Goal: Information Seeking & Learning: Learn about a topic

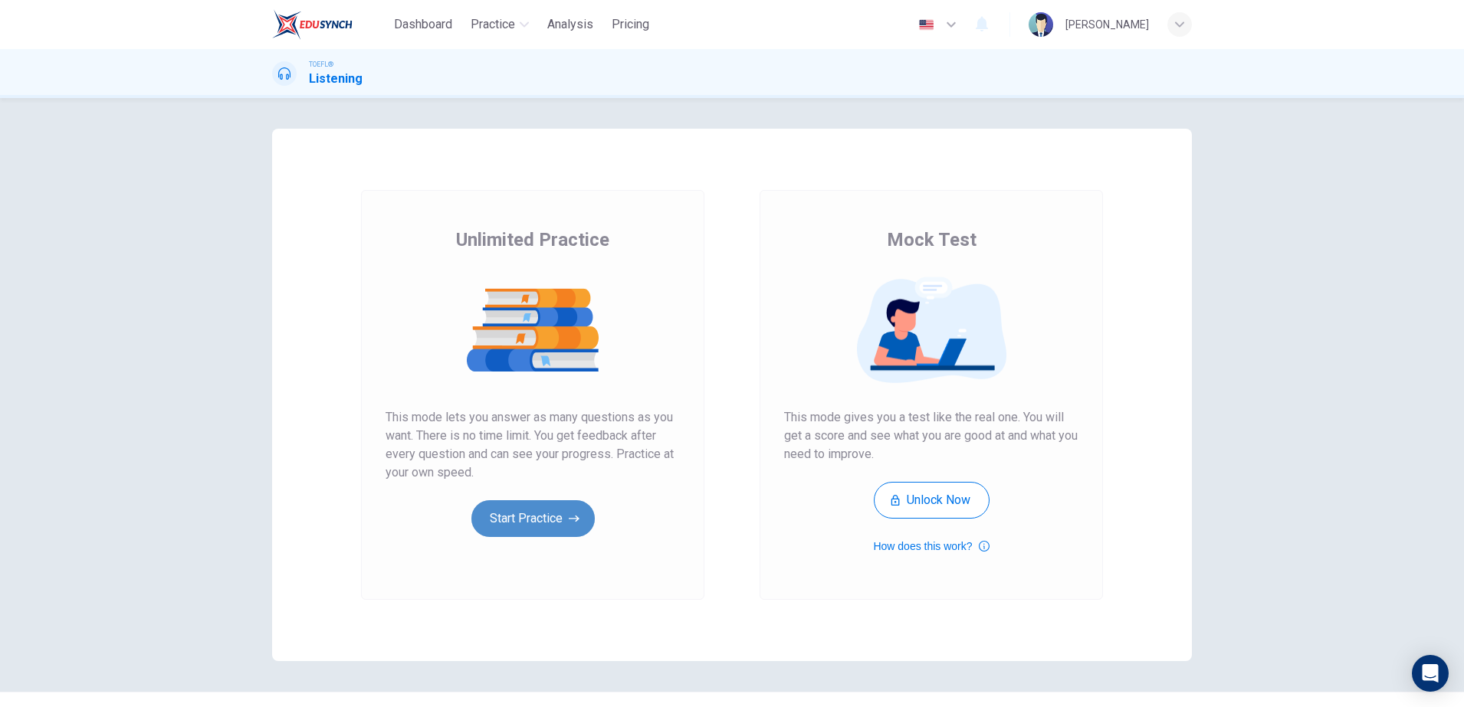
click at [513, 509] on button "Start Practice" at bounding box center [532, 518] width 123 height 37
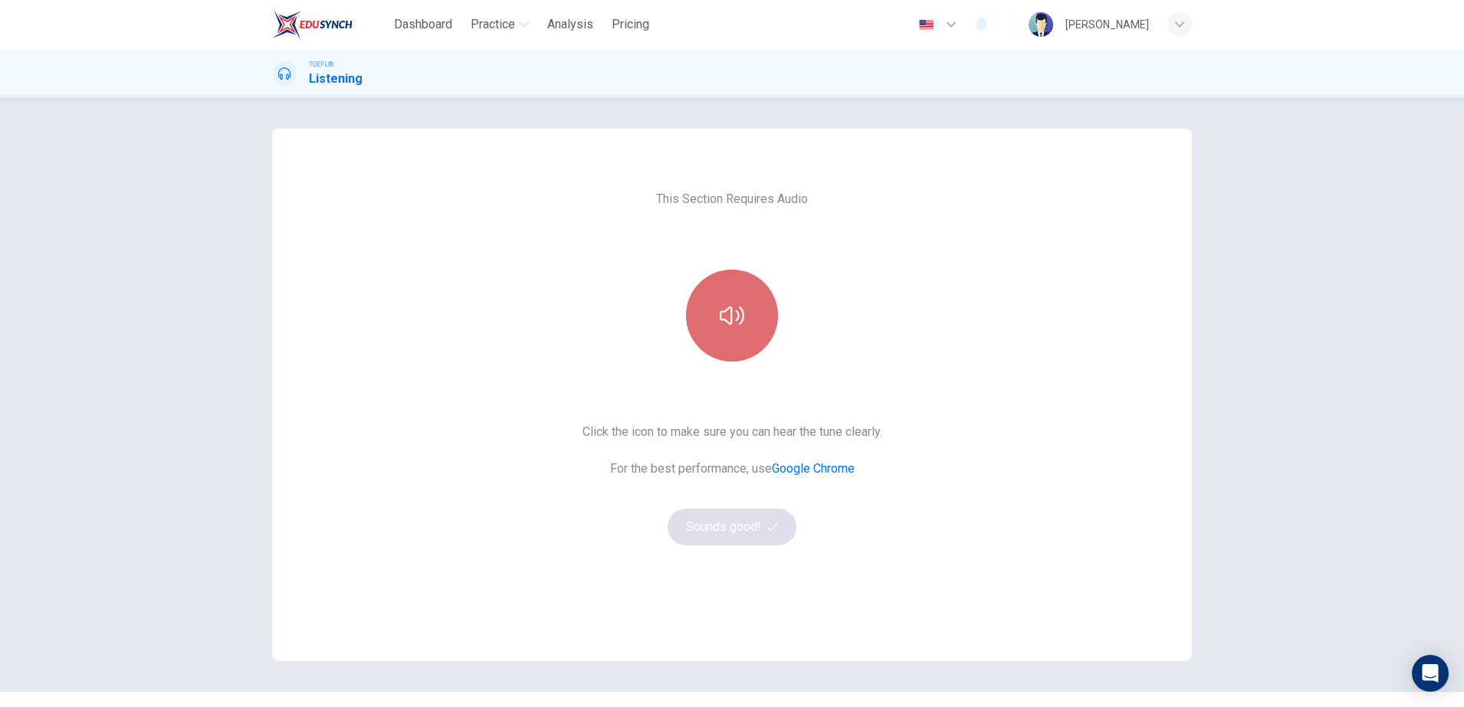
click at [707, 303] on button "button" at bounding box center [732, 316] width 92 height 92
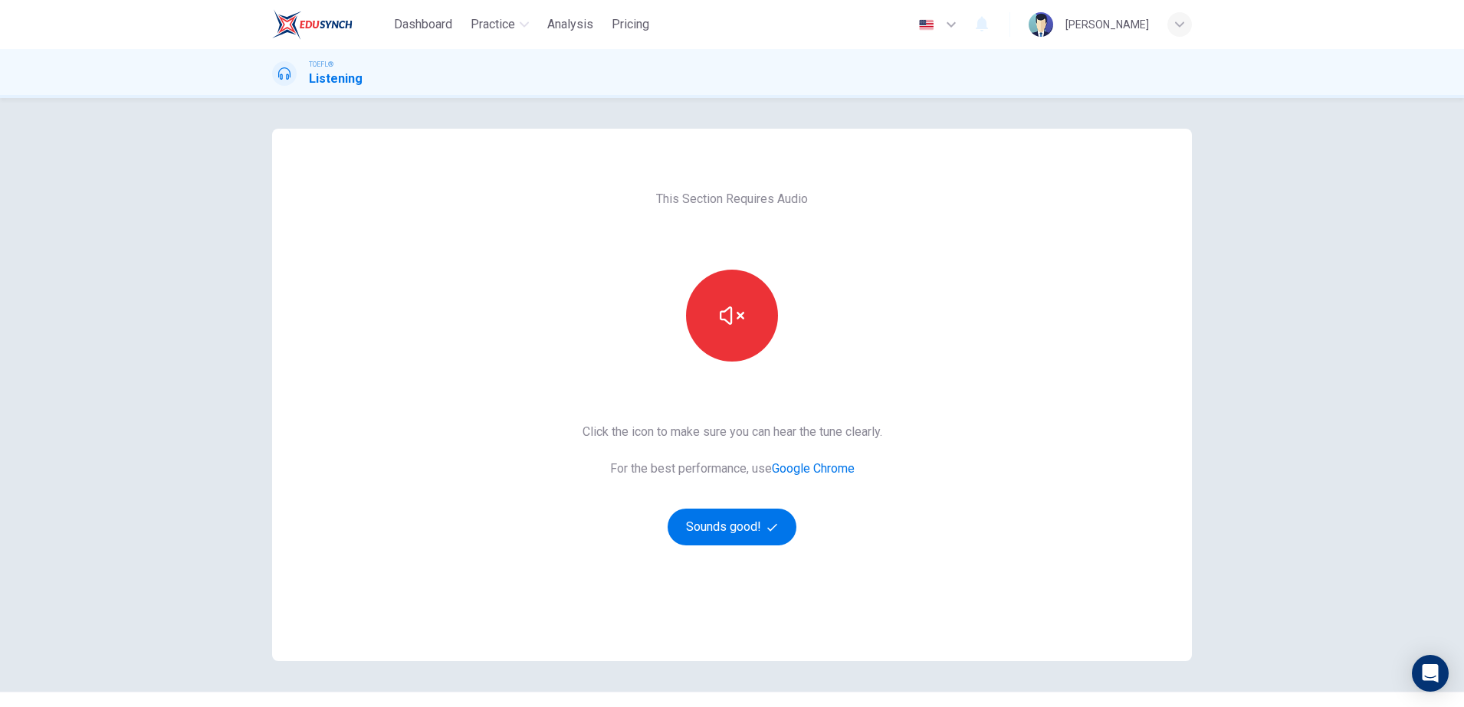
click at [750, 547] on div "This Section Requires Audio Click the icon to make sure you can hear the tune c…" at bounding box center [732, 395] width 324 height 533
click at [751, 544] on button "Sounds good!" at bounding box center [732, 527] width 129 height 37
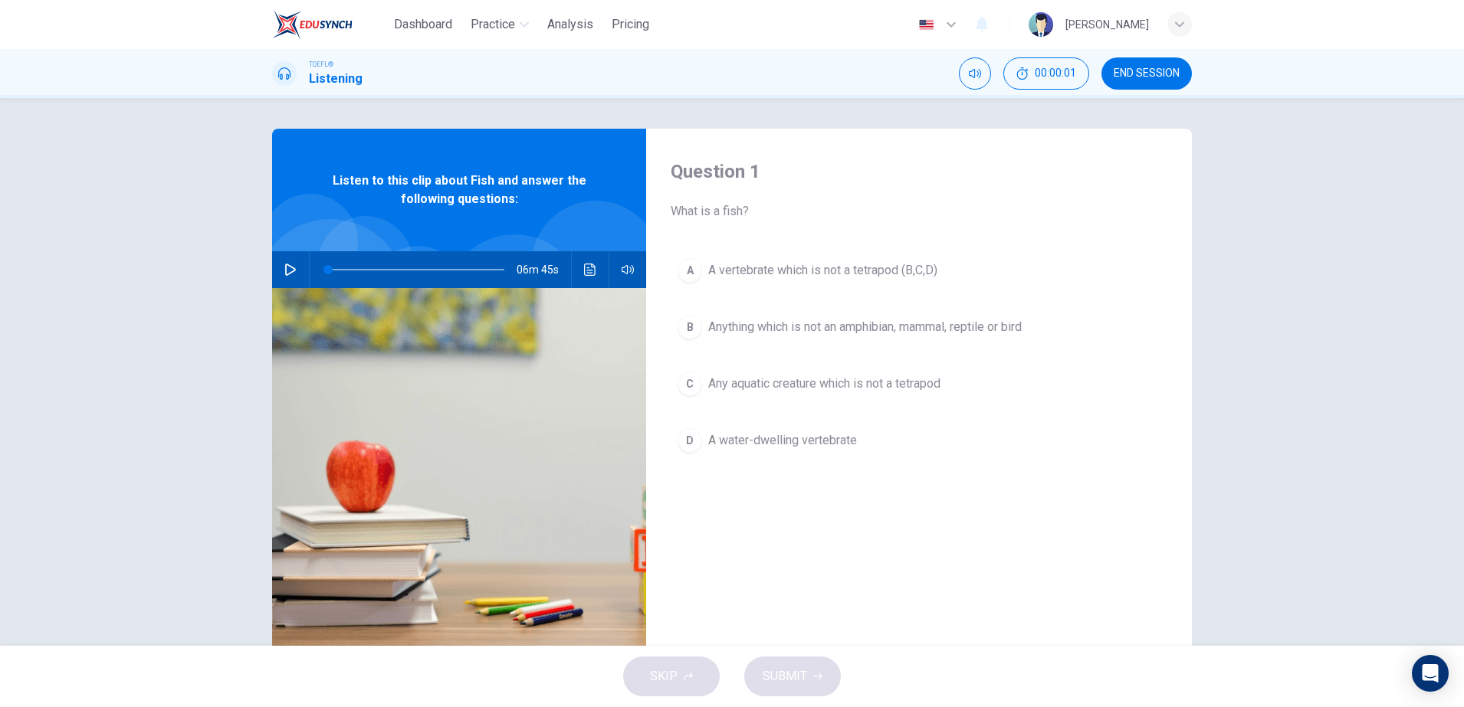
click at [432, 323] on img at bounding box center [459, 474] width 374 height 373
click at [284, 264] on icon "button" at bounding box center [290, 270] width 12 height 12
drag, startPoint x: 353, startPoint y: 274, endPoint x: 336, endPoint y: 271, distance: 18.0
click at [336, 271] on span at bounding box center [340, 269] width 9 height 9
click at [772, 318] on span "Anything which is not an amphibian, mammal, reptile or bird" at bounding box center [864, 327] width 313 height 18
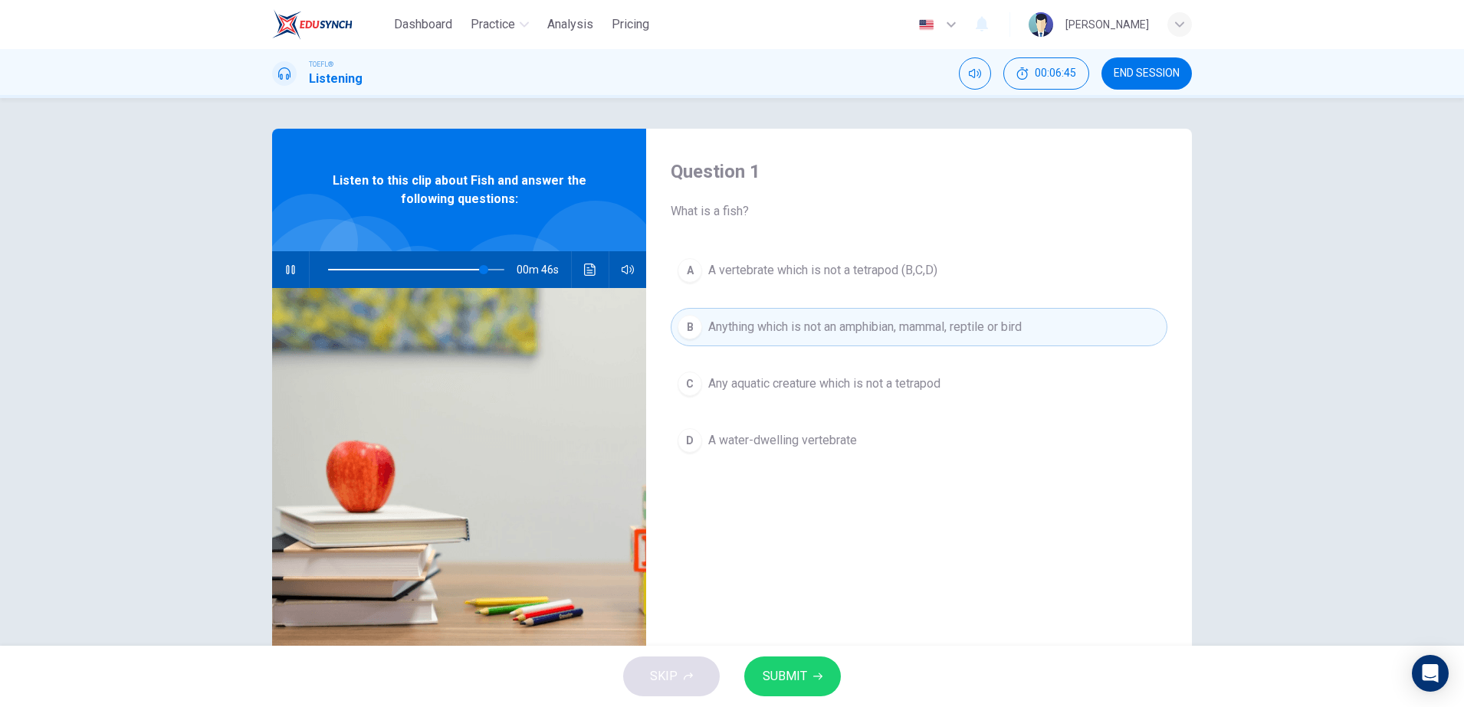
click at [792, 661] on button "SUBMIT" at bounding box center [792, 677] width 97 height 40
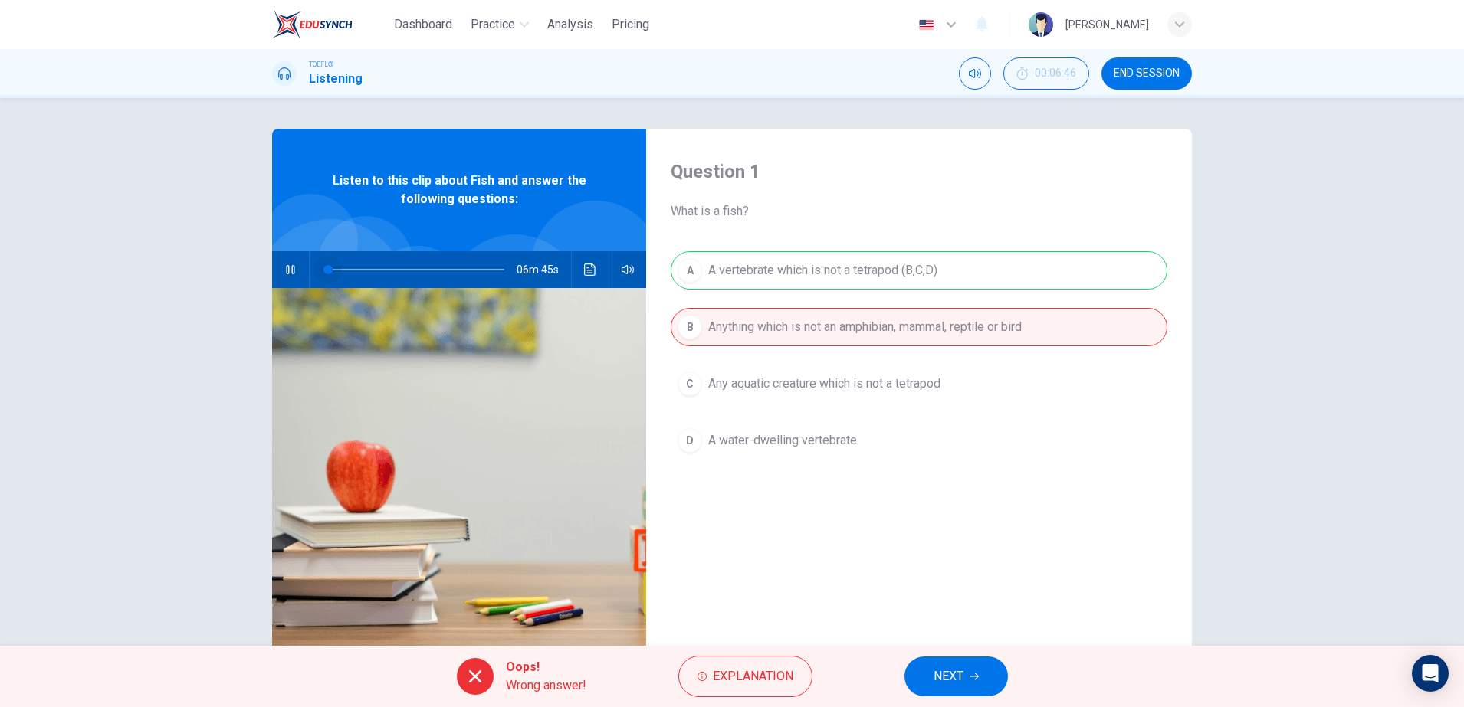
drag, startPoint x: 488, startPoint y: 270, endPoint x: 305, endPoint y: 283, distance: 183.6
click at [310, 283] on div at bounding box center [413, 269] width 207 height 37
click at [296, 277] on button "button" at bounding box center [290, 269] width 25 height 37
click at [930, 675] on button "NEXT" at bounding box center [955, 677] width 103 height 40
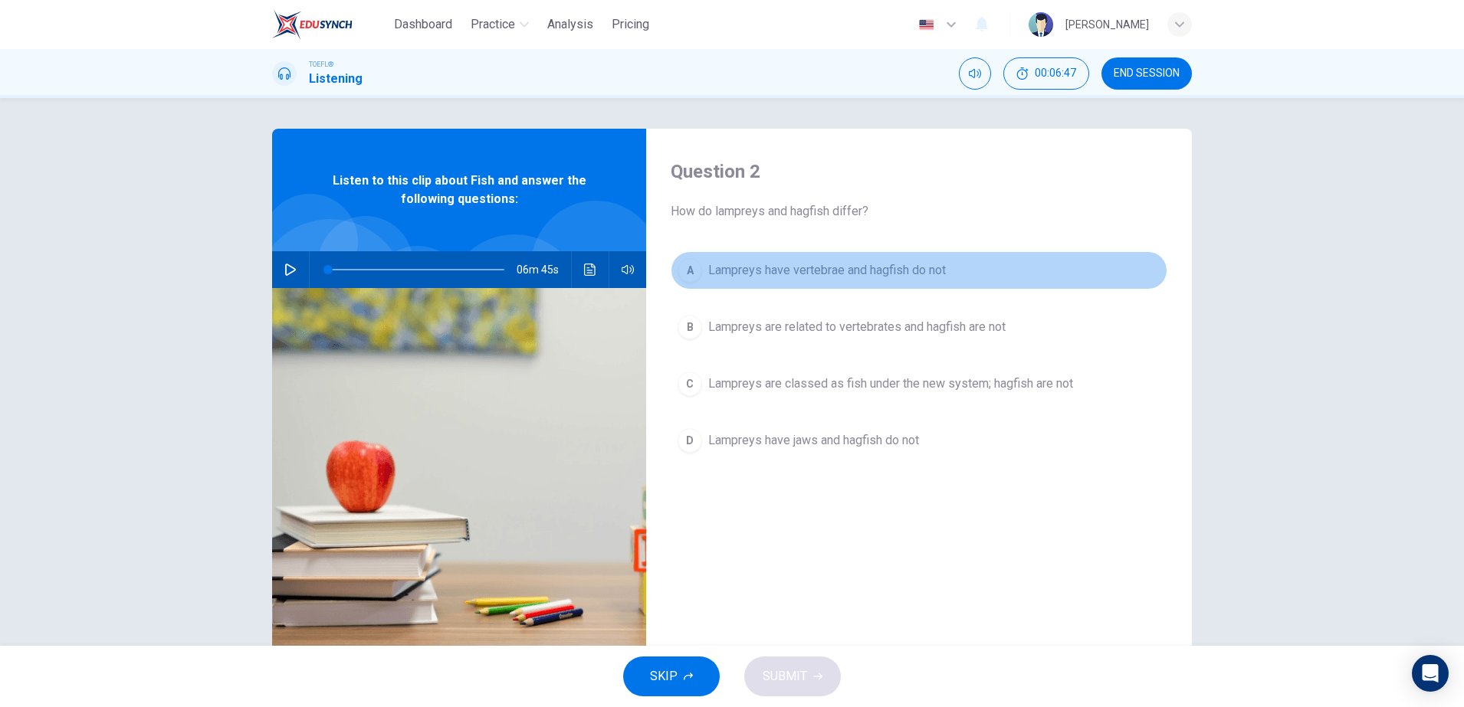
click at [803, 284] on button "A Lampreys have vertebrae and hagfish do not" at bounding box center [919, 270] width 497 height 38
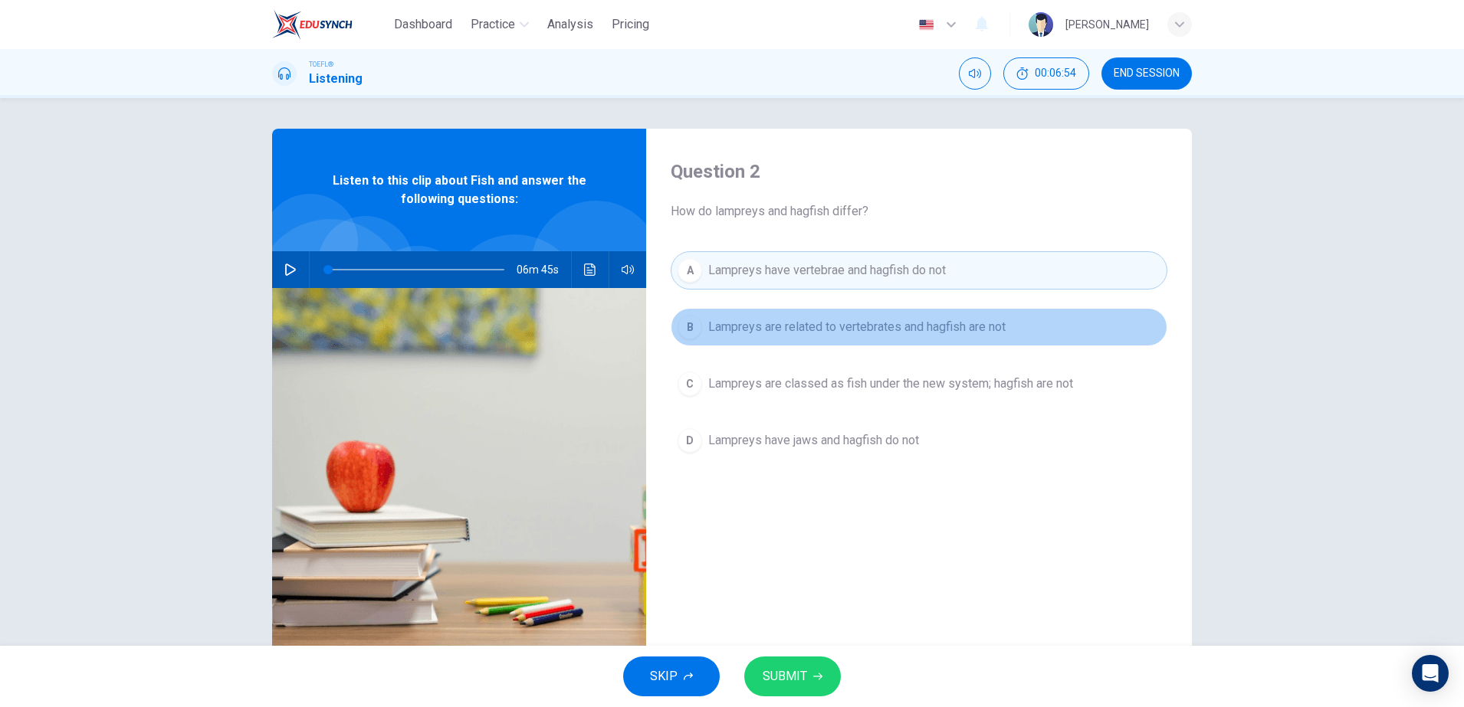
click at [877, 332] on span "Lampreys are related to vertebrates and hagfish are not" at bounding box center [856, 327] width 297 height 18
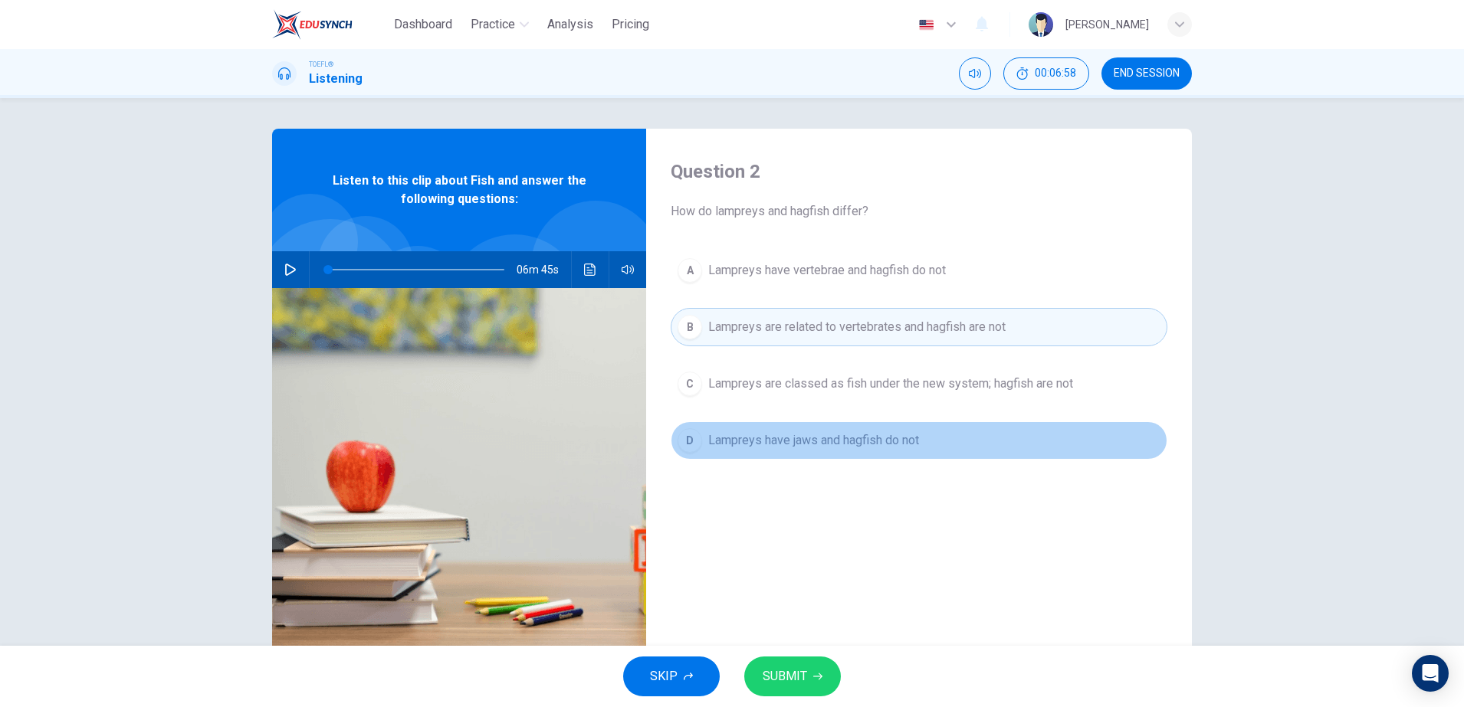
click at [873, 424] on button "D Lampreys have jaws and hagfish do not" at bounding box center [919, 441] width 497 height 38
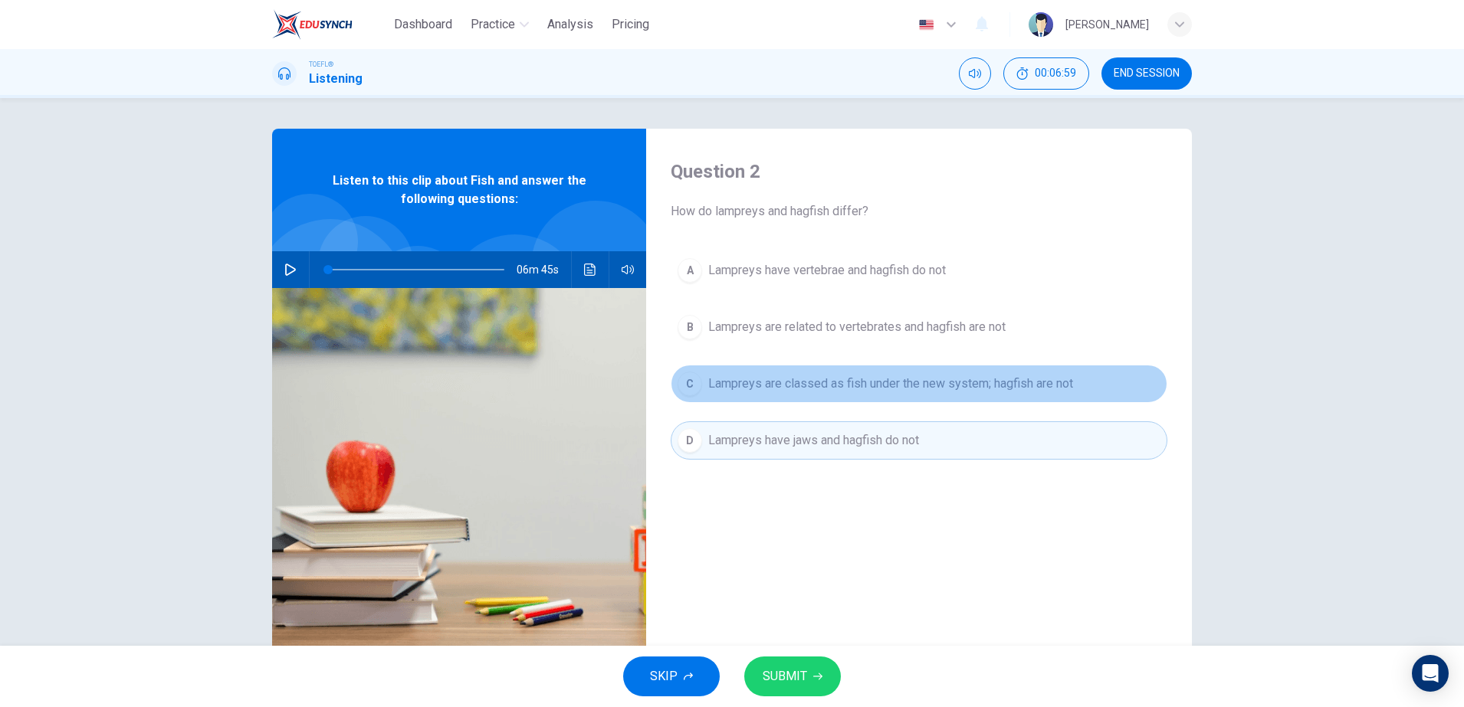
click at [886, 399] on button "C Lampreys are classed as fish under the new system; hagfish are not" at bounding box center [919, 384] width 497 height 38
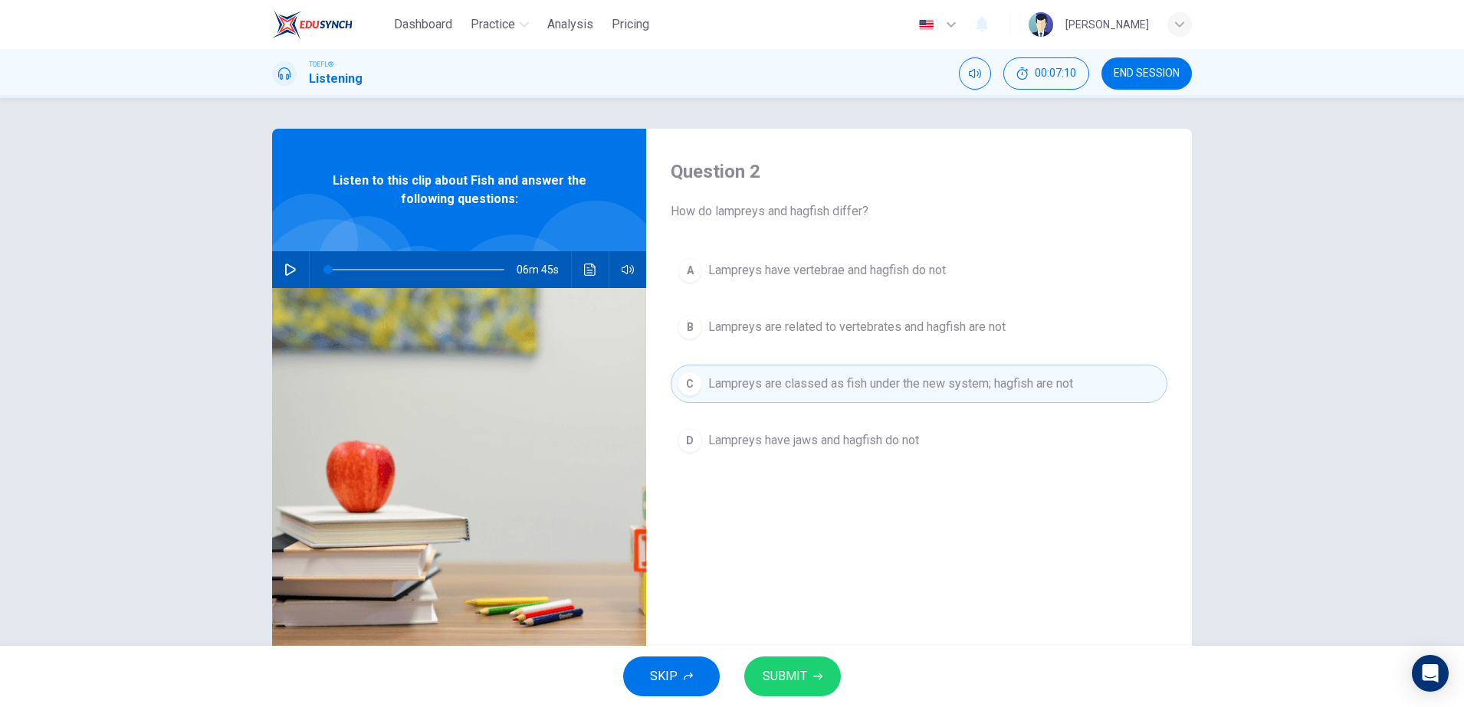
click at [850, 331] on span "Lampreys are related to vertebrates and hagfish are not" at bounding box center [856, 327] width 297 height 18
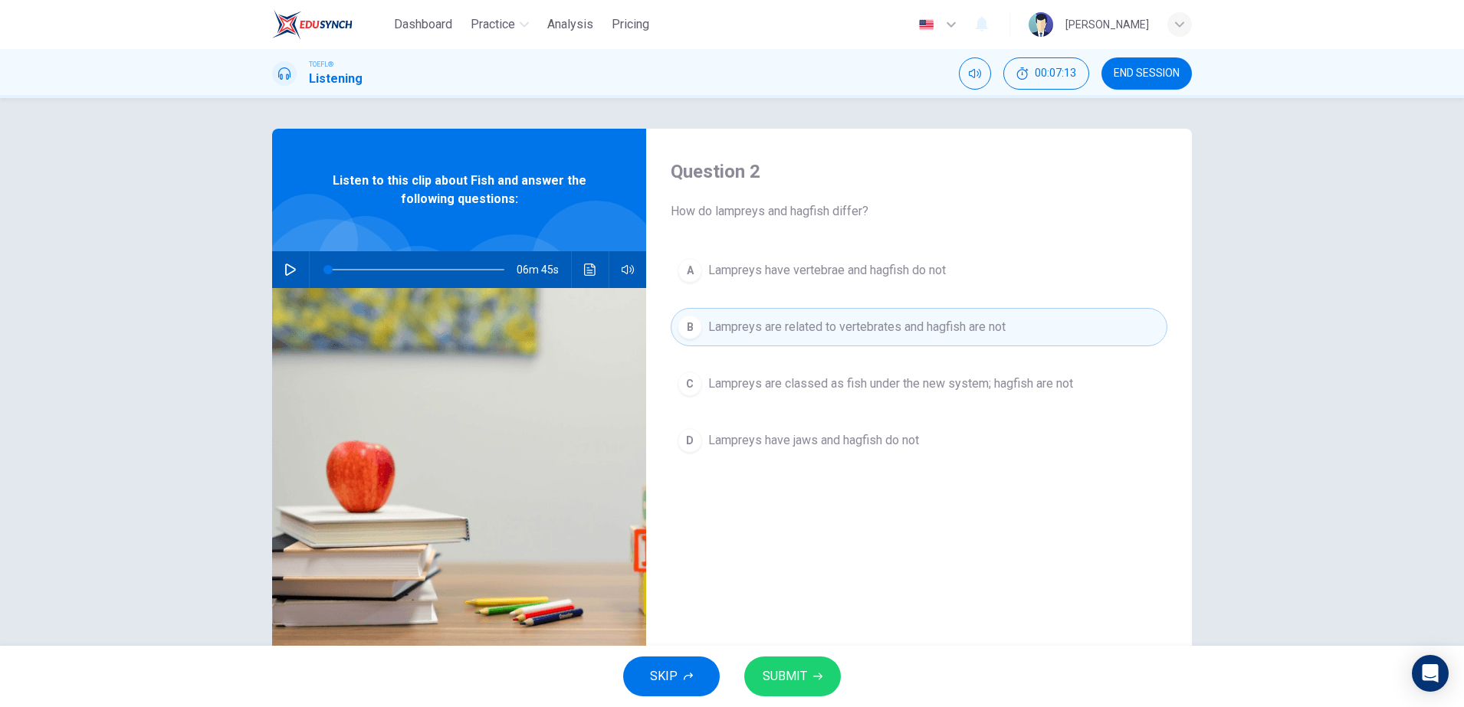
click at [797, 668] on span "SUBMIT" at bounding box center [785, 676] width 44 height 21
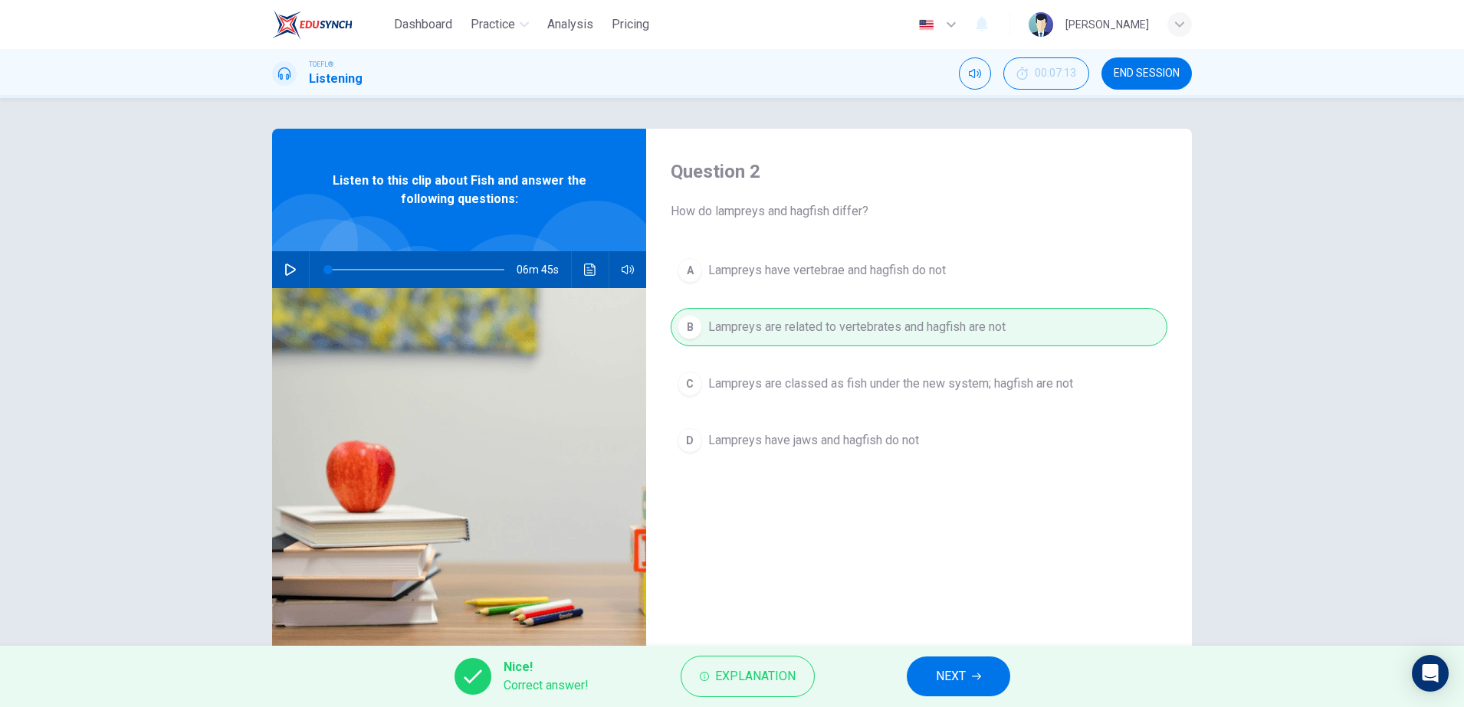
click at [905, 670] on div "Nice! Correct answer! Explanation NEXT" at bounding box center [732, 676] width 1464 height 61
click at [917, 669] on button "NEXT" at bounding box center [958, 677] width 103 height 40
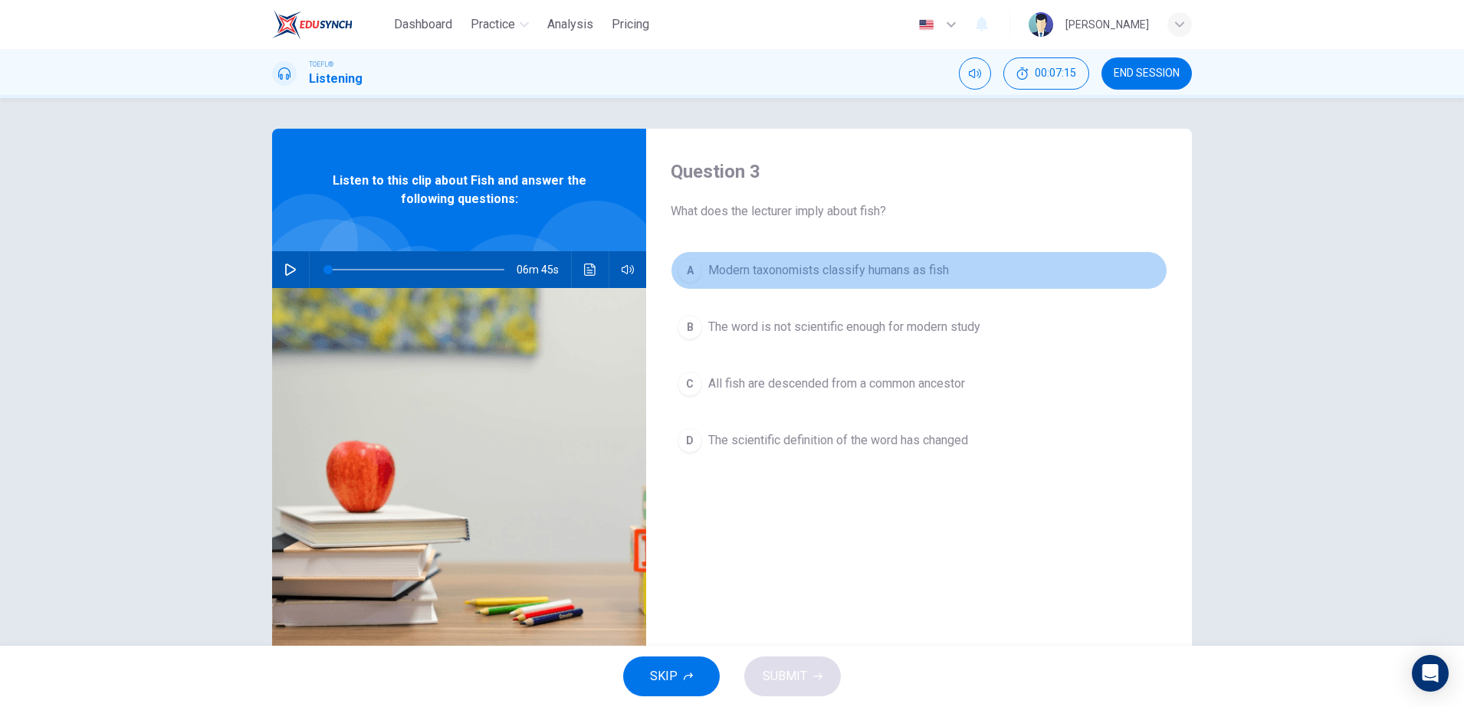
click at [810, 276] on span "Modern taxonomists classify humans as fish" at bounding box center [828, 270] width 241 height 18
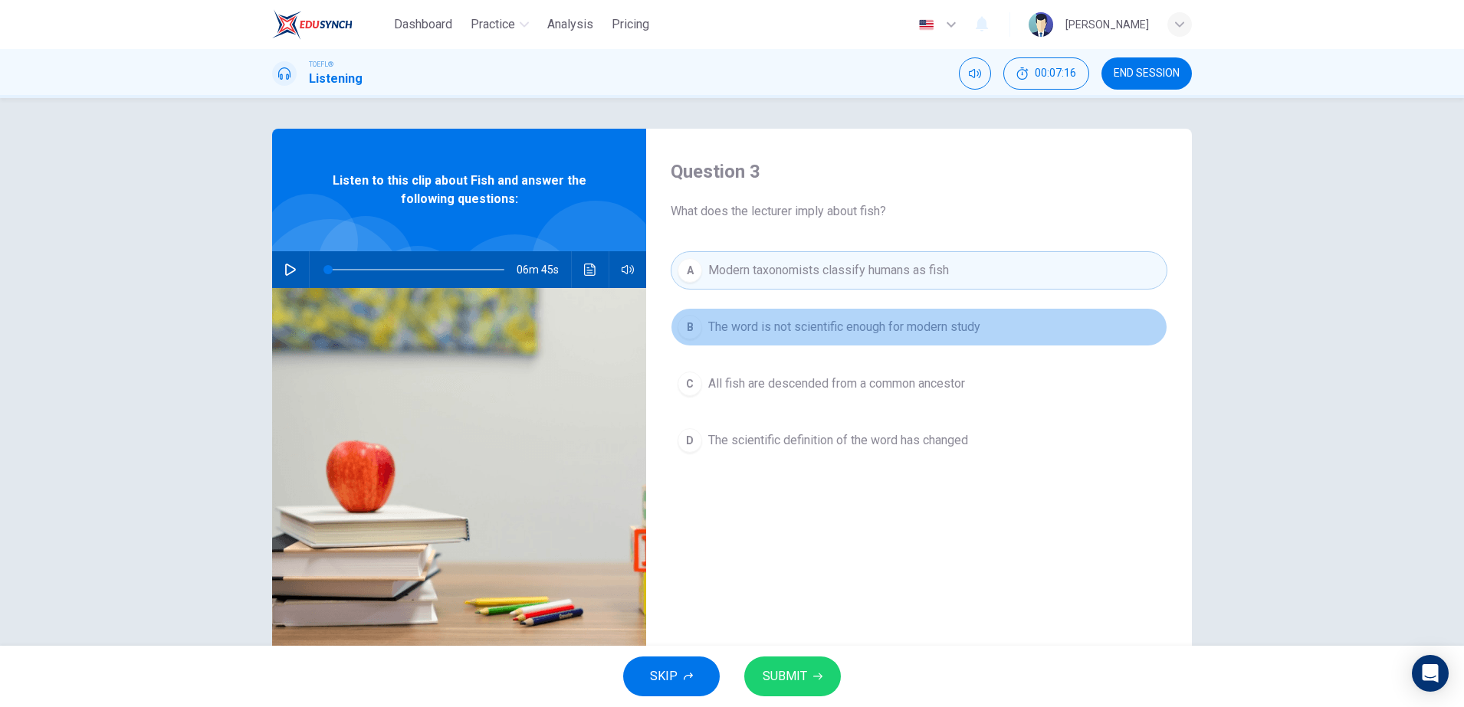
click at [815, 339] on button "B The word is not scientific enough for modern study" at bounding box center [919, 327] width 497 height 38
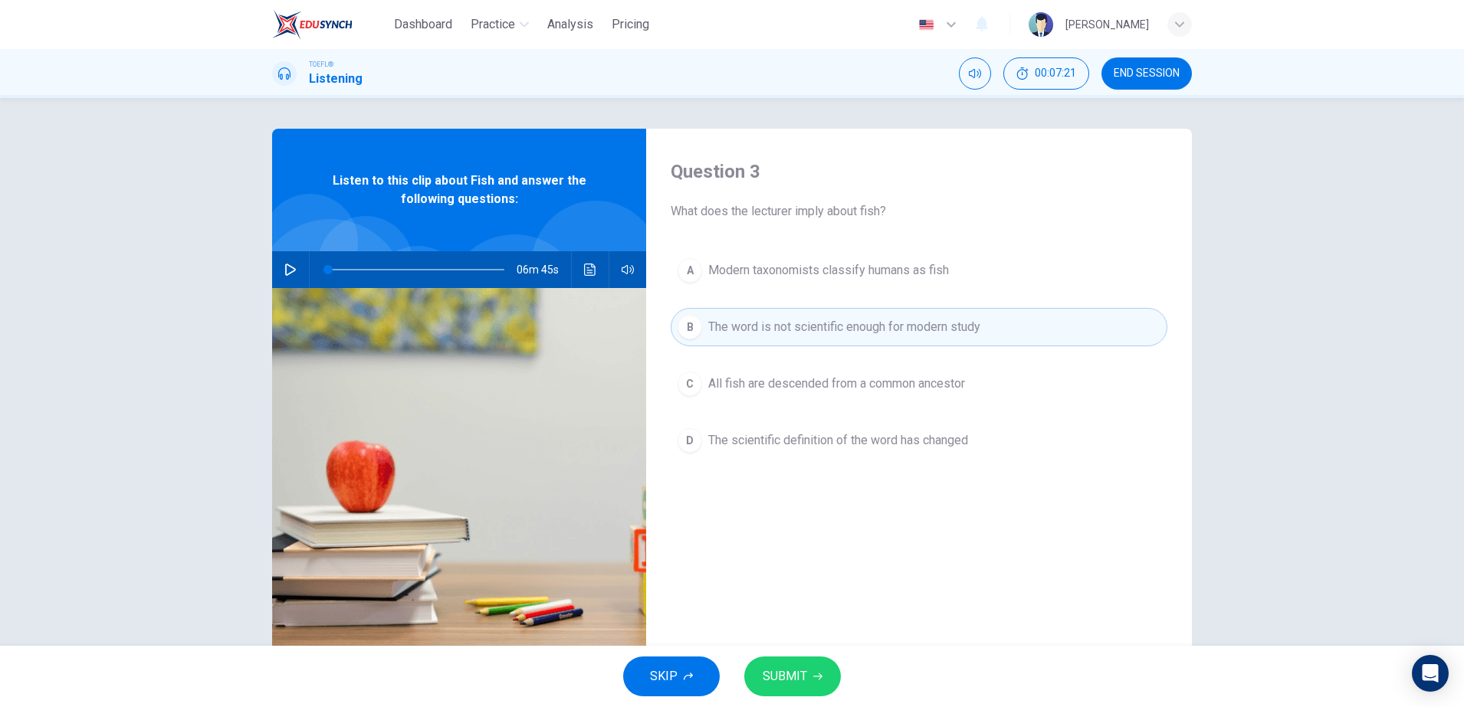
click at [829, 399] on button "C All fish are descended from a common ancestor" at bounding box center [919, 384] width 497 height 38
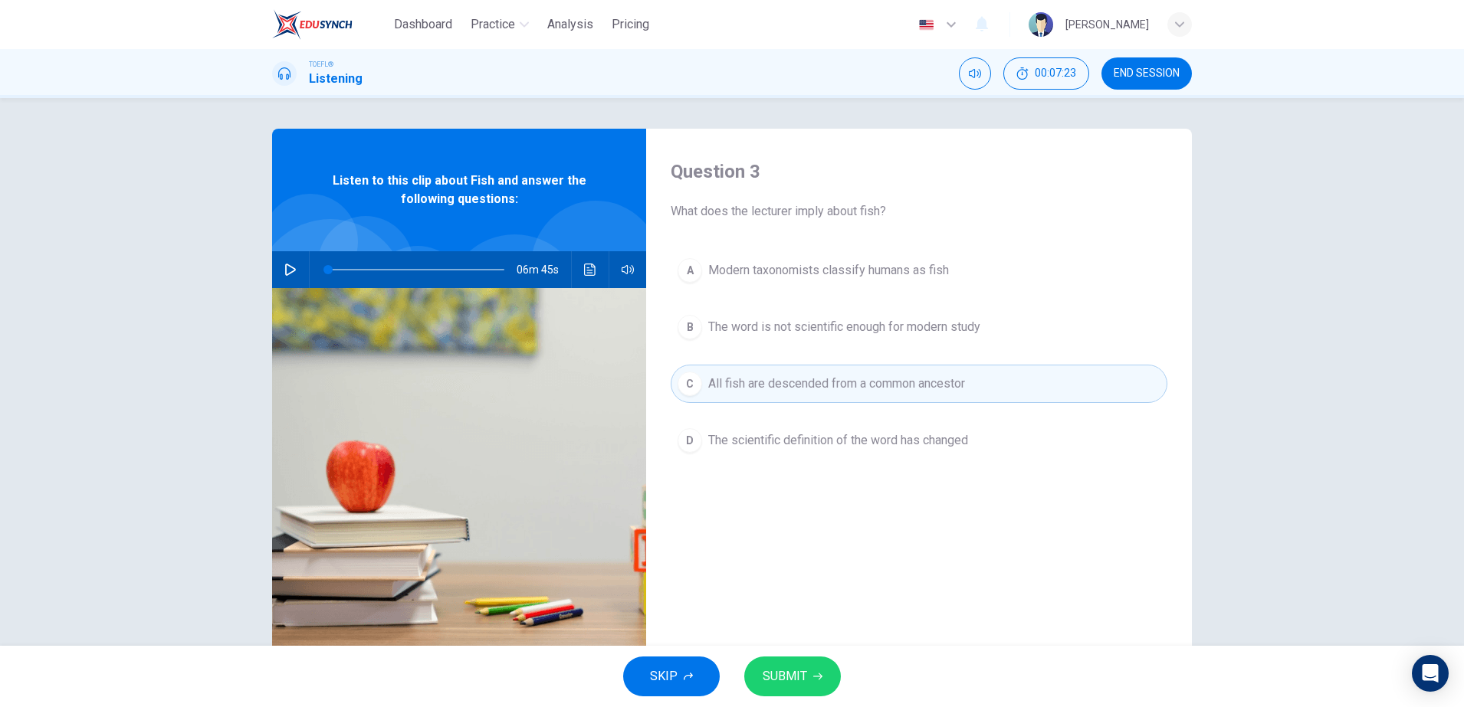
click at [812, 444] on span "The scientific definition of the word has changed" at bounding box center [838, 440] width 260 height 18
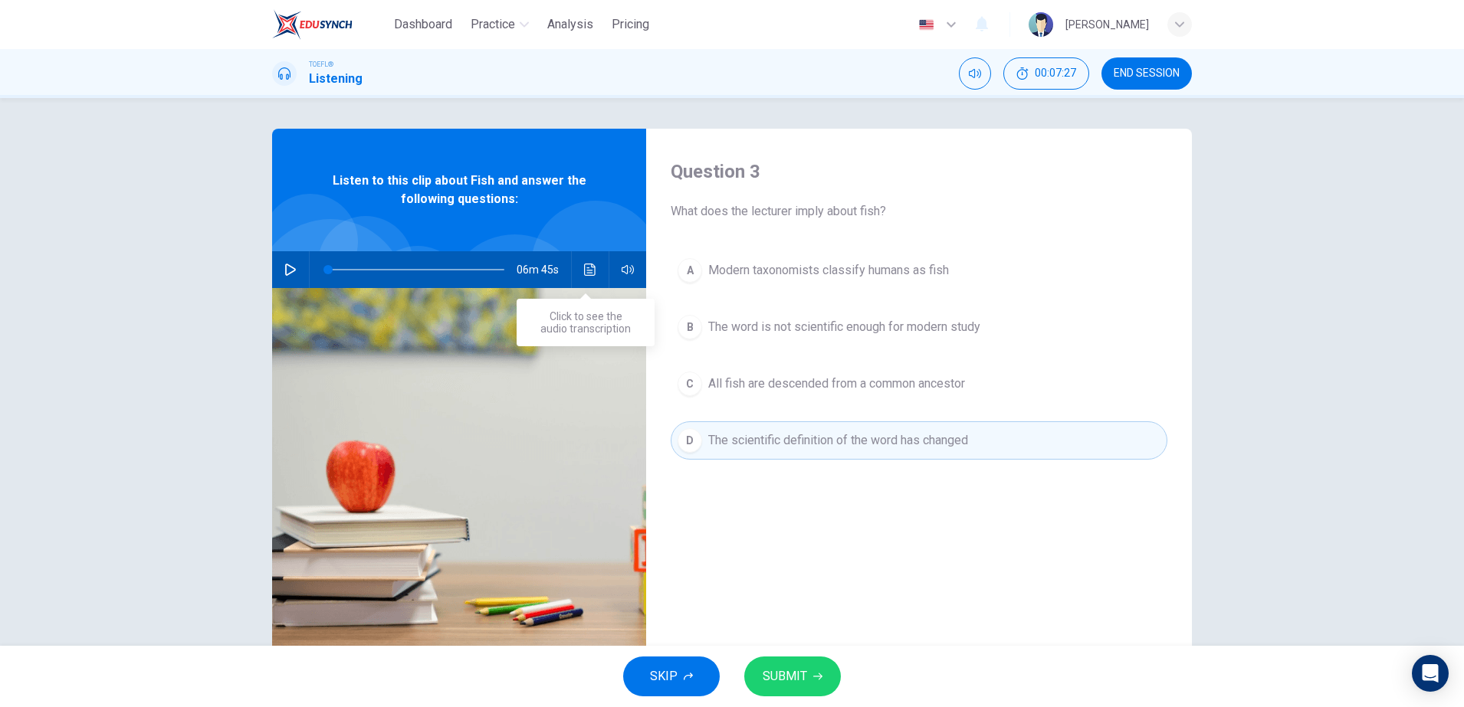
click at [582, 281] on button "Click to see the audio transcription" at bounding box center [590, 269] width 25 height 37
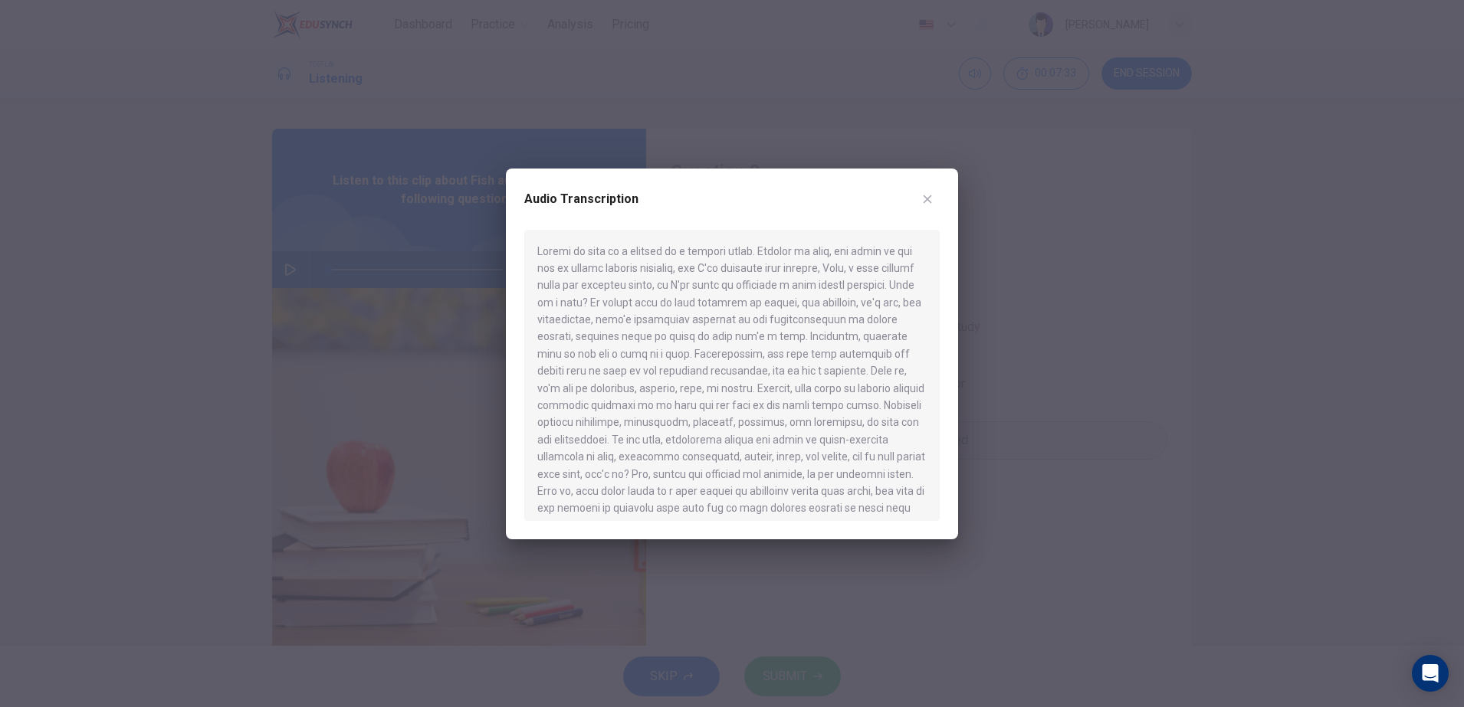
click at [1116, 240] on div at bounding box center [732, 353] width 1464 height 707
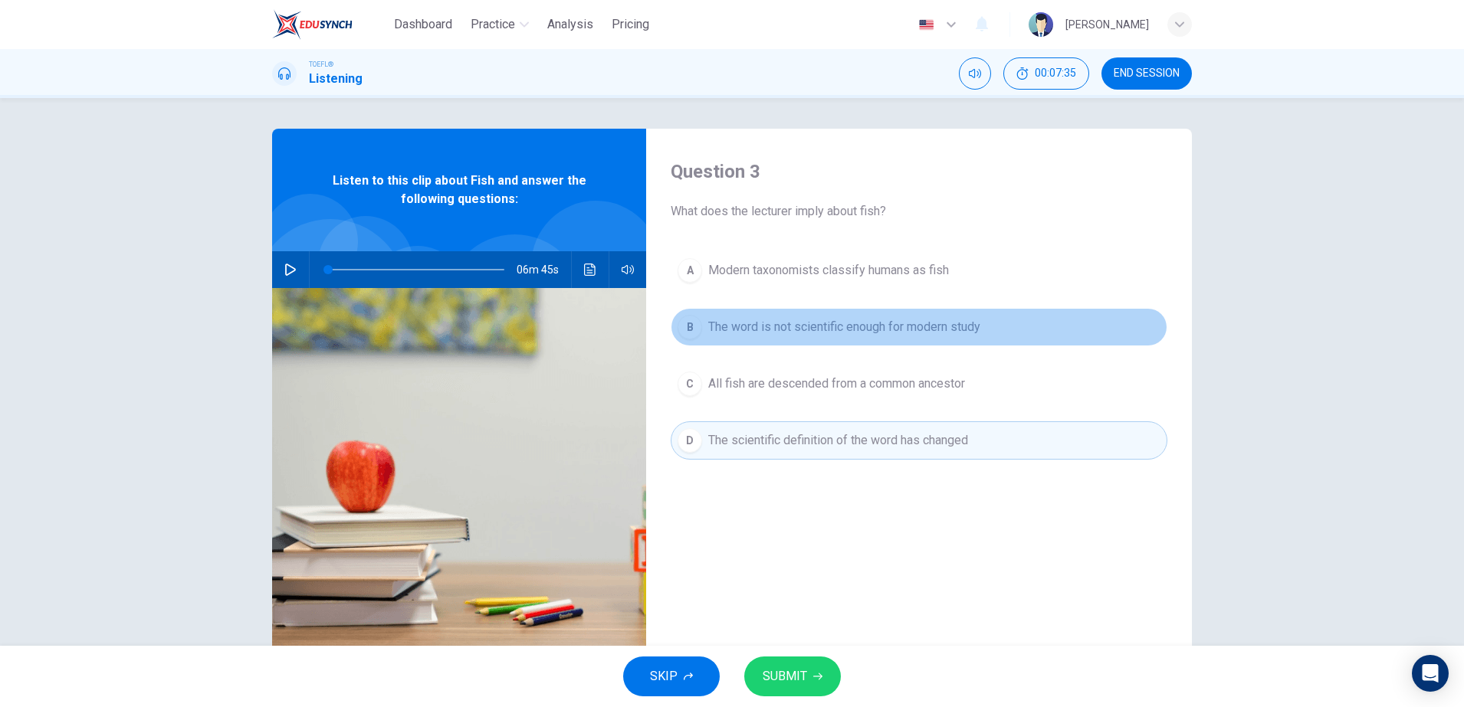
click at [794, 332] on span "The word is not scientific enough for modern study" at bounding box center [844, 327] width 272 height 18
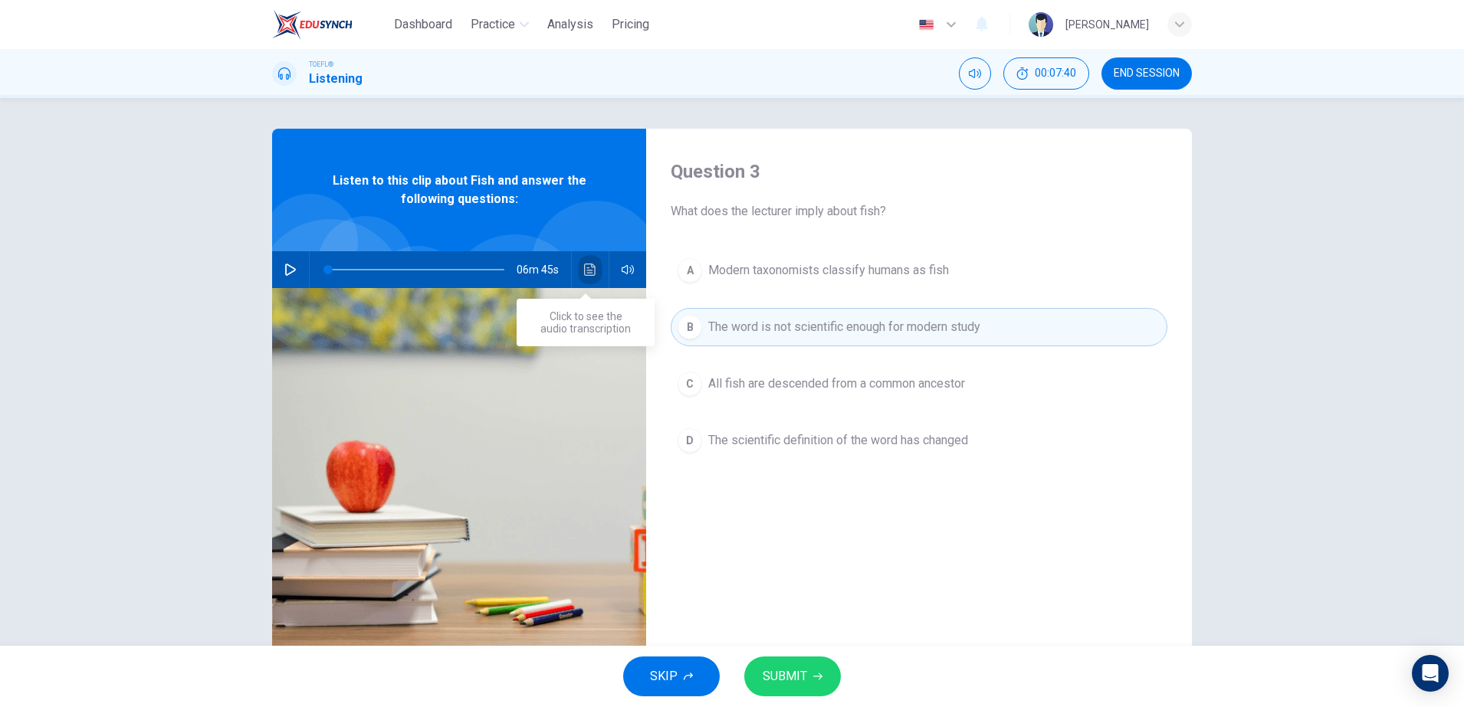
click at [587, 266] on icon "Click to see the audio transcription" at bounding box center [590, 270] width 12 height 12
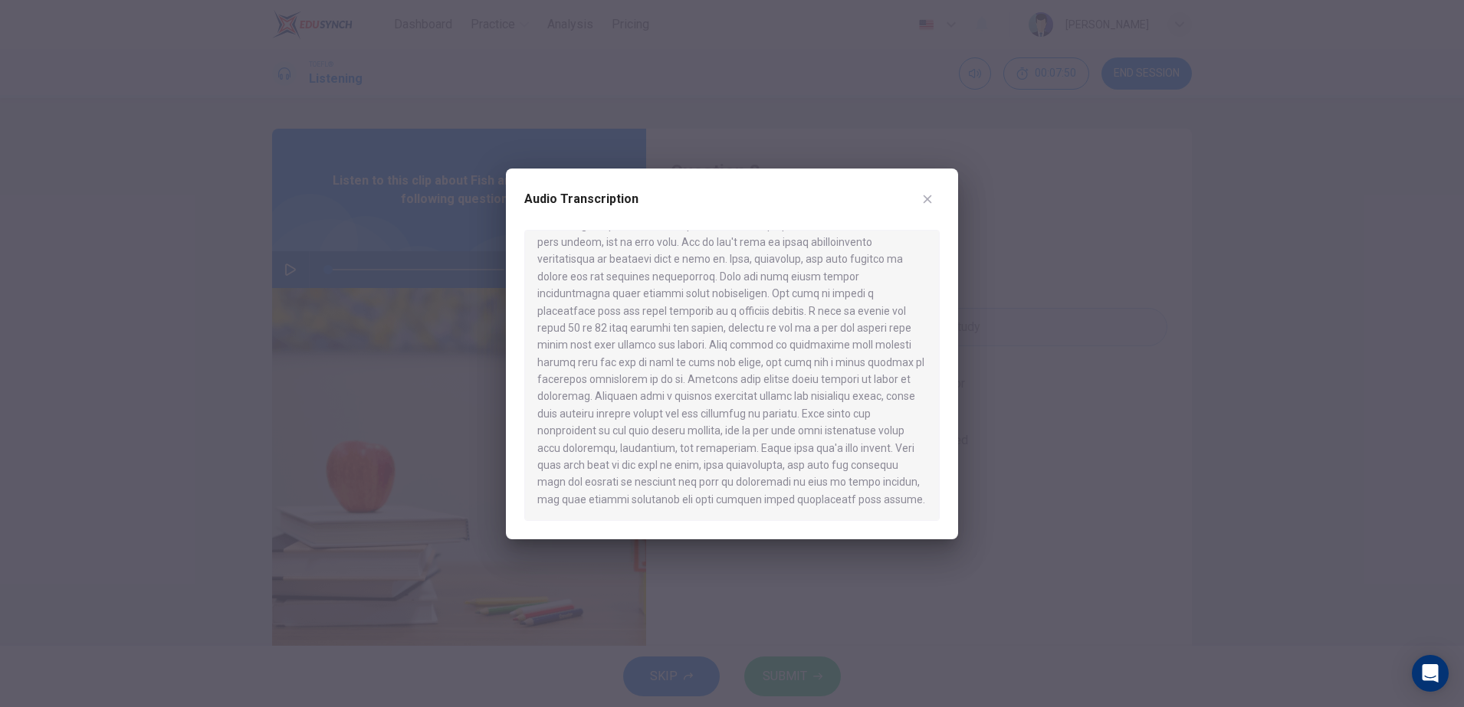
scroll to position [943, 0]
click at [123, 322] on div at bounding box center [732, 353] width 1464 height 707
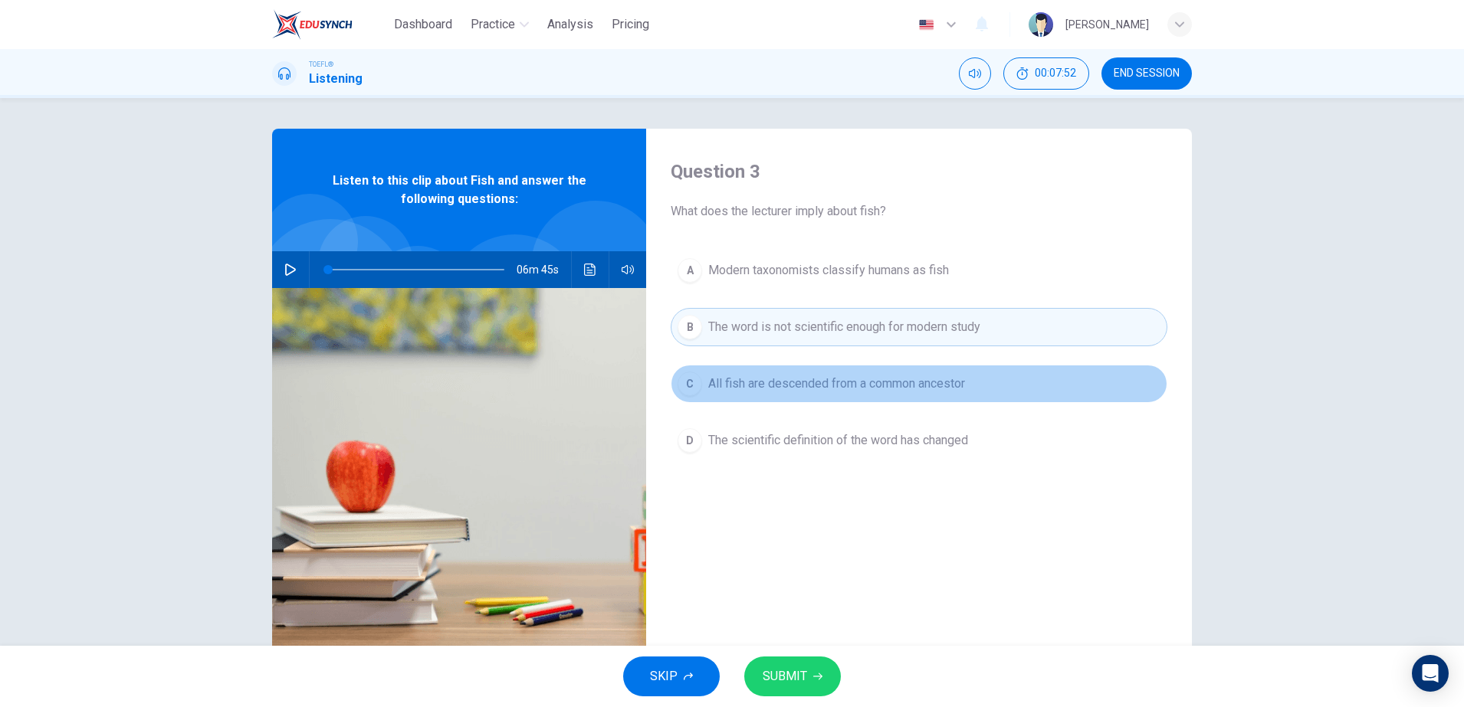
click at [799, 377] on span "All fish are descended from a common ancestor" at bounding box center [836, 384] width 257 height 18
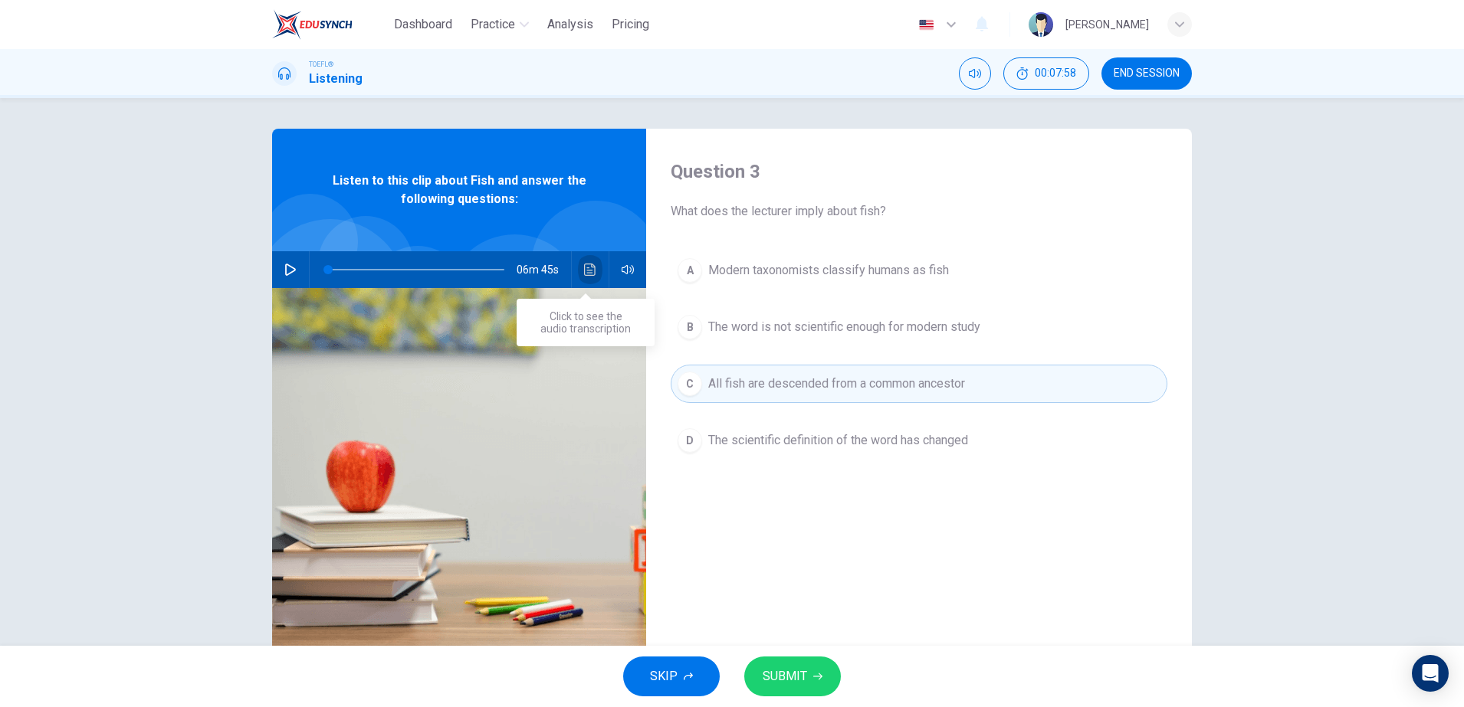
click at [583, 286] on button "Click to see the audio transcription" at bounding box center [590, 269] width 25 height 37
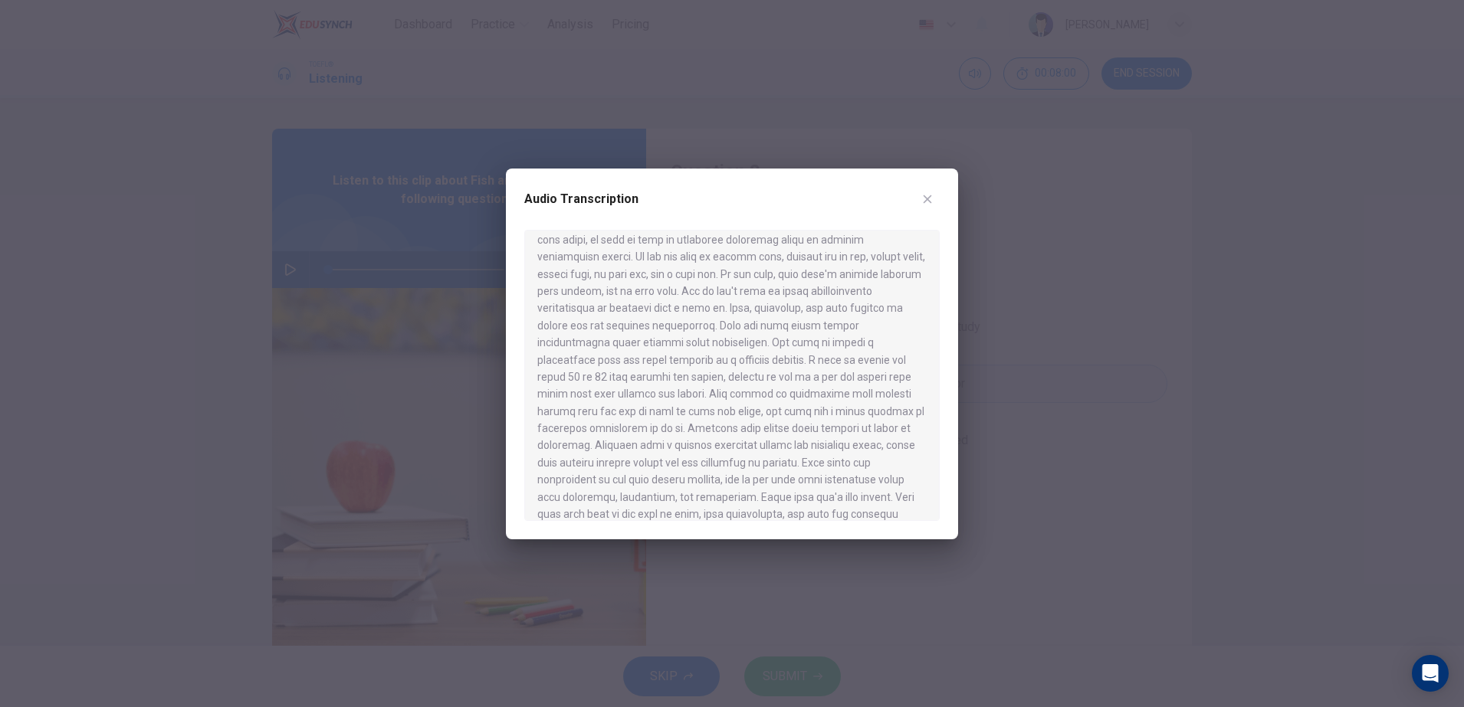
scroll to position [1038, 0]
click at [1031, 337] on div at bounding box center [732, 353] width 1464 height 707
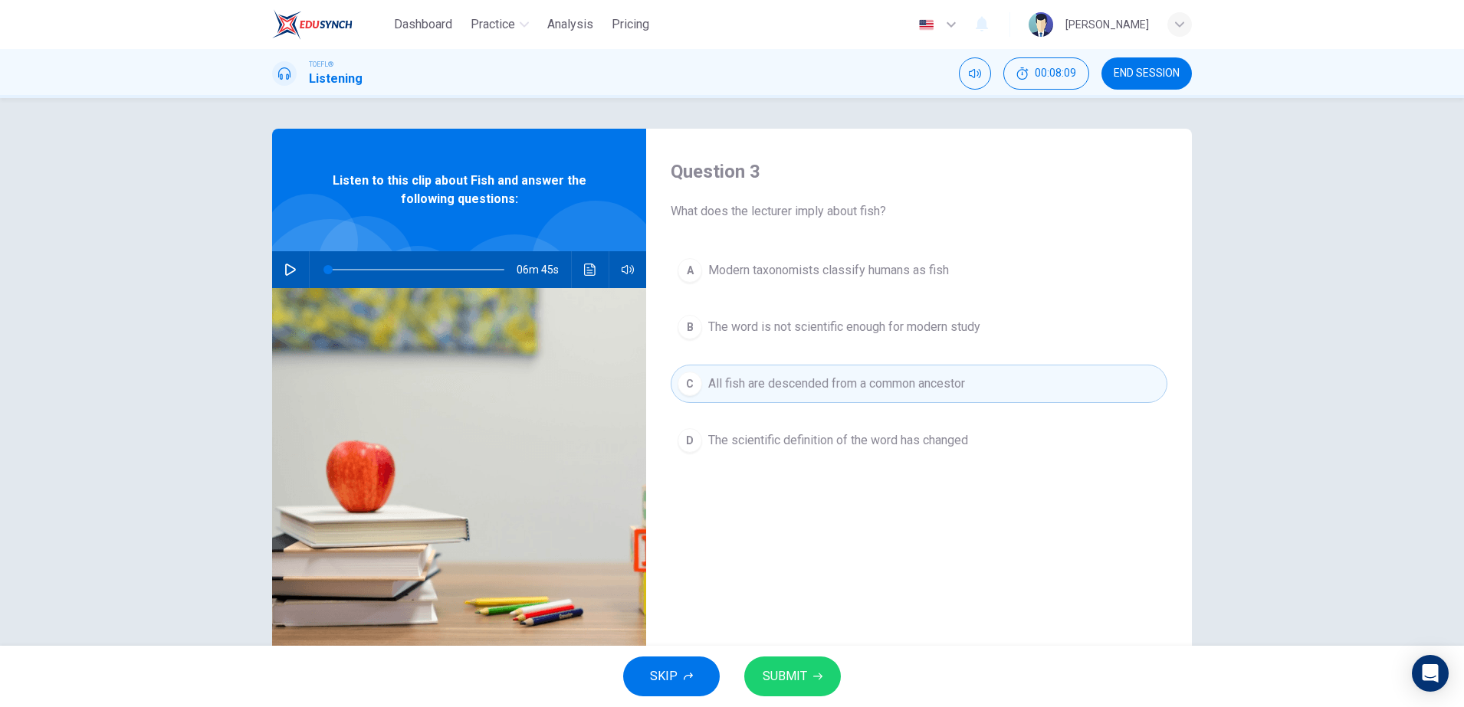
click at [858, 430] on button "D The scientific definition of the word has changed" at bounding box center [919, 441] width 497 height 38
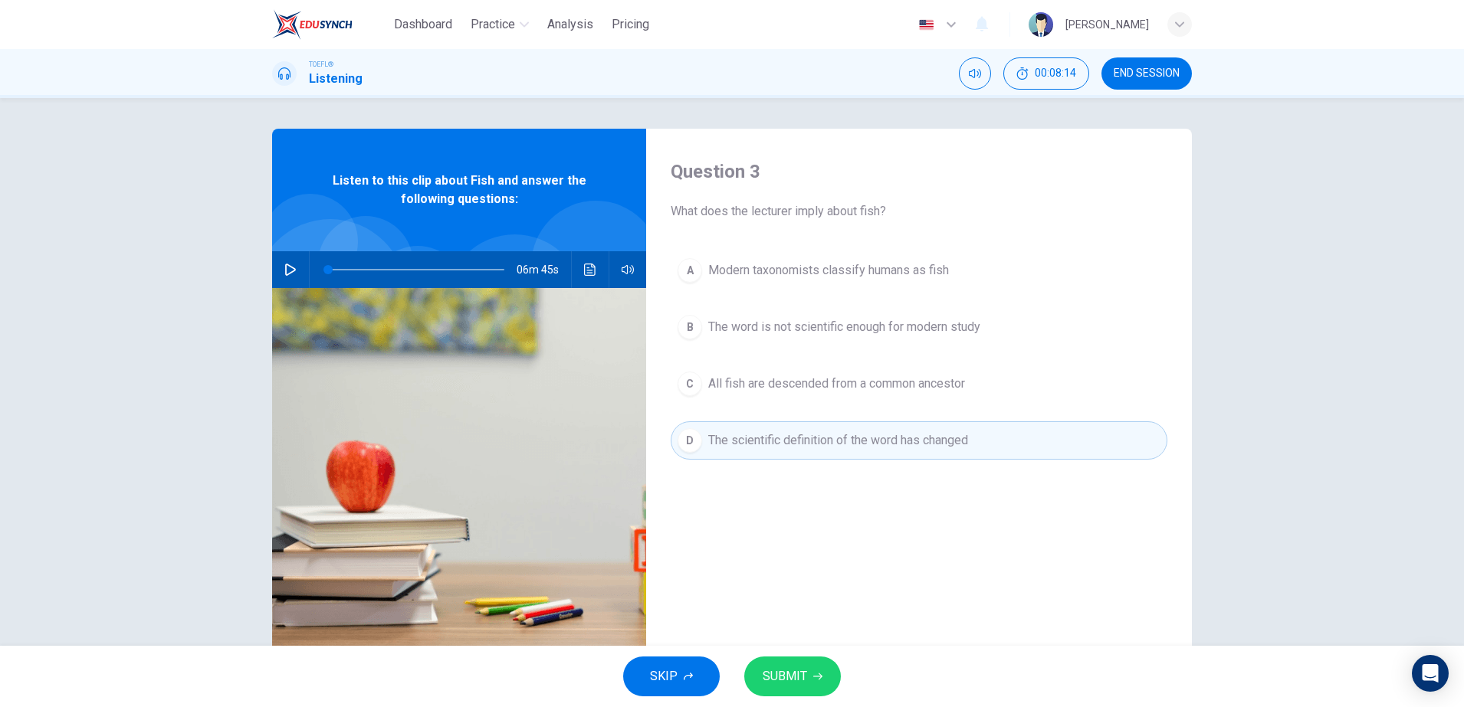
click at [775, 685] on span "SUBMIT" at bounding box center [785, 676] width 44 height 21
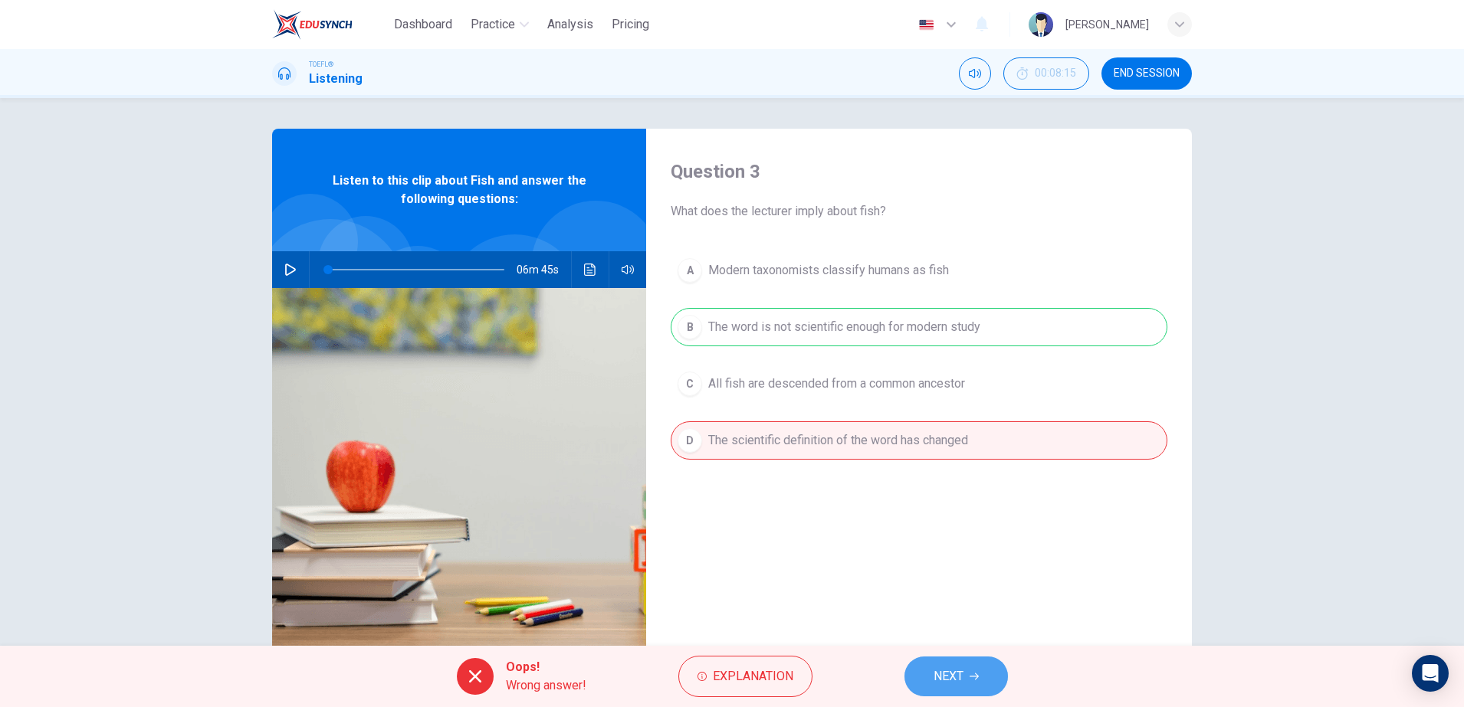
click at [939, 667] on span "NEXT" at bounding box center [948, 676] width 30 height 21
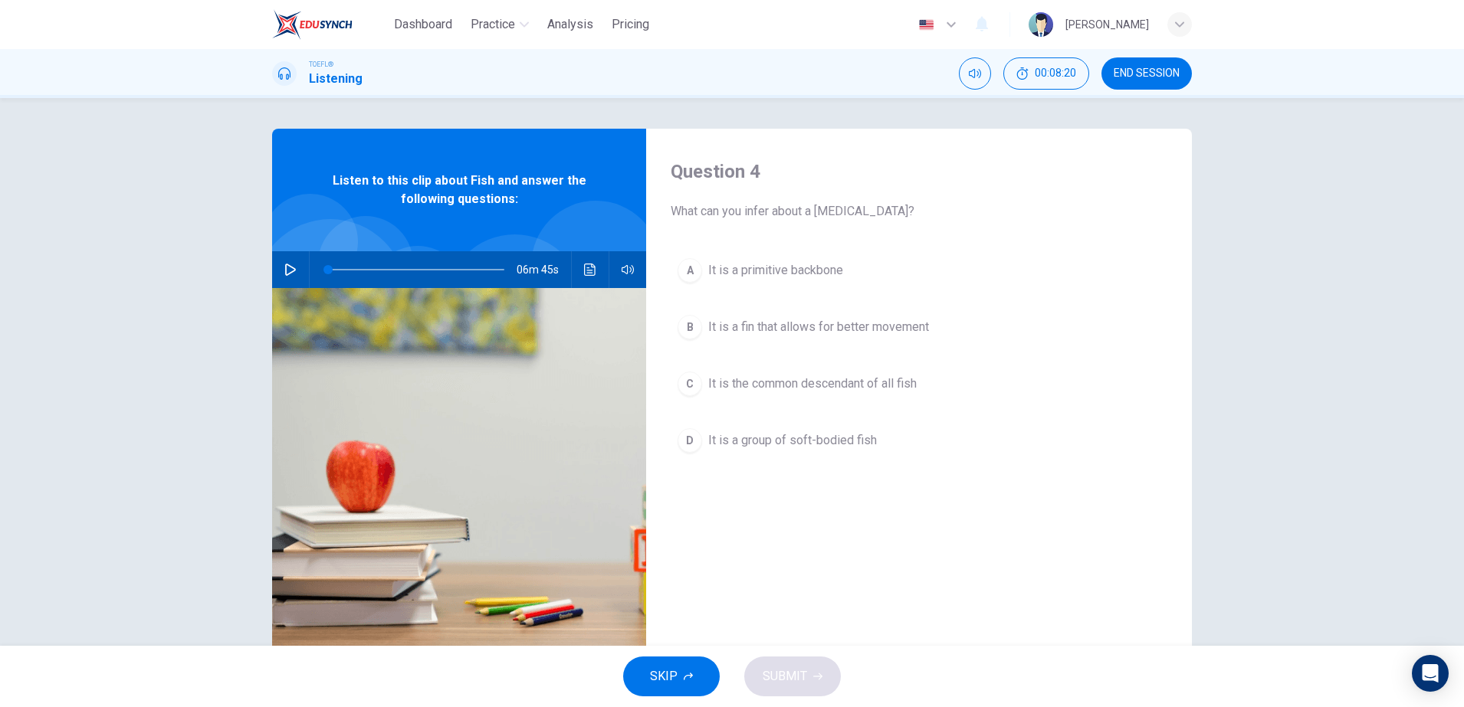
click at [822, 335] on span "It is a fin that allows for better movement" at bounding box center [818, 327] width 221 height 18
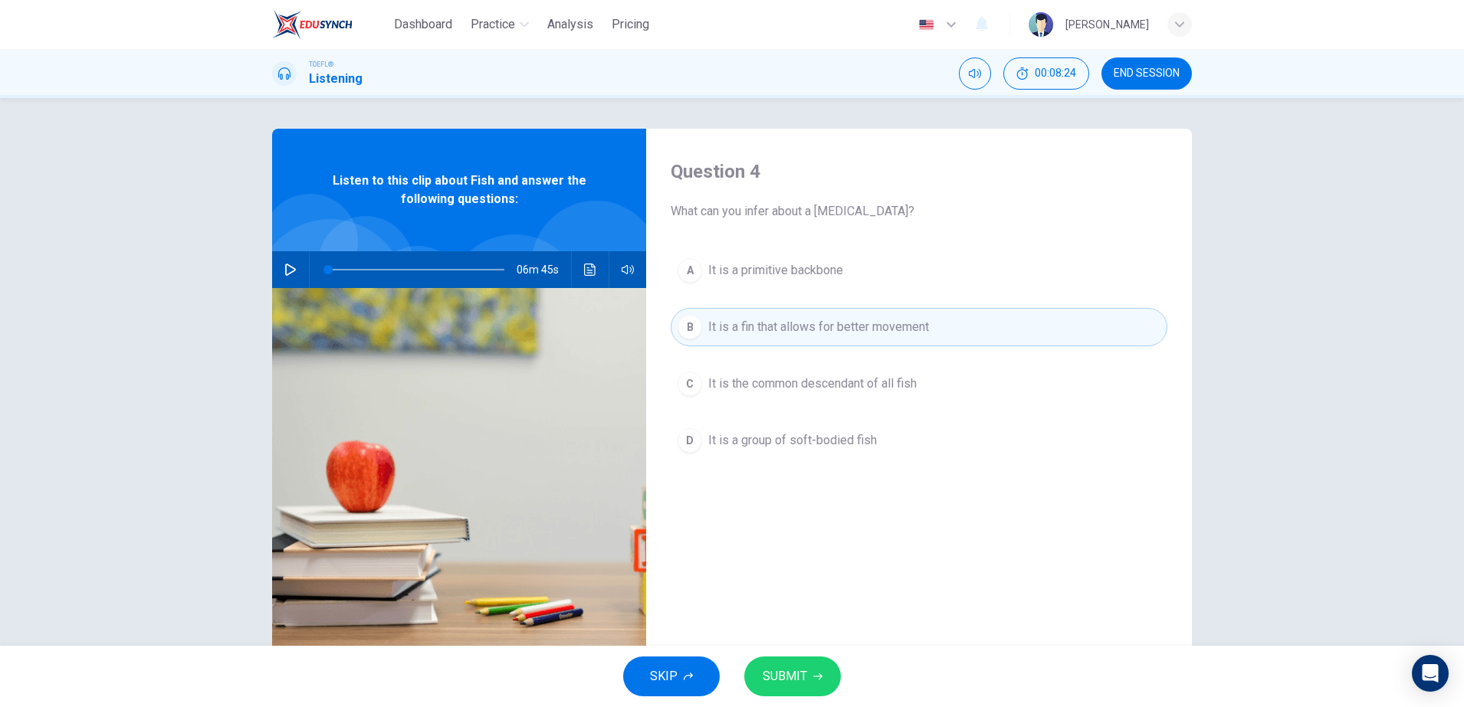
drag, startPoint x: 813, startPoint y: 214, endPoint x: 849, endPoint y: 211, distance: 36.1
click at [849, 211] on span "What can you infer about a [MEDICAL_DATA]?" at bounding box center [919, 211] width 497 height 18
click at [815, 693] on button "SUBMIT" at bounding box center [792, 677] width 97 height 40
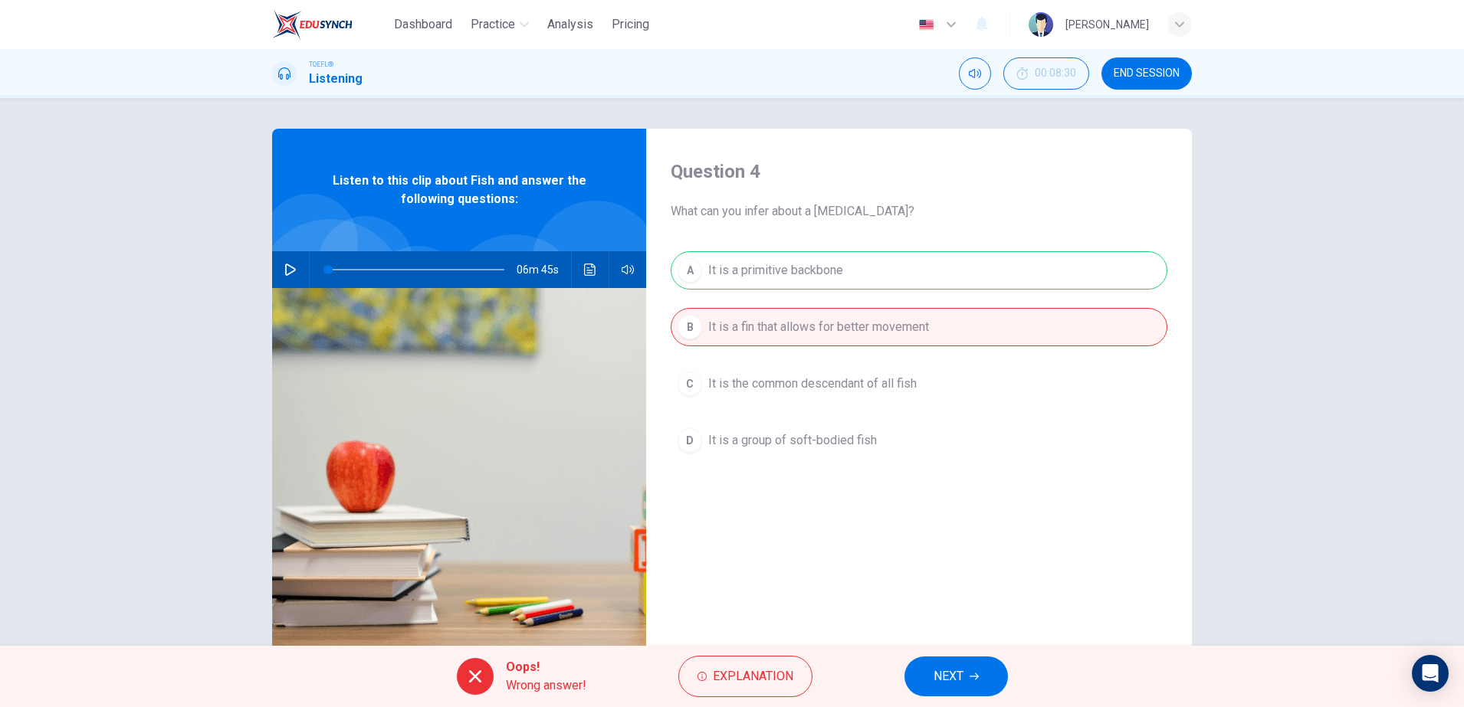
click at [950, 684] on span "NEXT" at bounding box center [948, 676] width 30 height 21
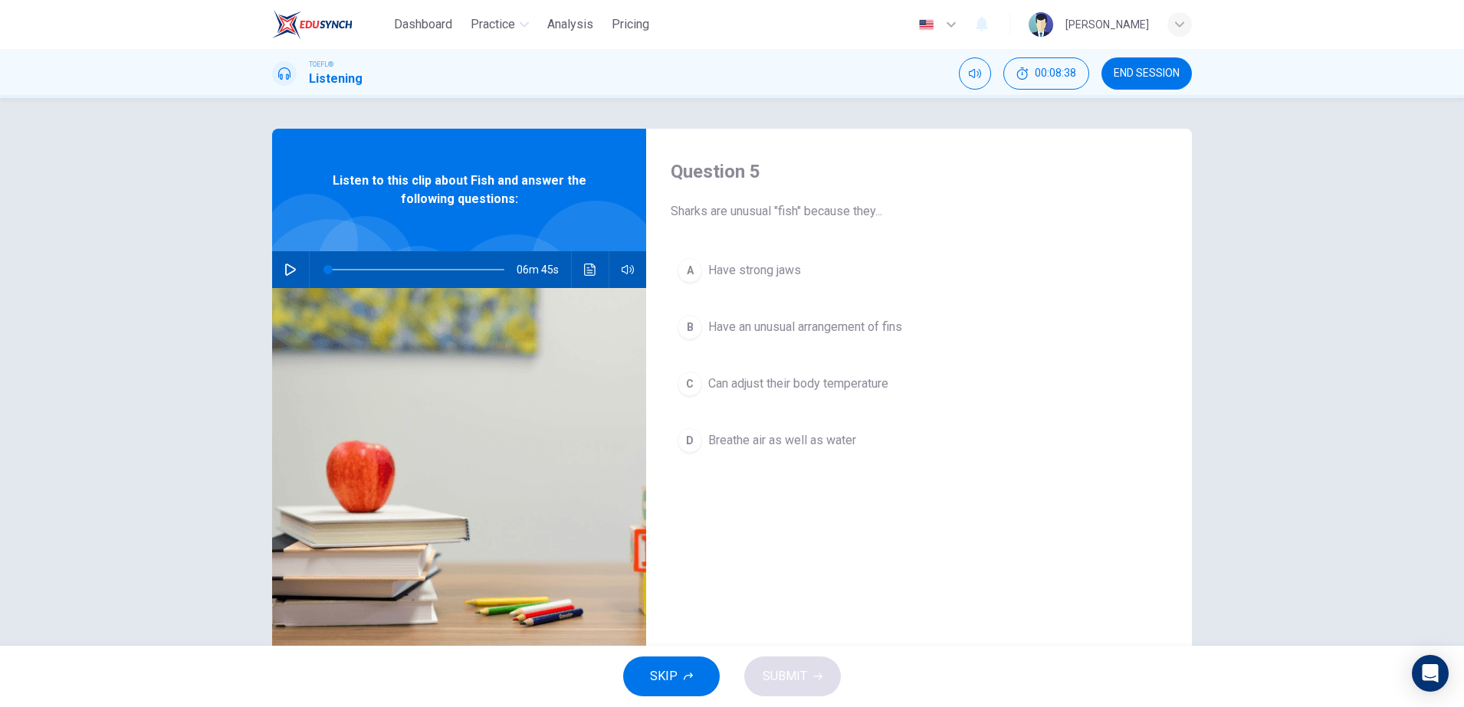
click at [815, 393] on button "C Can adjust their body temperature" at bounding box center [919, 384] width 497 height 38
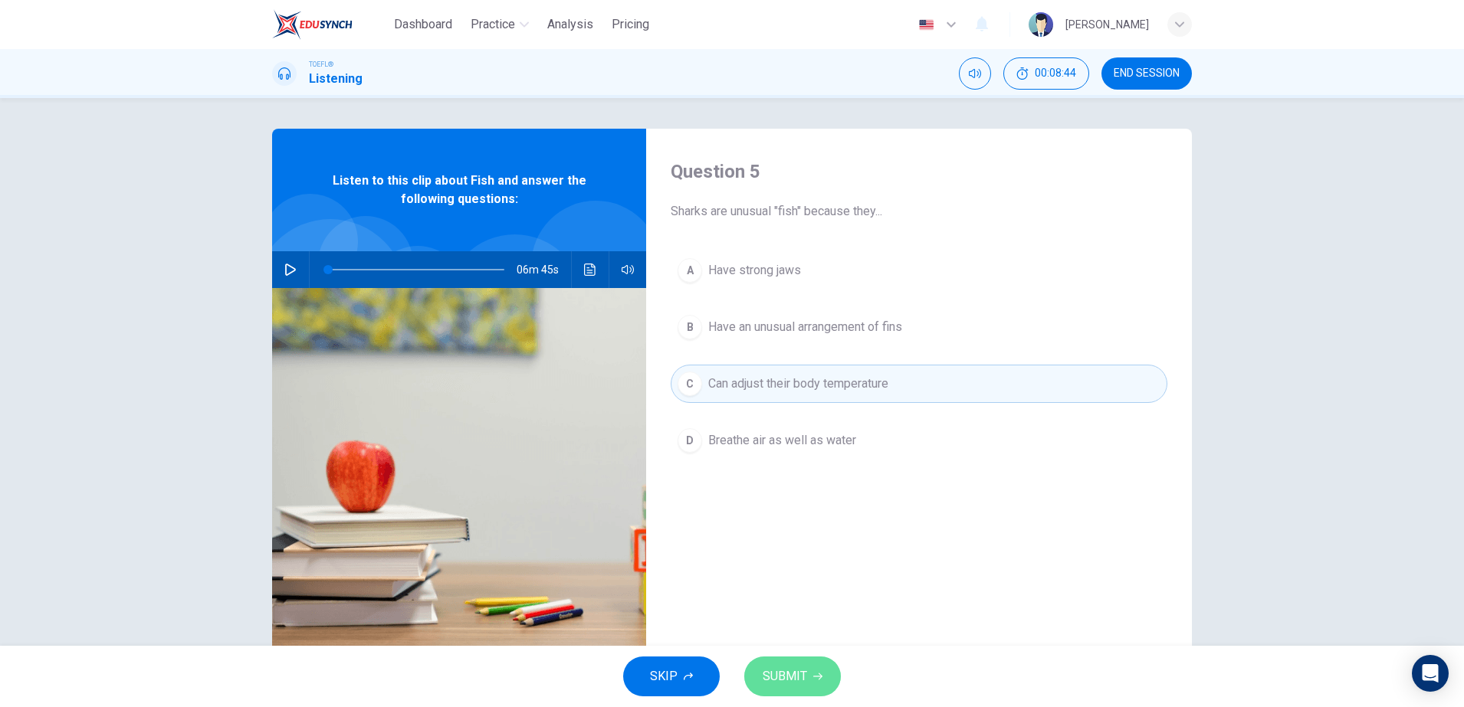
click at [812, 658] on button "SUBMIT" at bounding box center [792, 677] width 97 height 40
type input "0"
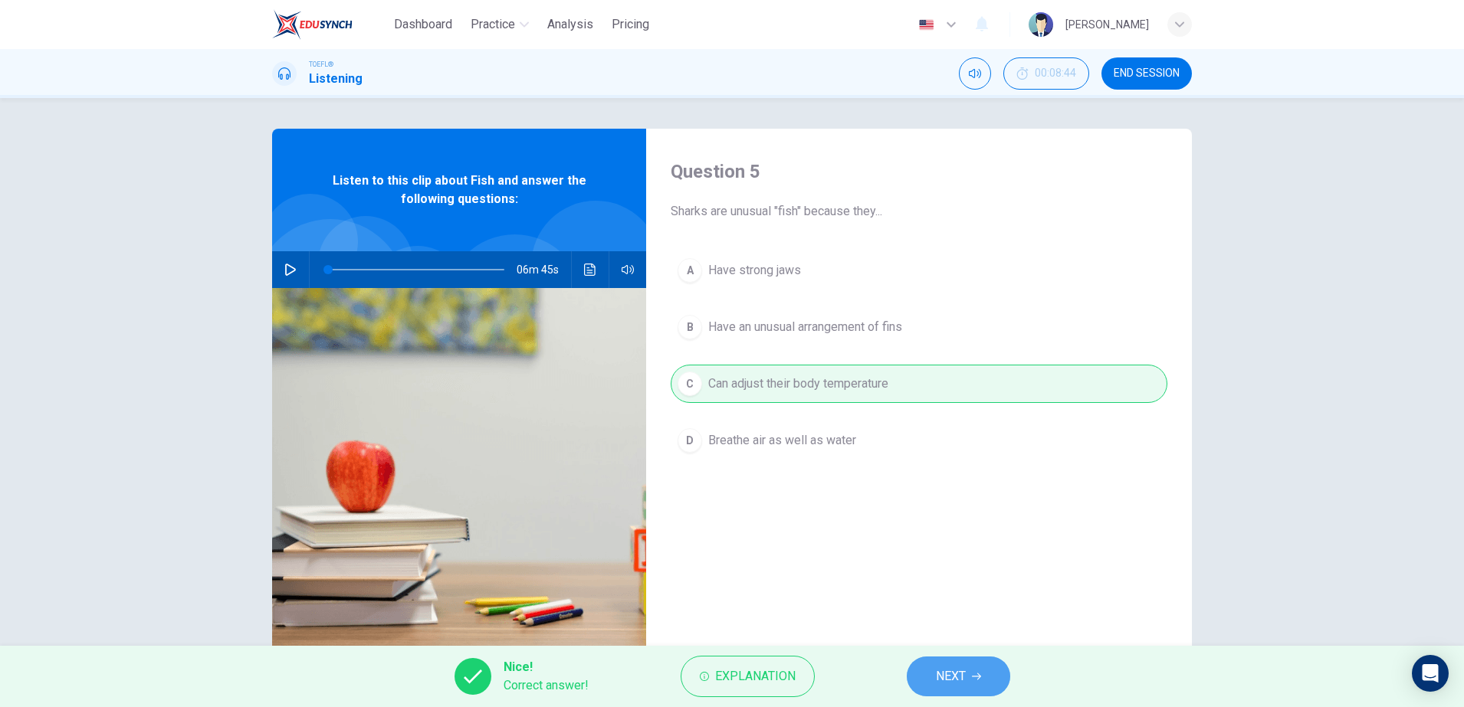
click at [918, 670] on button "NEXT" at bounding box center [958, 677] width 103 height 40
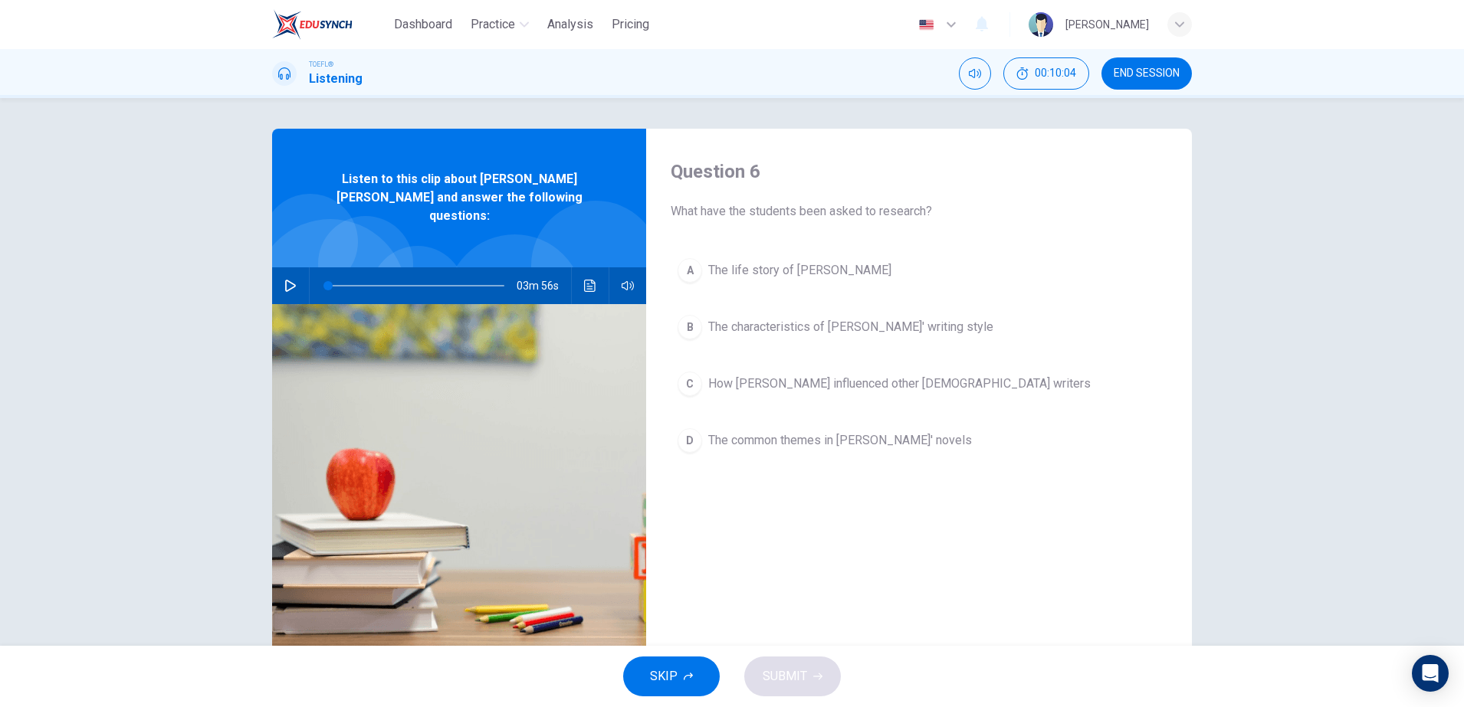
click at [291, 280] on icon "button" at bounding box center [290, 286] width 12 height 12
click at [714, 339] on button "B The characteristics of [PERSON_NAME]' writing style" at bounding box center [919, 327] width 497 height 38
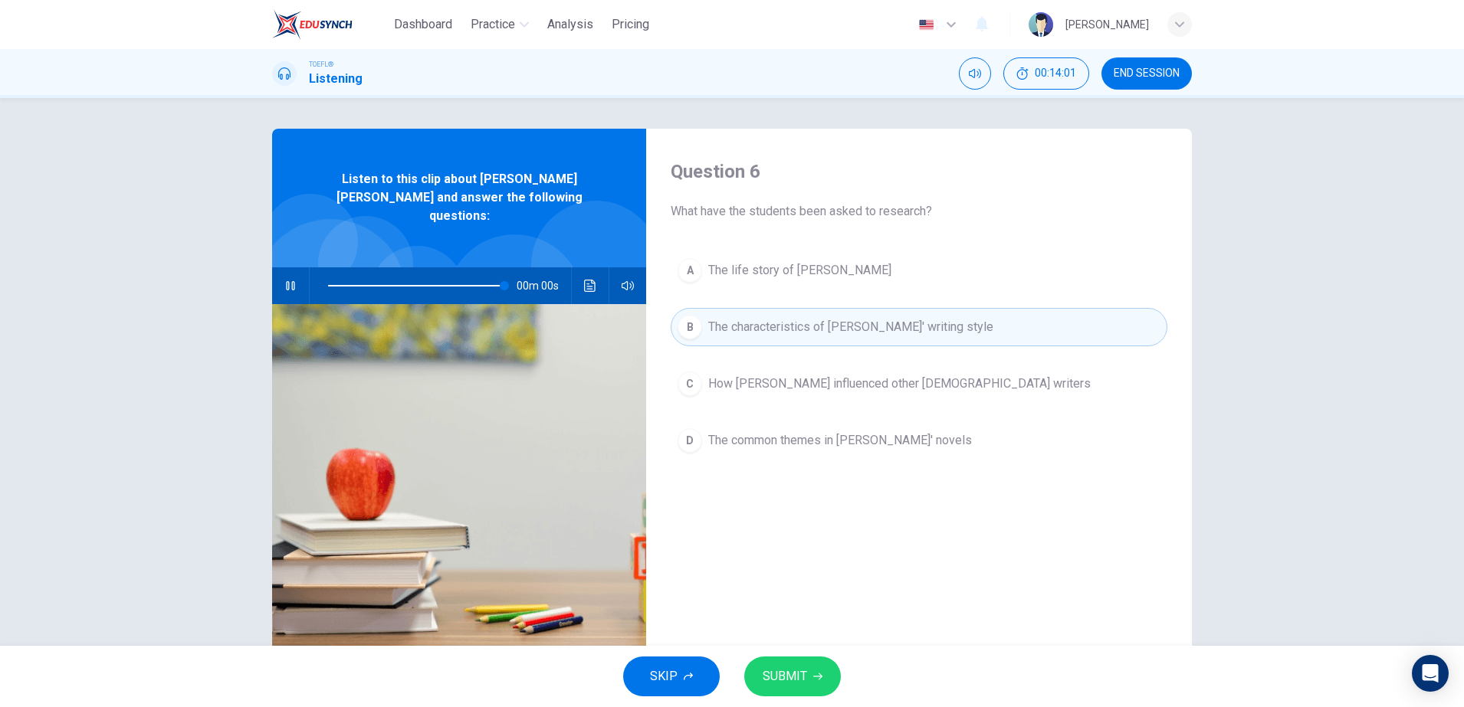
type input "0"
click at [792, 687] on span "SUBMIT" at bounding box center [785, 676] width 44 height 21
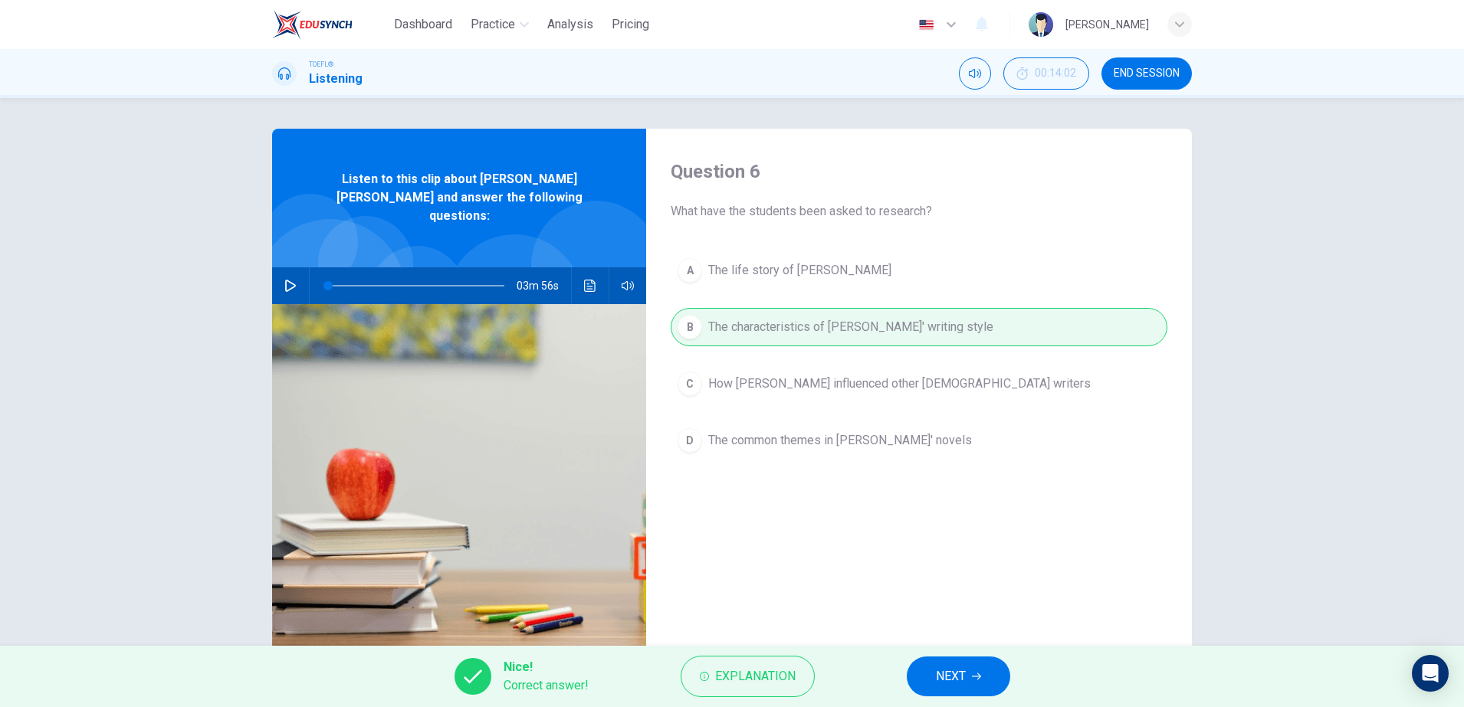
click at [938, 682] on span "NEXT" at bounding box center [951, 676] width 30 height 21
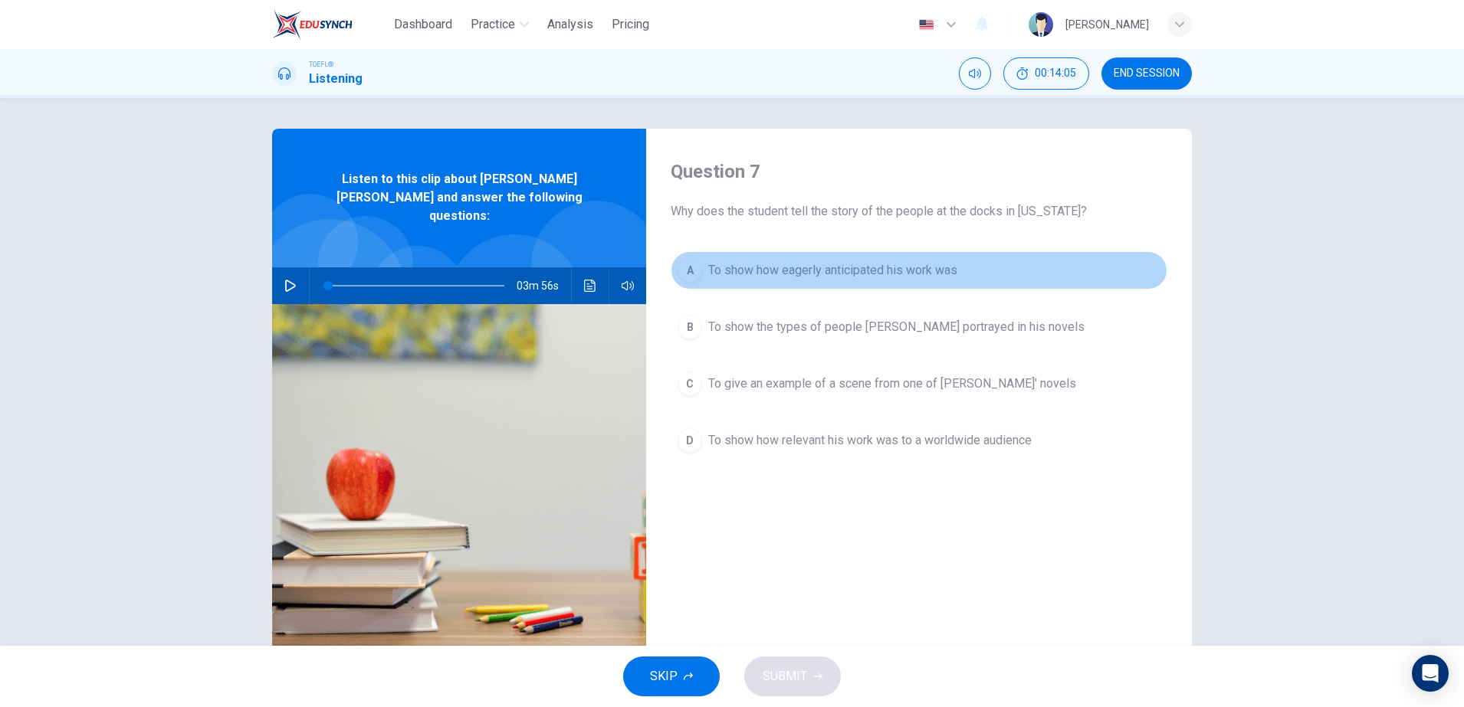
click at [832, 273] on span "To show how eagerly anticipated his work was" at bounding box center [832, 270] width 249 height 18
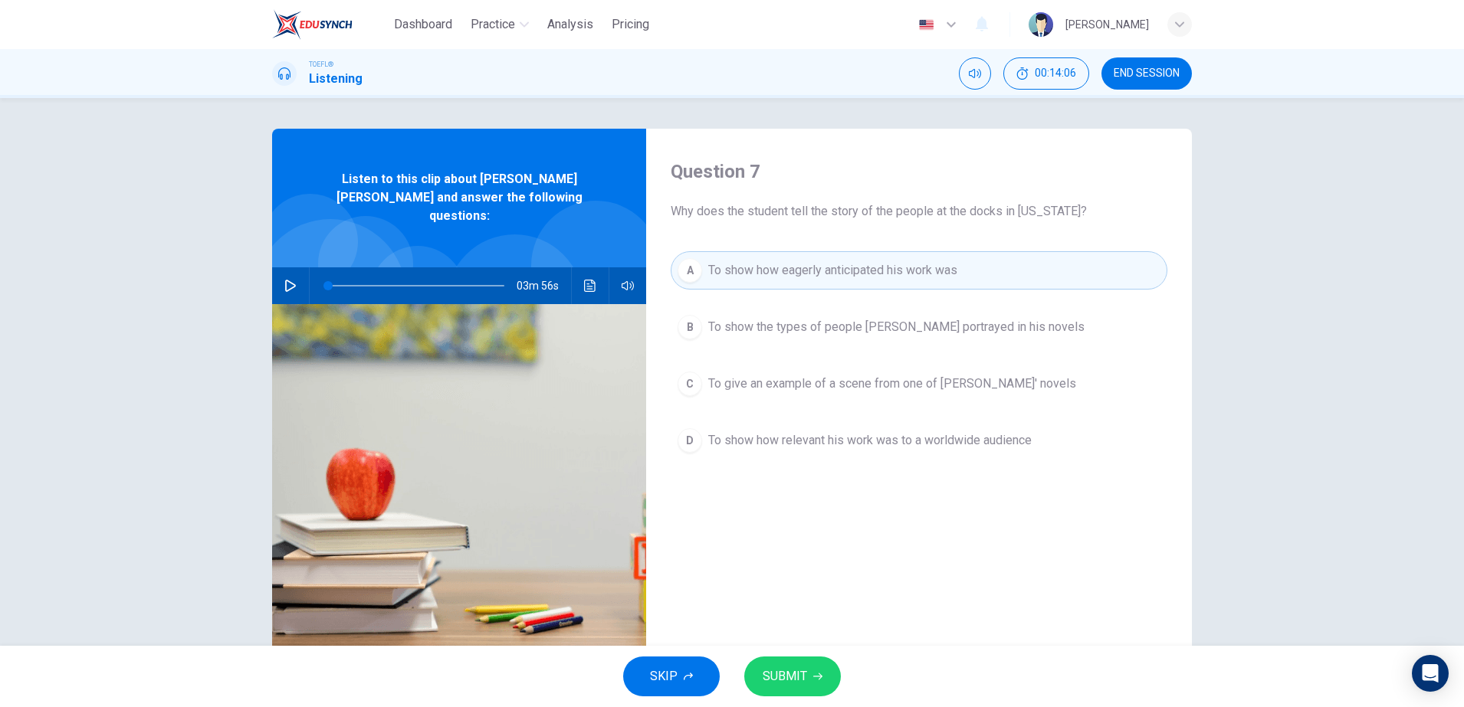
click at [864, 331] on span "To show the types of people [PERSON_NAME] portrayed in his novels" at bounding box center [896, 327] width 376 height 18
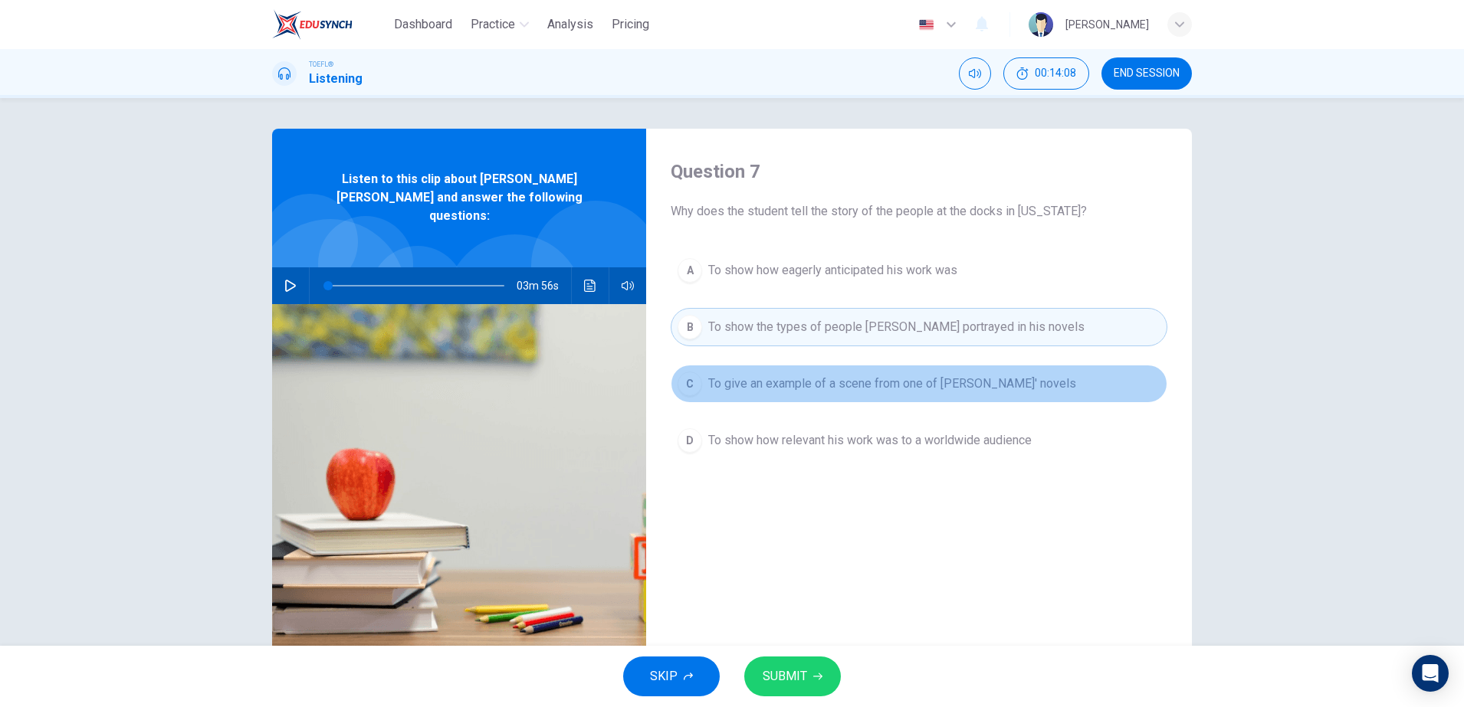
click at [857, 388] on span "To give an example of a scene from one of [PERSON_NAME]' novels" at bounding box center [892, 384] width 368 height 18
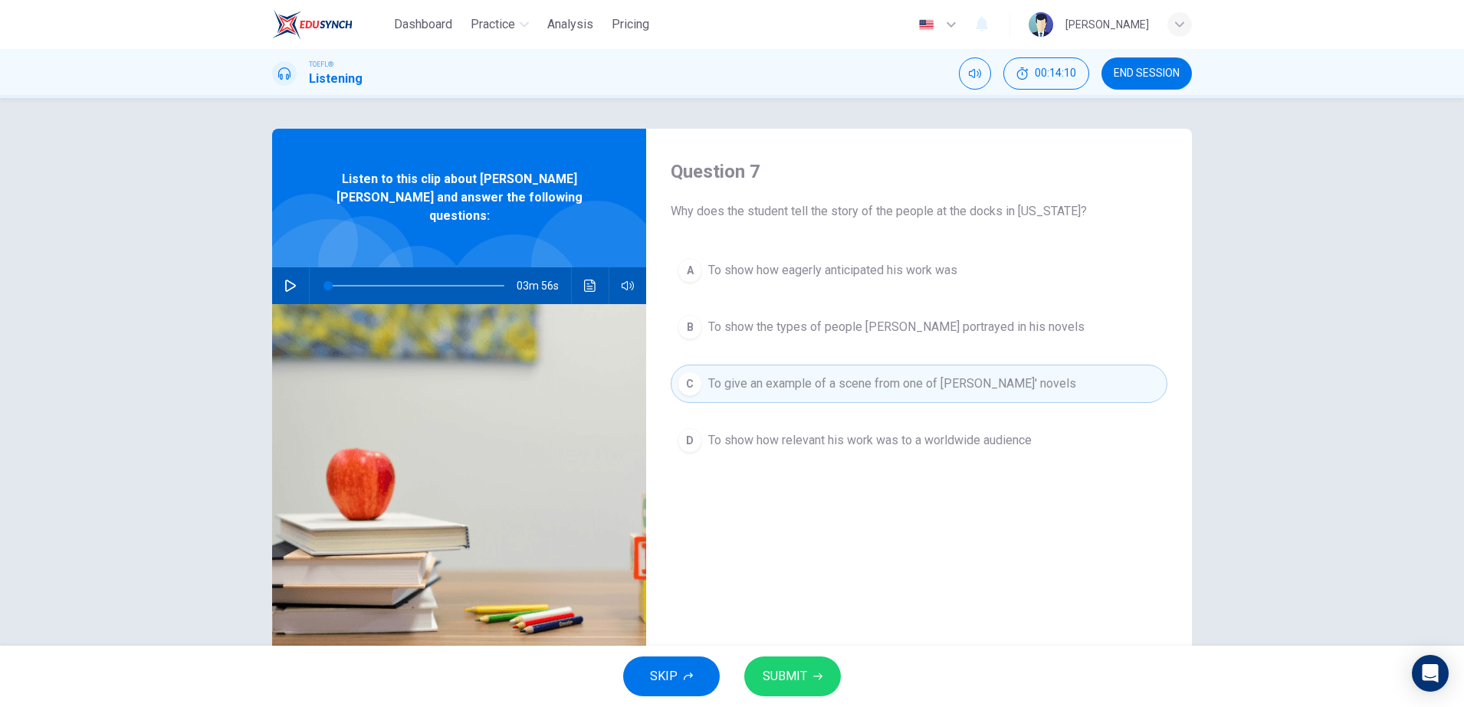
click at [814, 463] on div "A To show how eagerly anticipated his work was B To show the types of people [P…" at bounding box center [919, 370] width 497 height 239
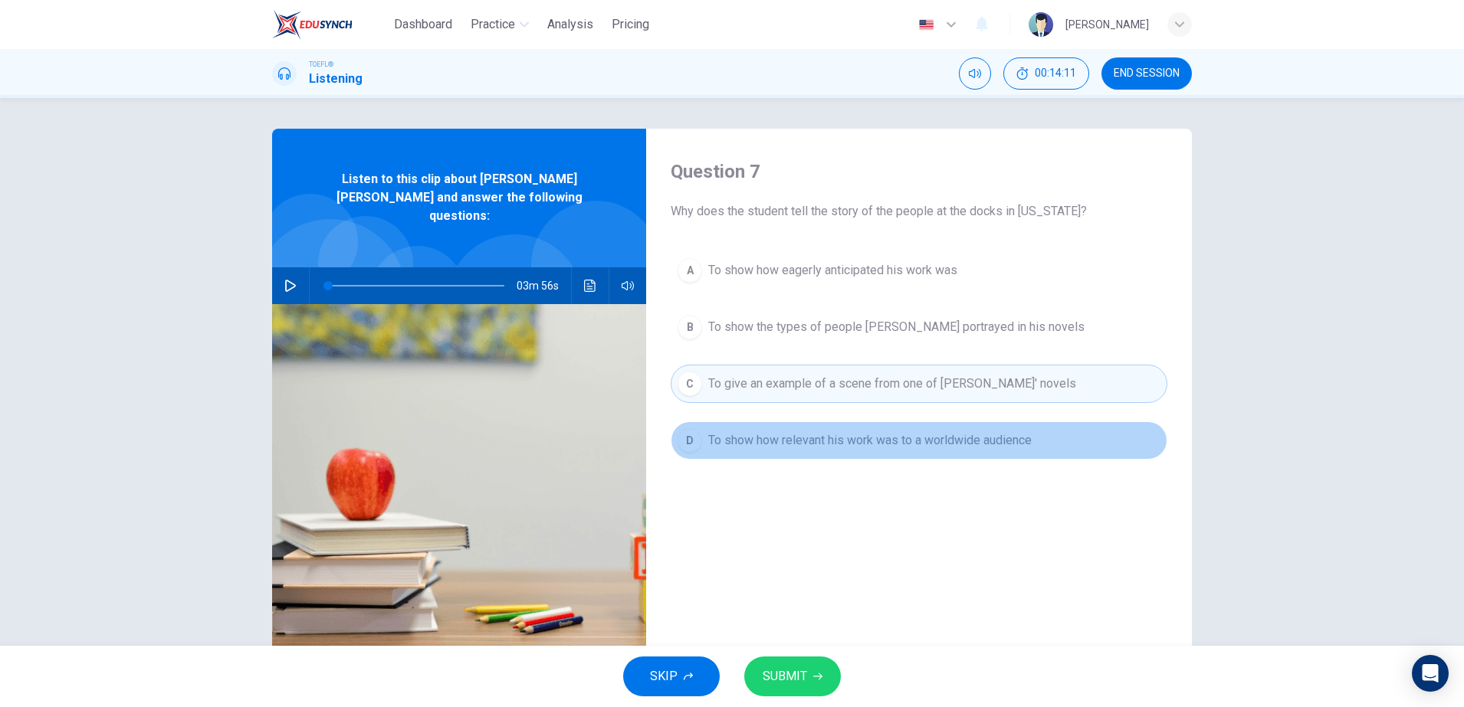
click at [812, 458] on button "D To show how relevant his work was to a worldwide audience" at bounding box center [919, 441] width 497 height 38
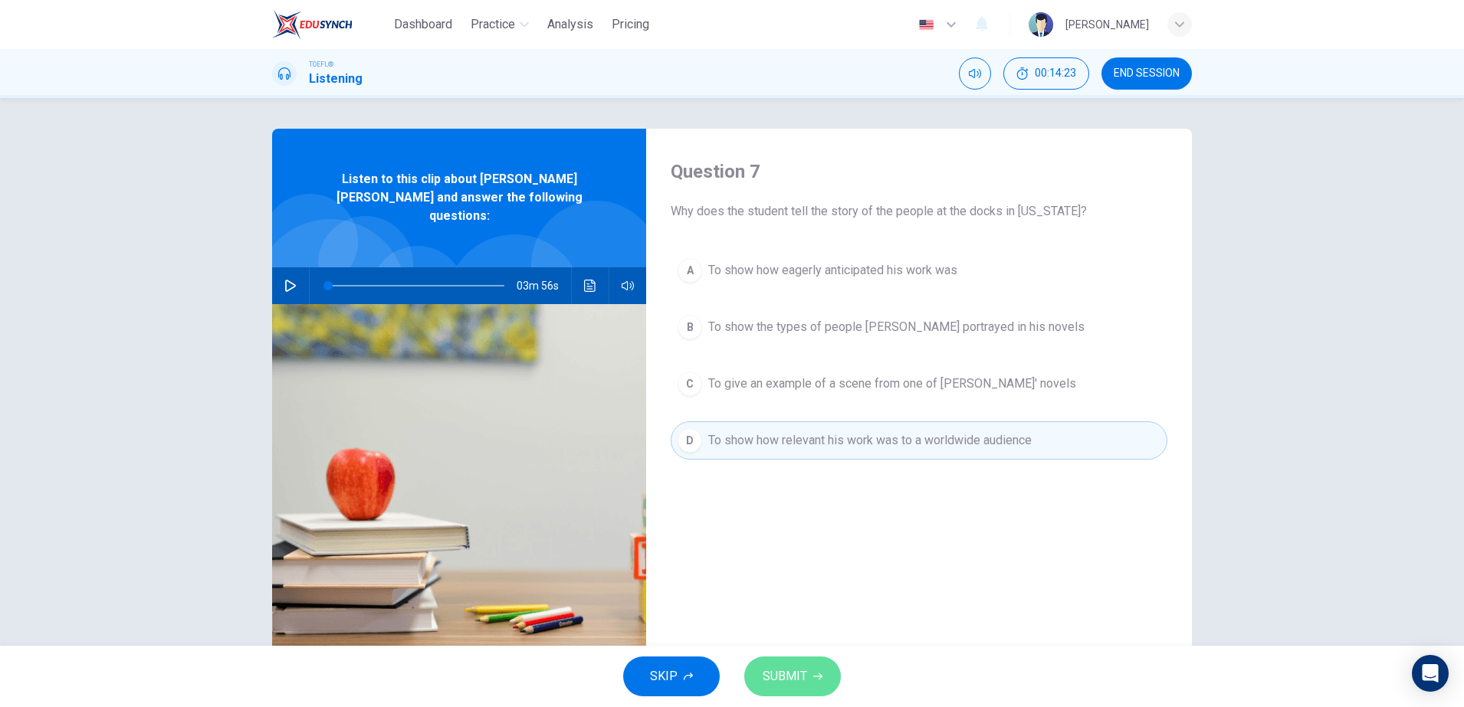
click at [789, 673] on span "SUBMIT" at bounding box center [785, 676] width 44 height 21
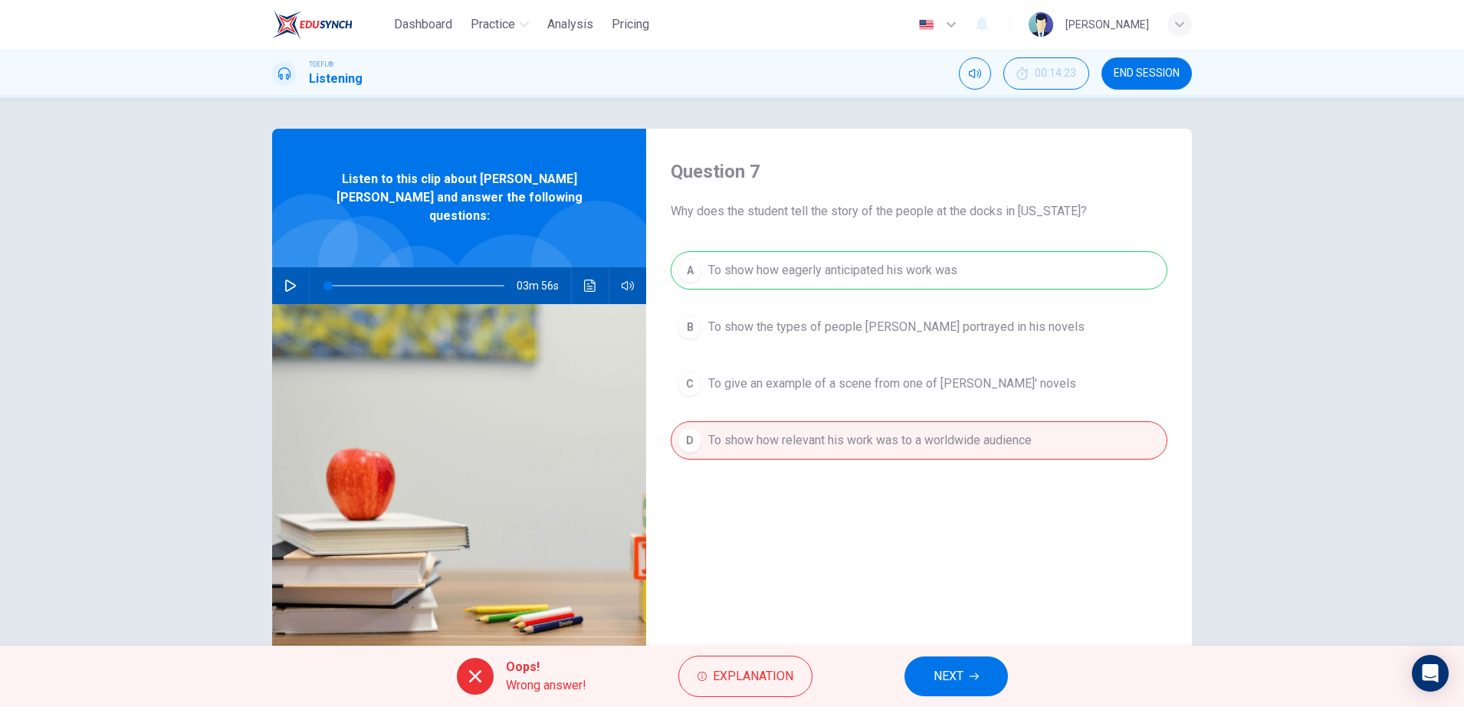
click at [973, 648] on div "Oops! Wrong answer! Explanation NEXT" at bounding box center [732, 676] width 1464 height 61
click at [974, 666] on button "NEXT" at bounding box center [955, 677] width 103 height 40
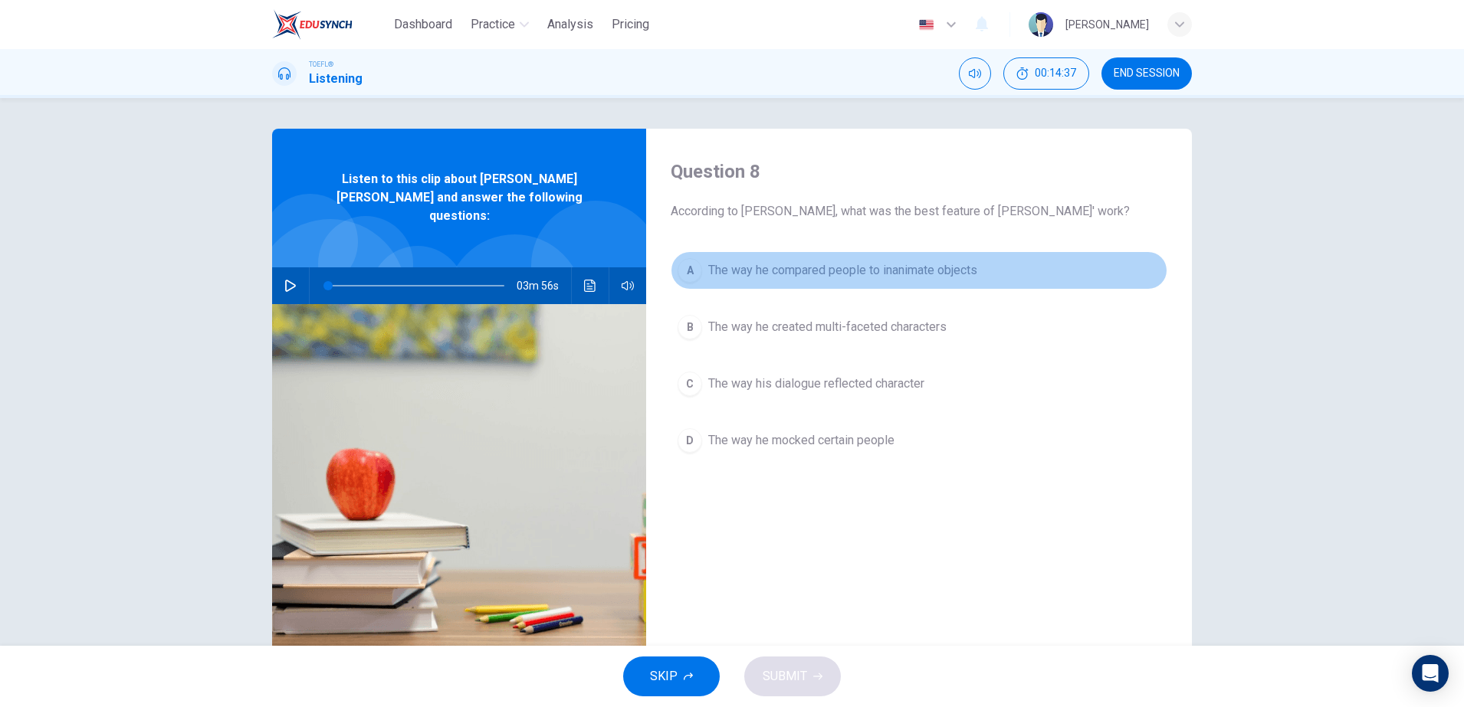
click at [829, 280] on button "A The way he compared people to inanimate objects" at bounding box center [919, 270] width 497 height 38
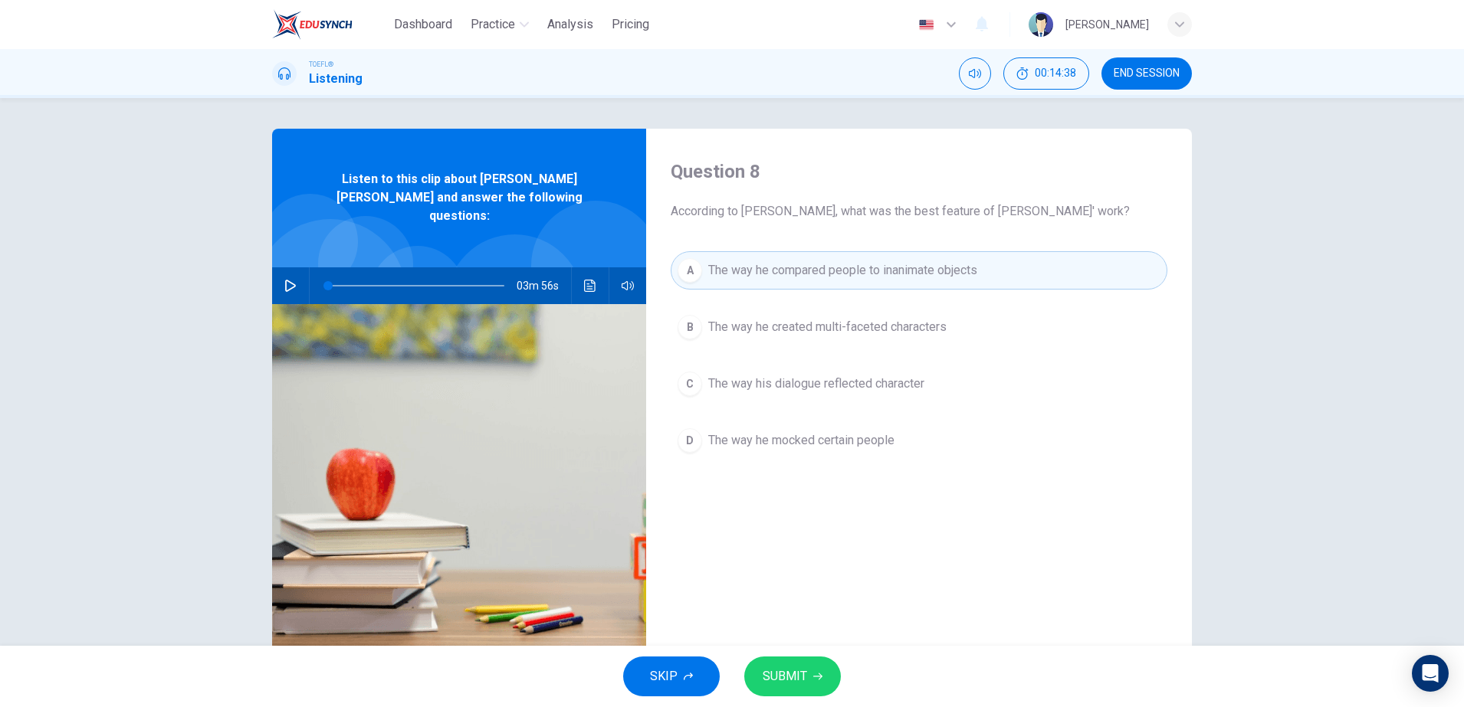
click at [835, 346] on button "B The way he created multi-faceted characters" at bounding box center [919, 327] width 497 height 38
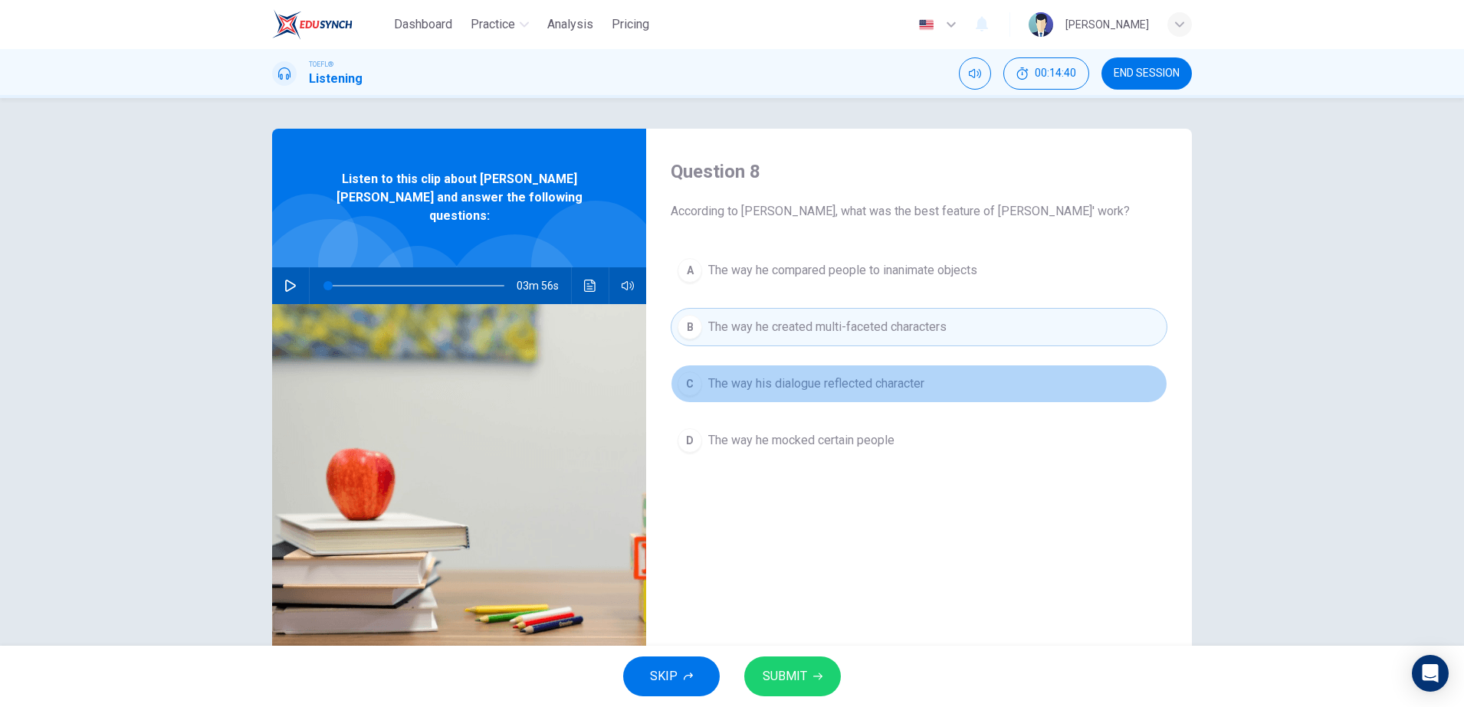
click at [815, 387] on span "The way his dialogue reflected character" at bounding box center [816, 384] width 216 height 18
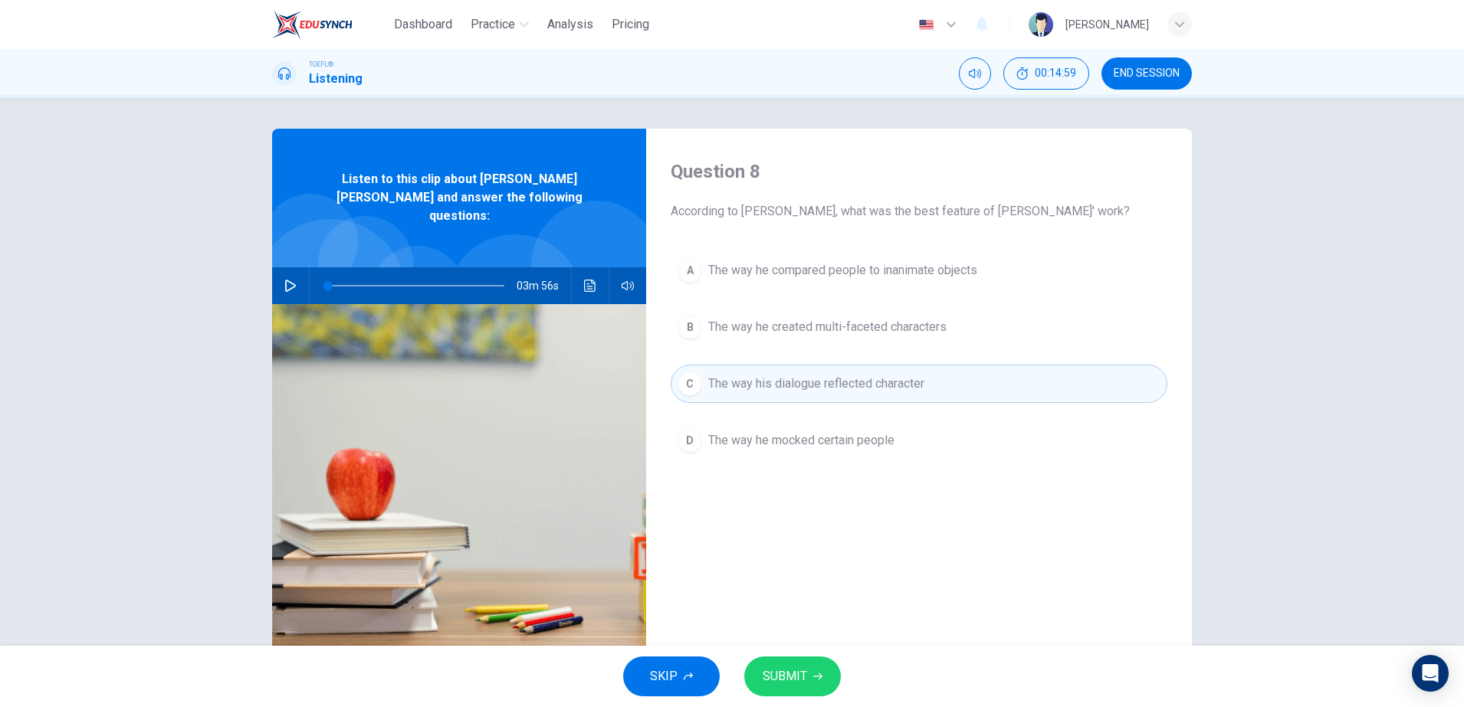
click at [823, 300] on div "A The way he compared people to inanimate objects B The way he created multi-fa…" at bounding box center [919, 370] width 497 height 239
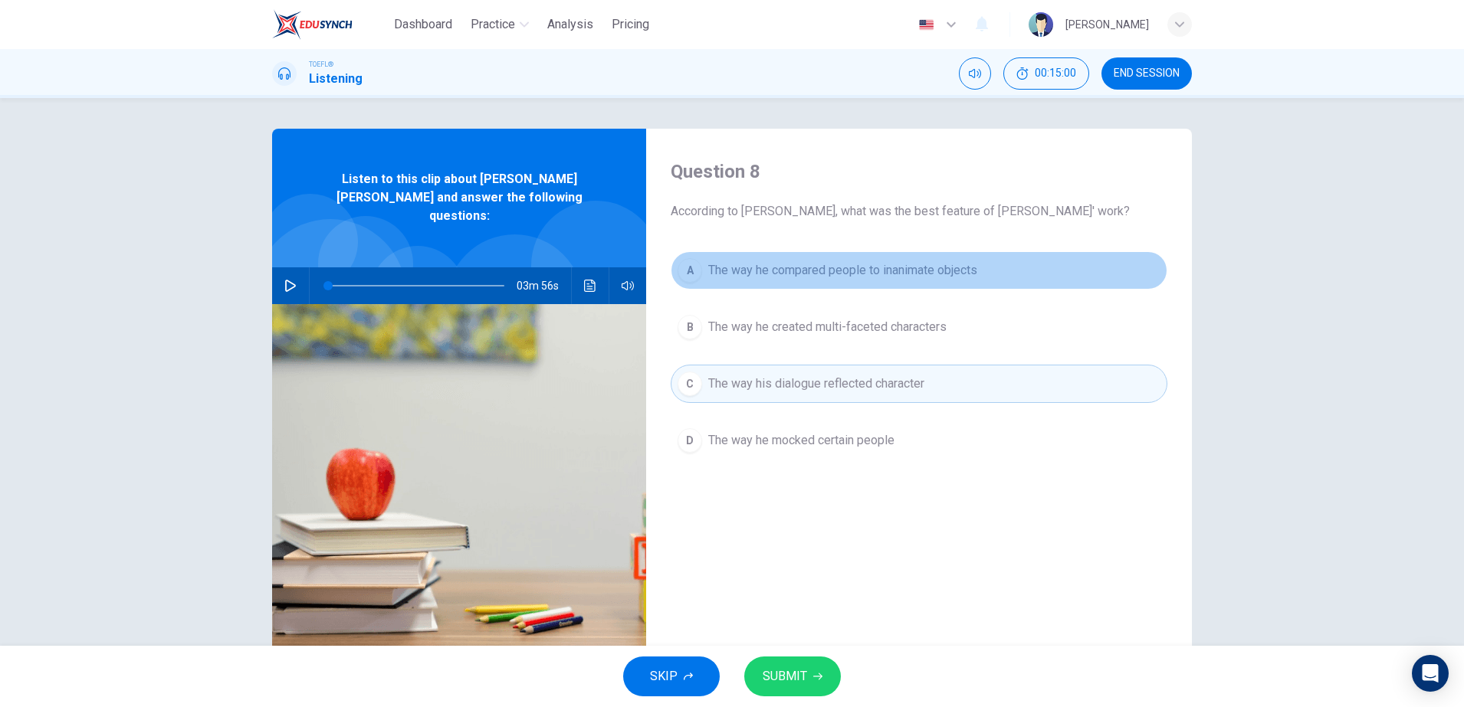
click at [839, 282] on button "A The way he compared people to inanimate objects" at bounding box center [919, 270] width 497 height 38
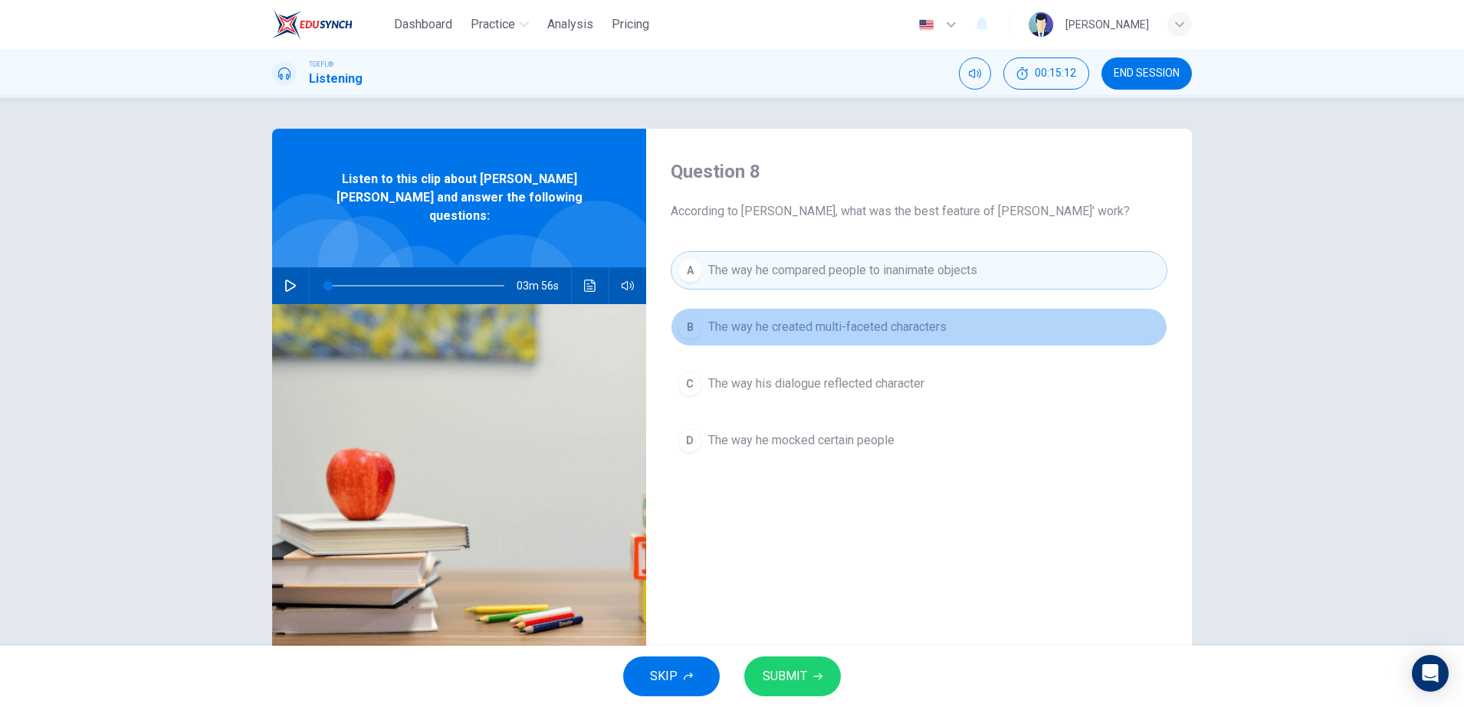
click at [817, 344] on button "B The way he created multi-faceted characters" at bounding box center [919, 327] width 497 height 38
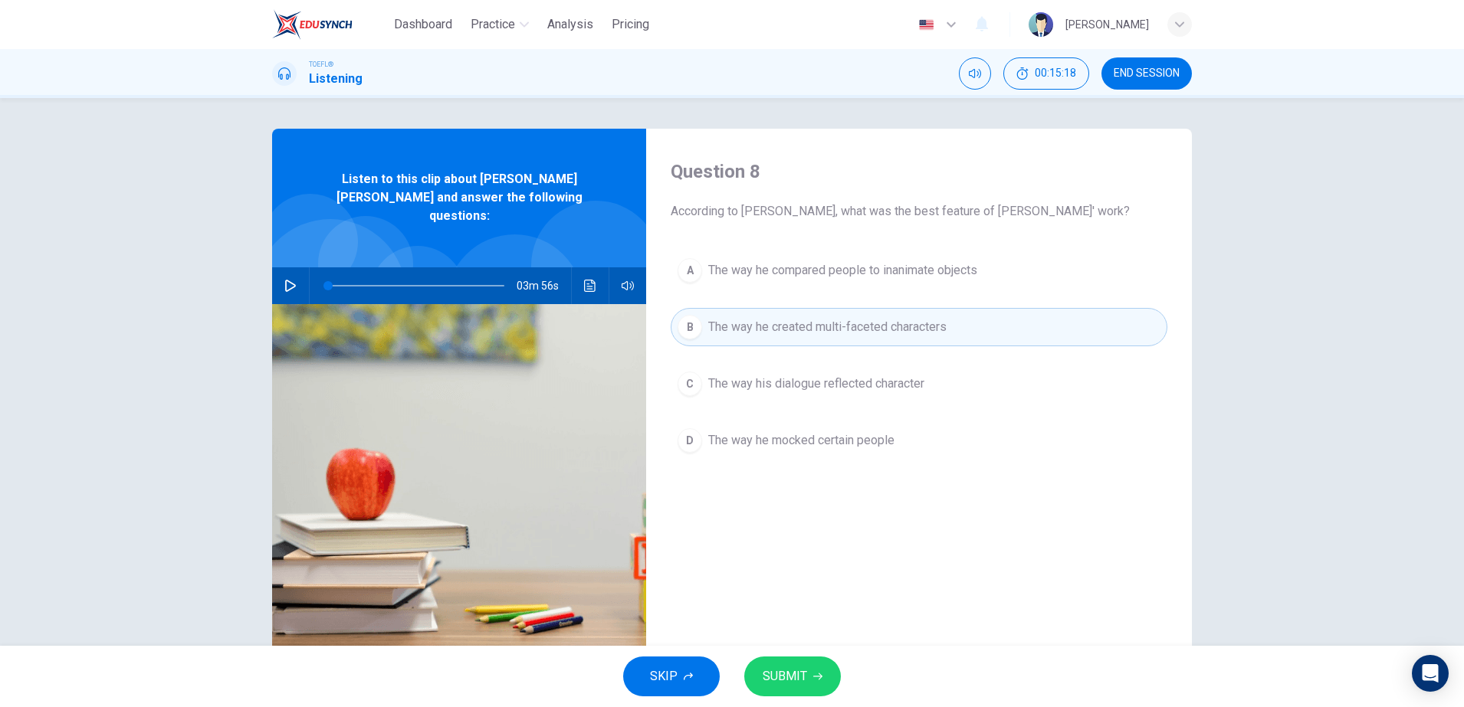
click at [787, 680] on span "SUBMIT" at bounding box center [785, 676] width 44 height 21
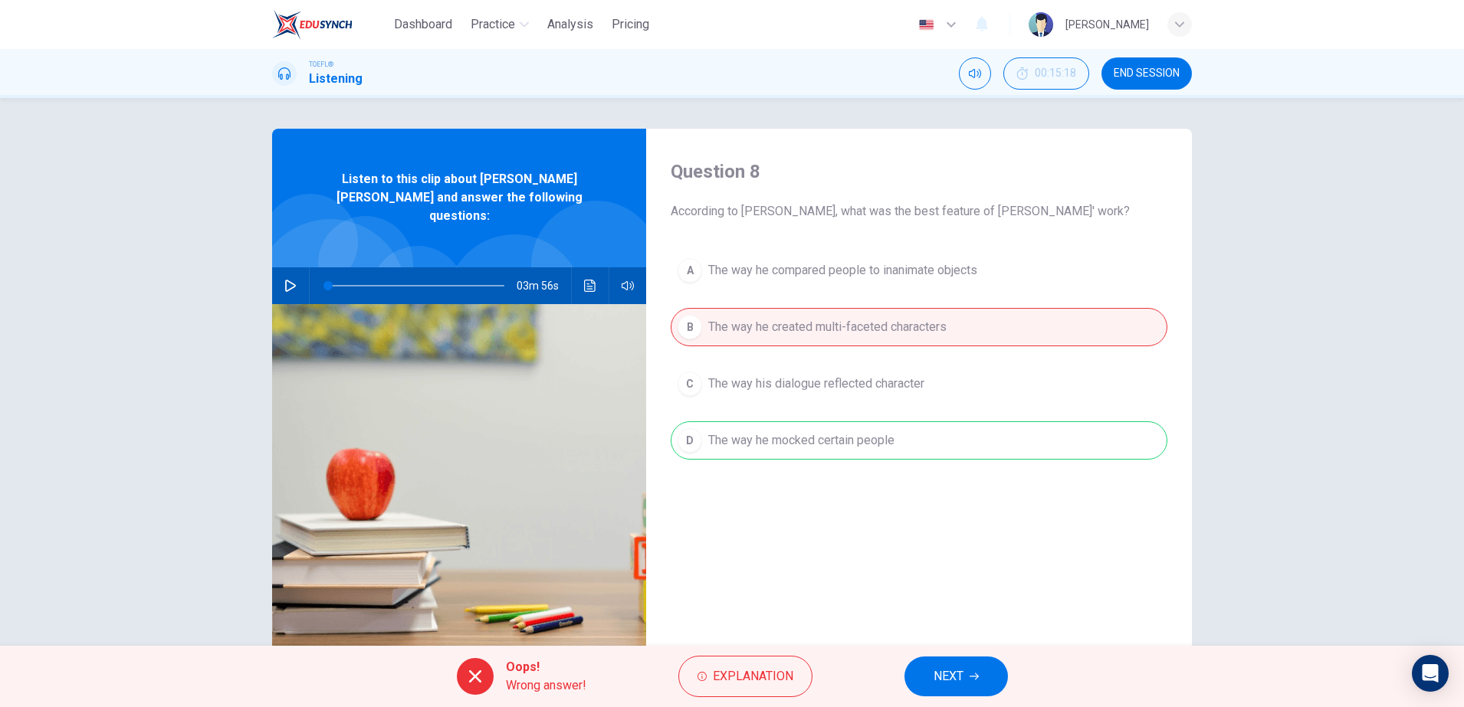
click at [916, 684] on button "NEXT" at bounding box center [955, 677] width 103 height 40
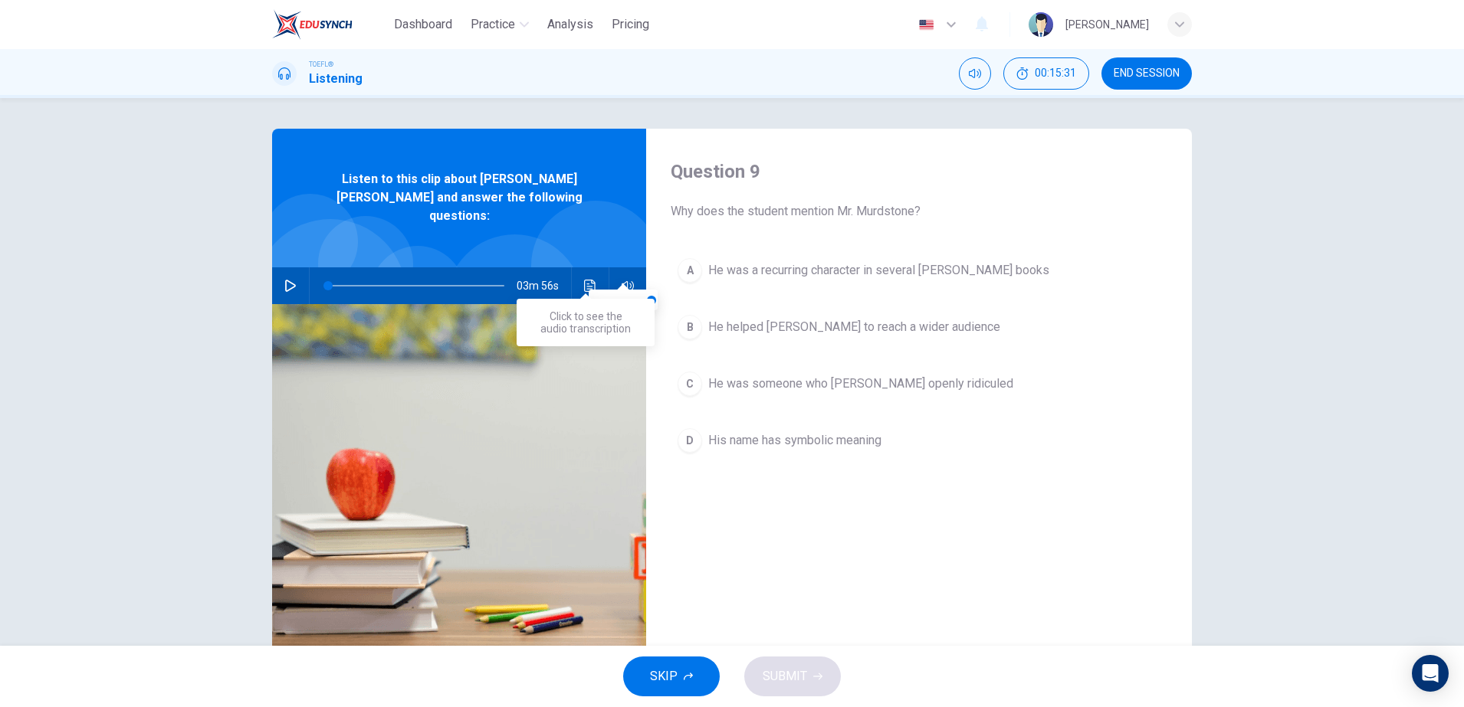
drag, startPoint x: 599, startPoint y: 265, endPoint x: 581, endPoint y: 267, distance: 17.7
click at [586, 267] on div "03m 56s" at bounding box center [459, 285] width 374 height 37
click at [584, 280] on icon "Click to see the audio transcription" at bounding box center [590, 286] width 12 height 12
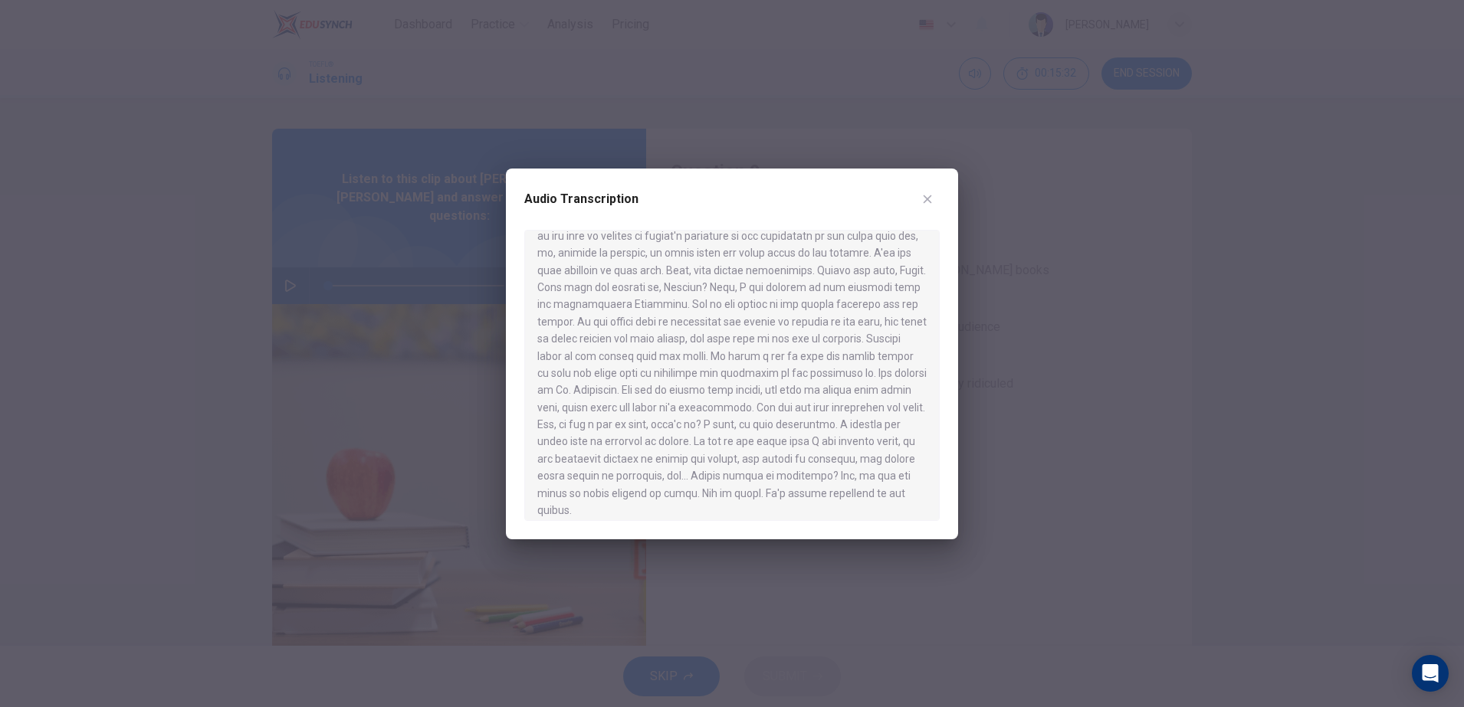
scroll to position [609, 0]
click at [1218, 397] on div at bounding box center [732, 353] width 1464 height 707
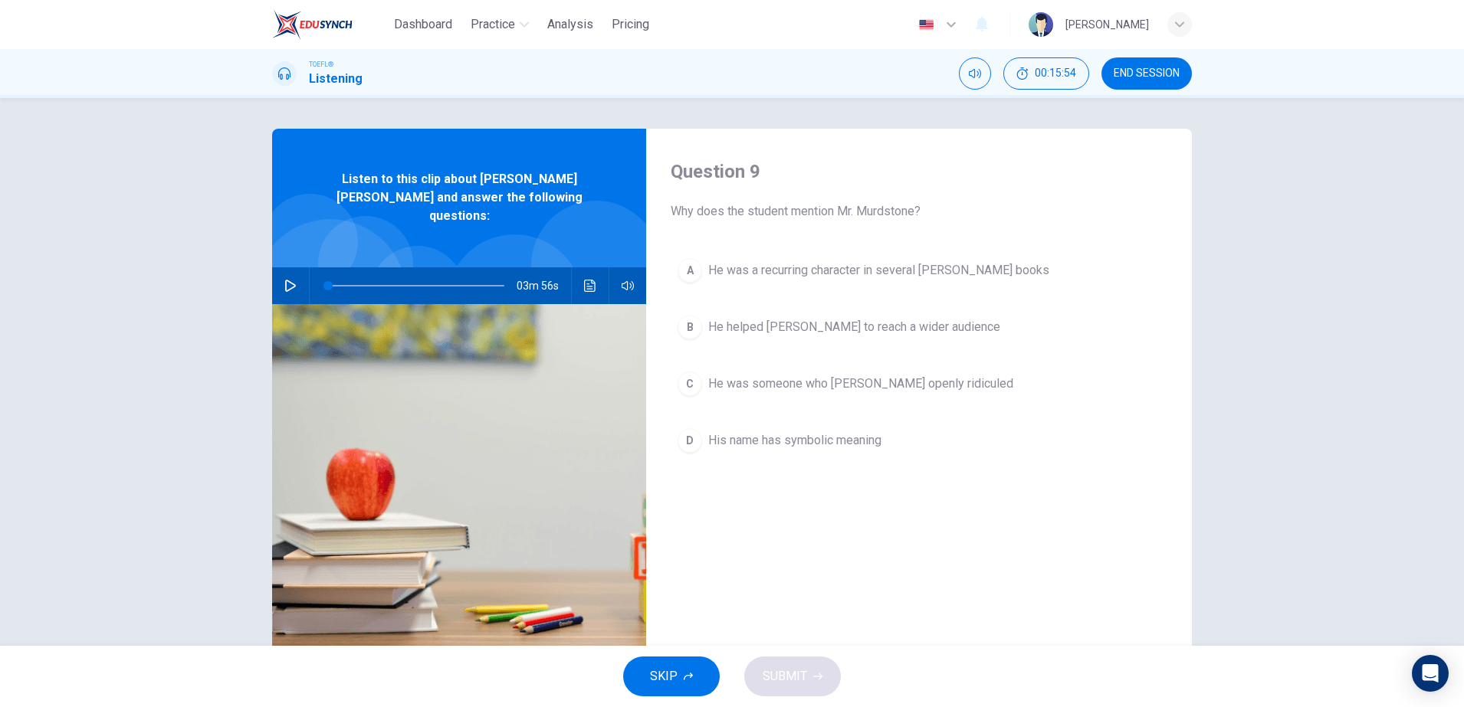
click at [960, 290] on div "A He was a recurring character in several [PERSON_NAME] books B He helped [PERS…" at bounding box center [919, 370] width 497 height 239
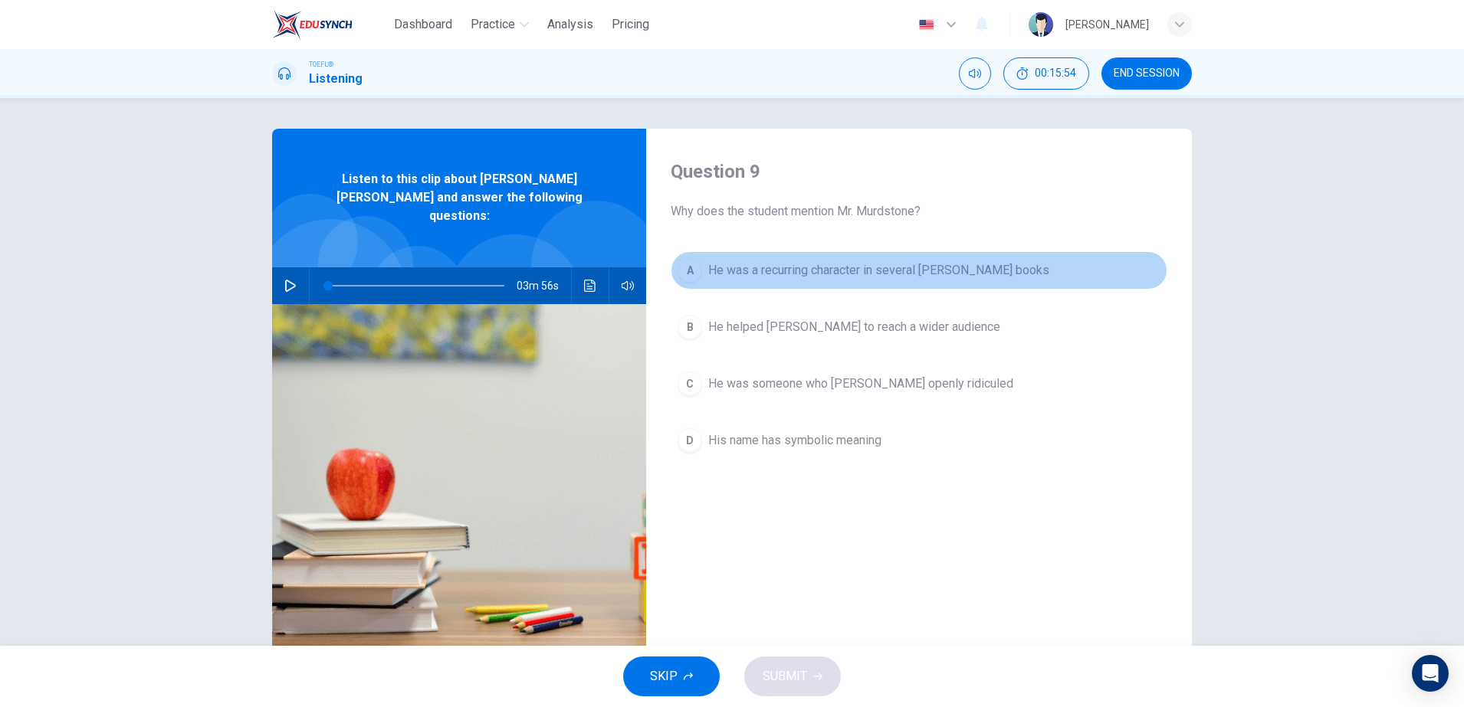
click at [959, 281] on button "A He was a recurring character in several [PERSON_NAME] books" at bounding box center [919, 270] width 497 height 38
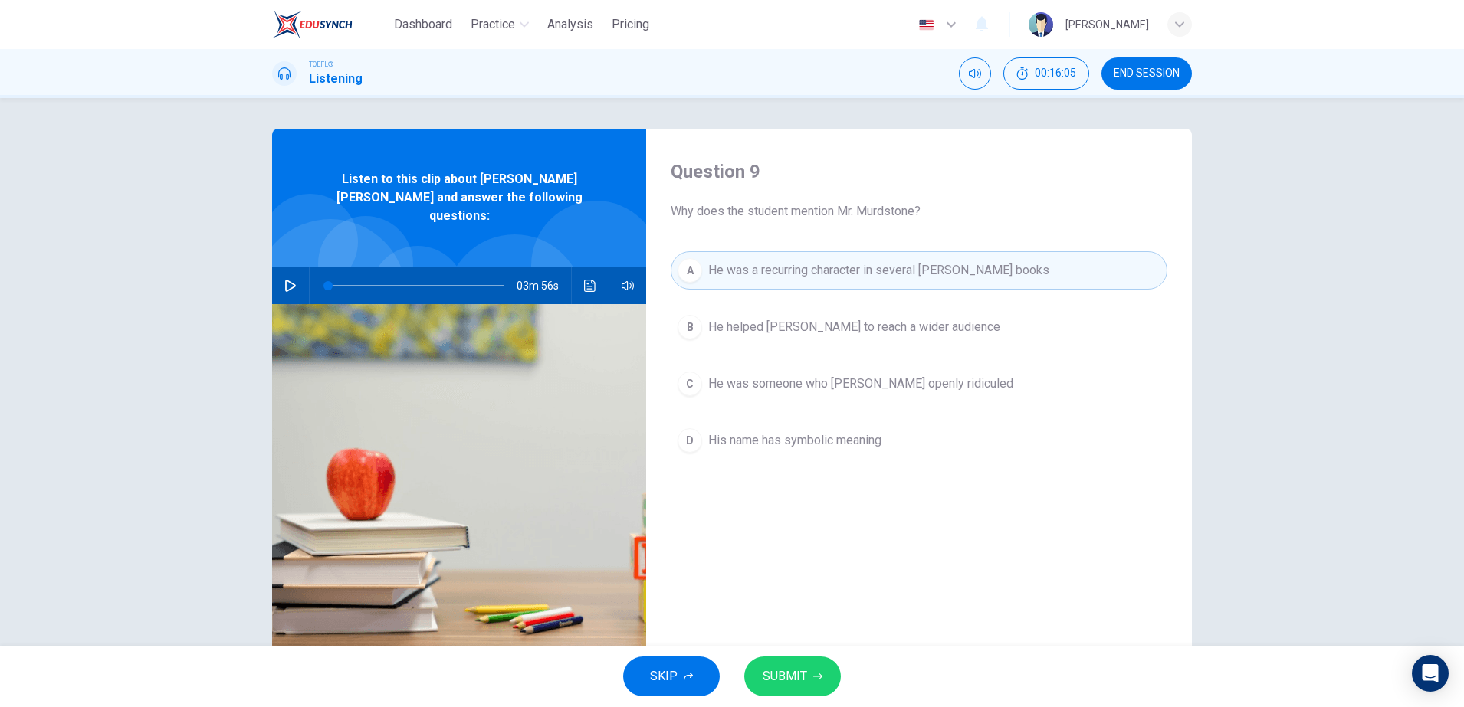
click at [590, 280] on icon "Click to see the audio transcription" at bounding box center [589, 286] width 11 height 12
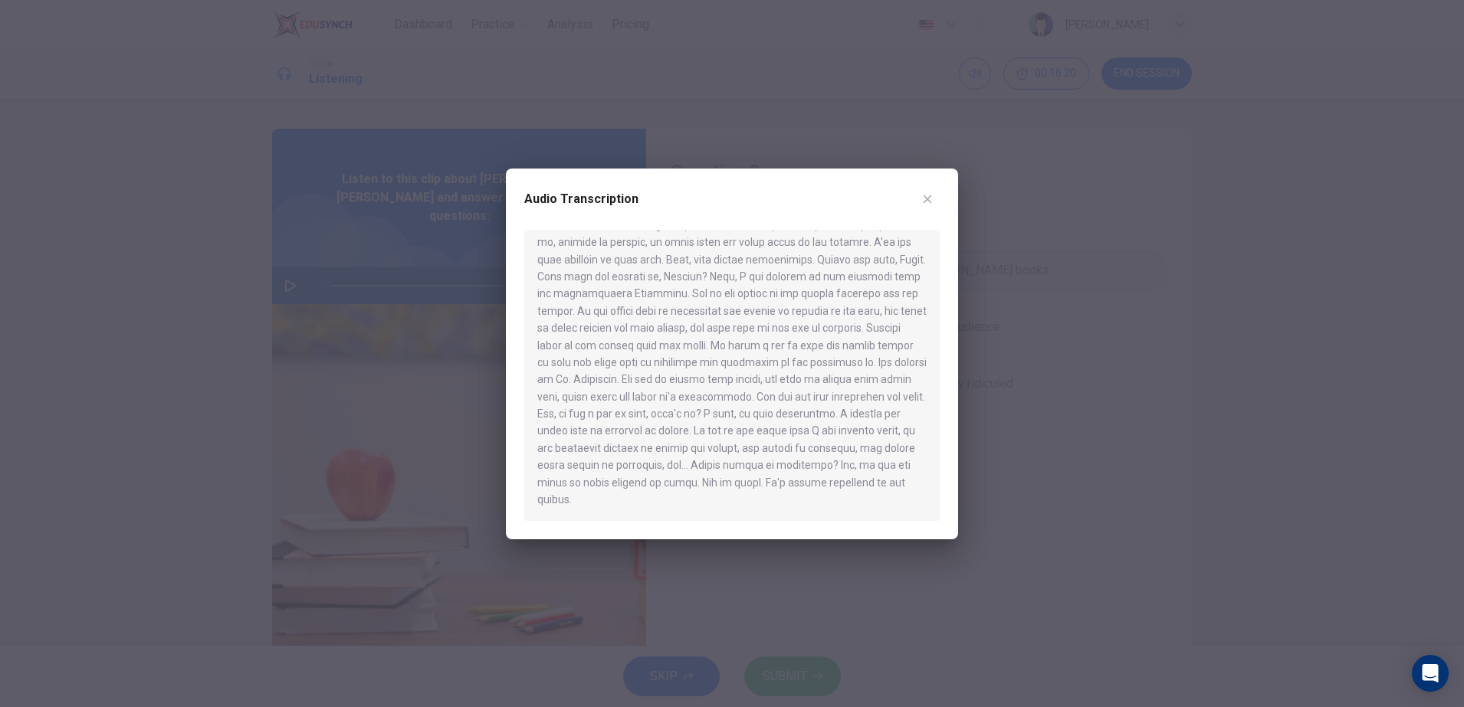
click at [1110, 432] on div at bounding box center [732, 353] width 1464 height 707
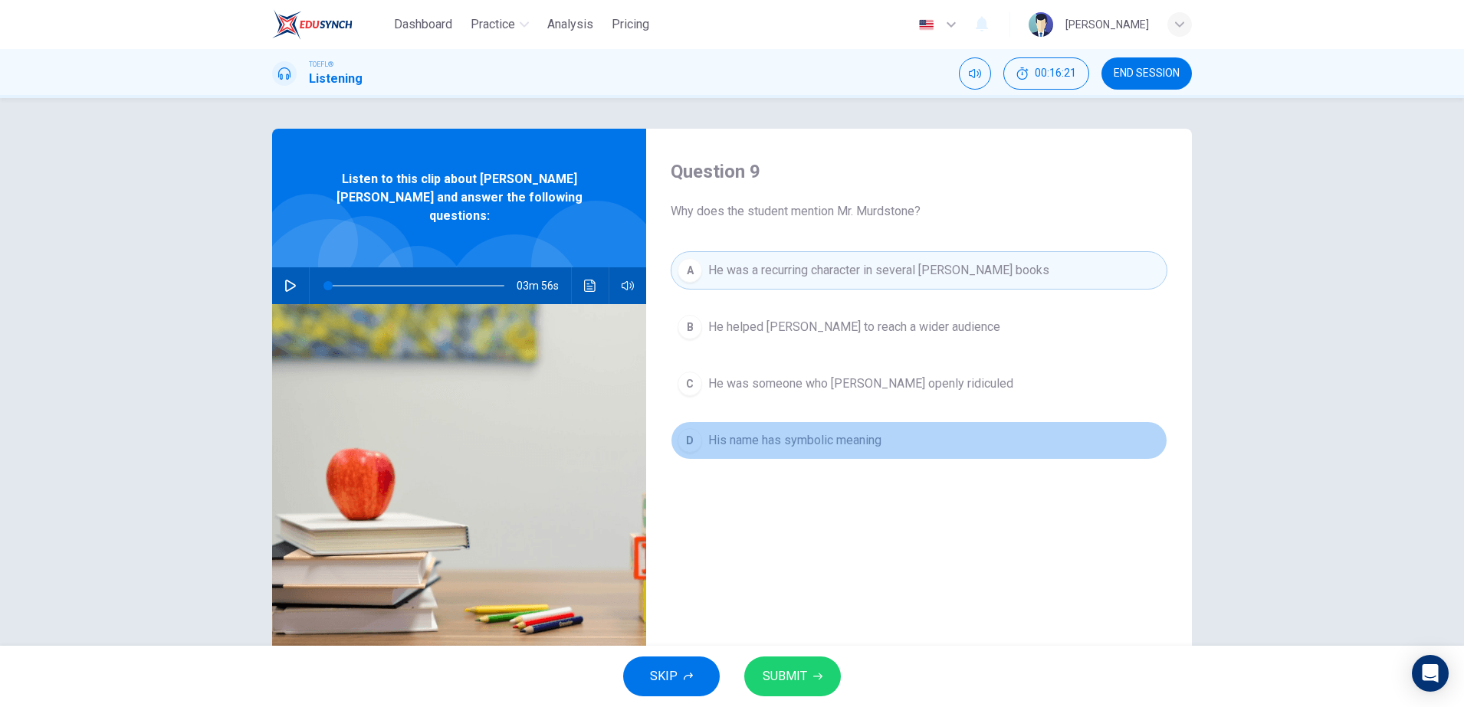
click at [992, 445] on button "D His name has symbolic meaning" at bounding box center [919, 441] width 497 height 38
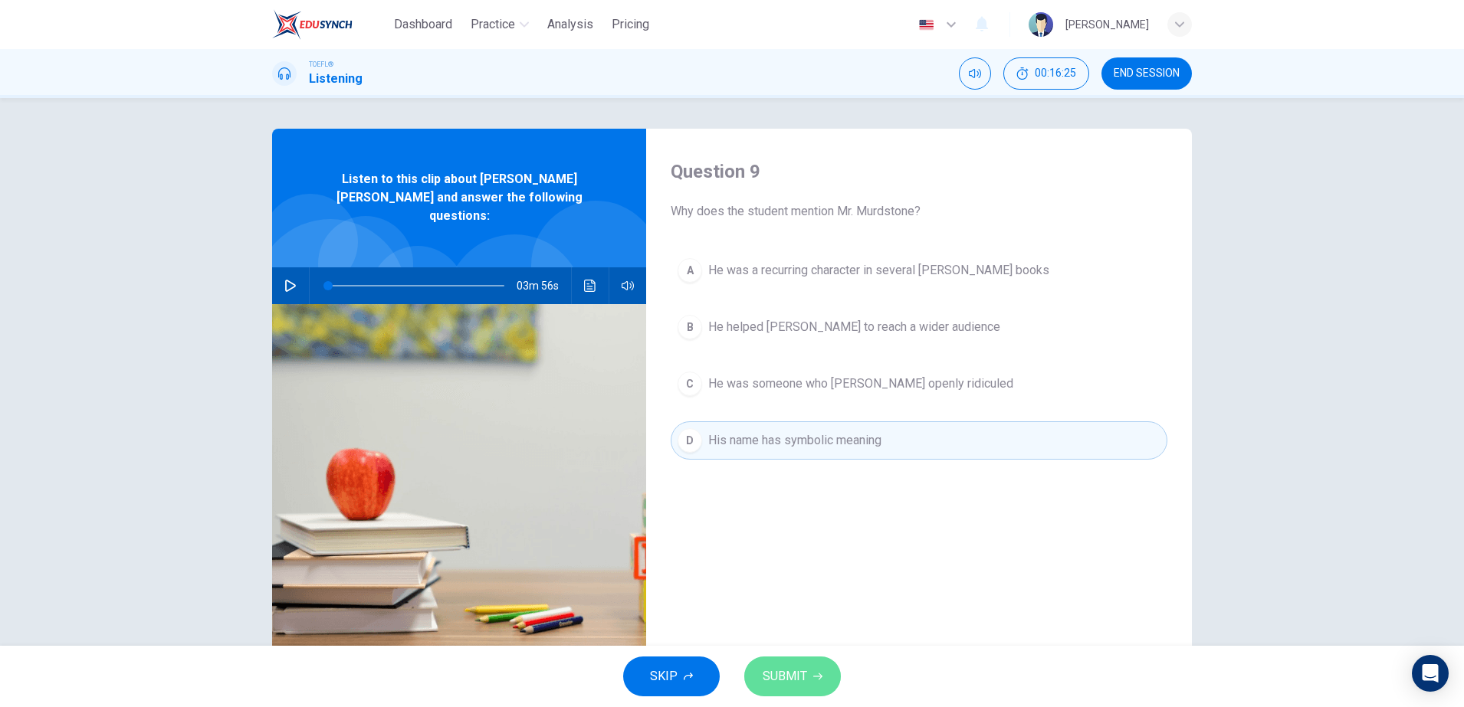
click at [805, 689] on button "SUBMIT" at bounding box center [792, 677] width 97 height 40
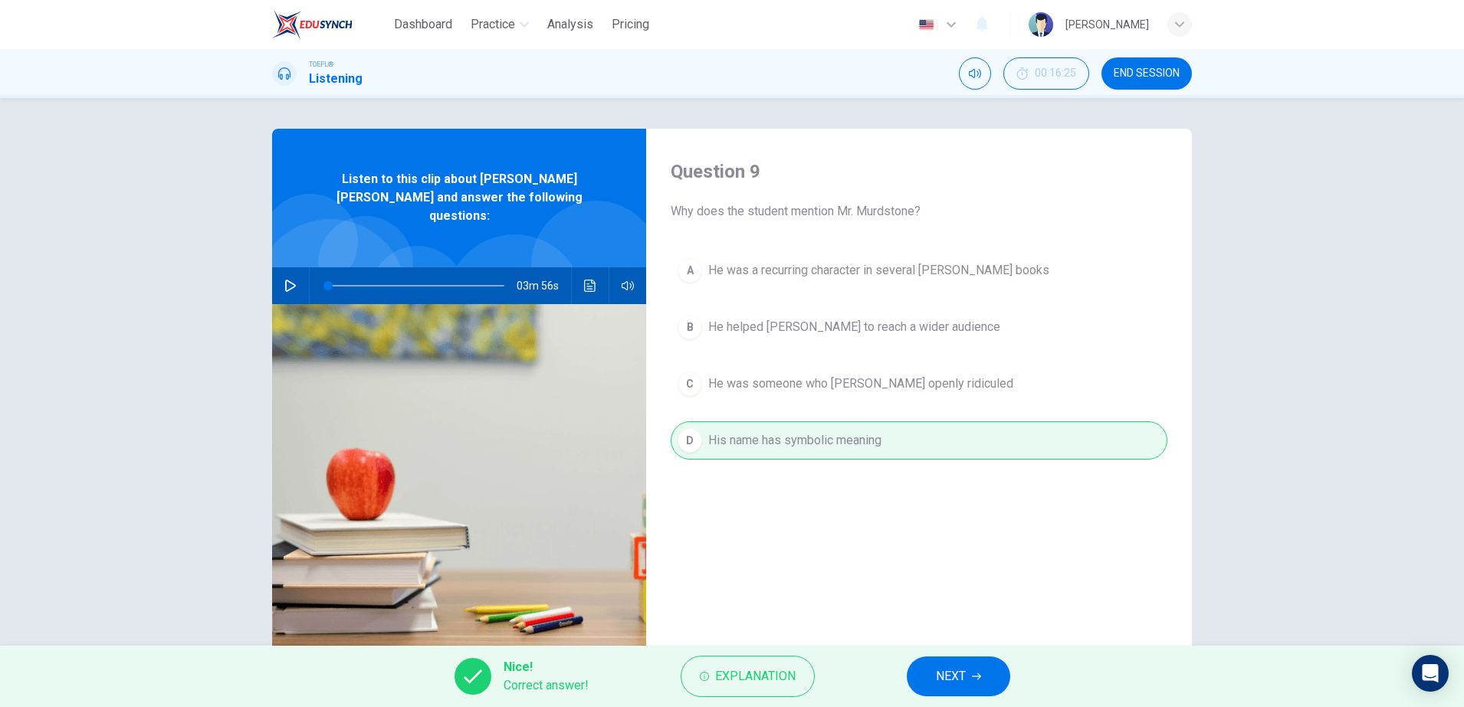
click at [976, 672] on icon "button" at bounding box center [976, 676] width 9 height 9
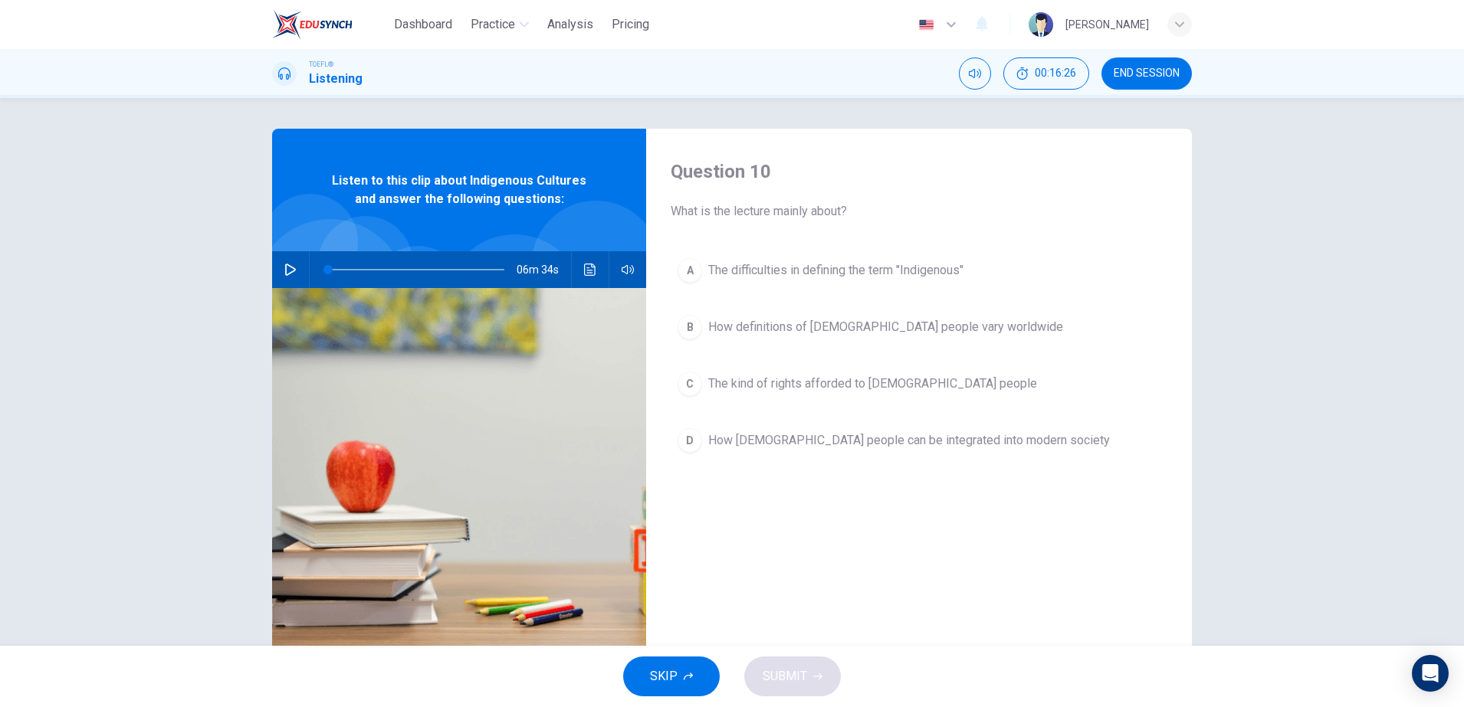
scroll to position [46, 0]
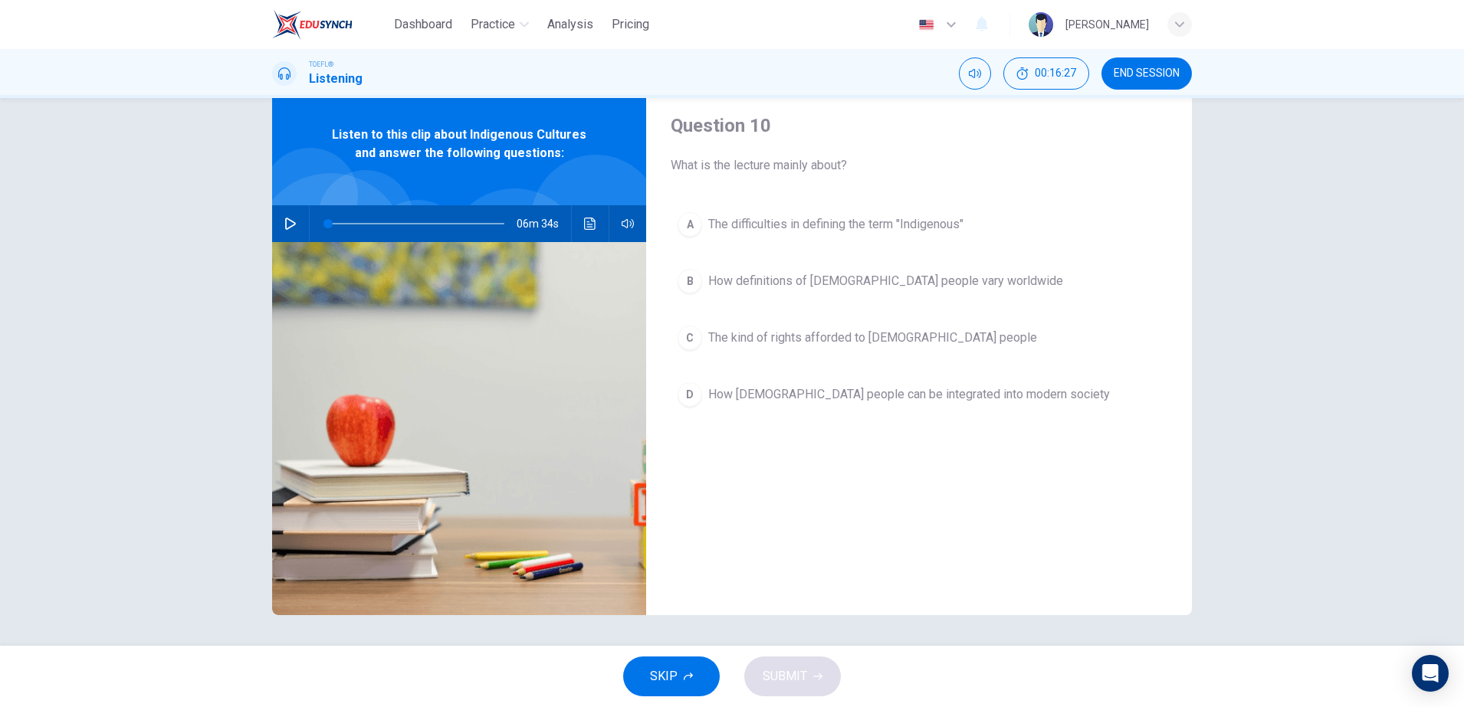
click at [1161, 67] on span "END SESSION" at bounding box center [1147, 73] width 66 height 12
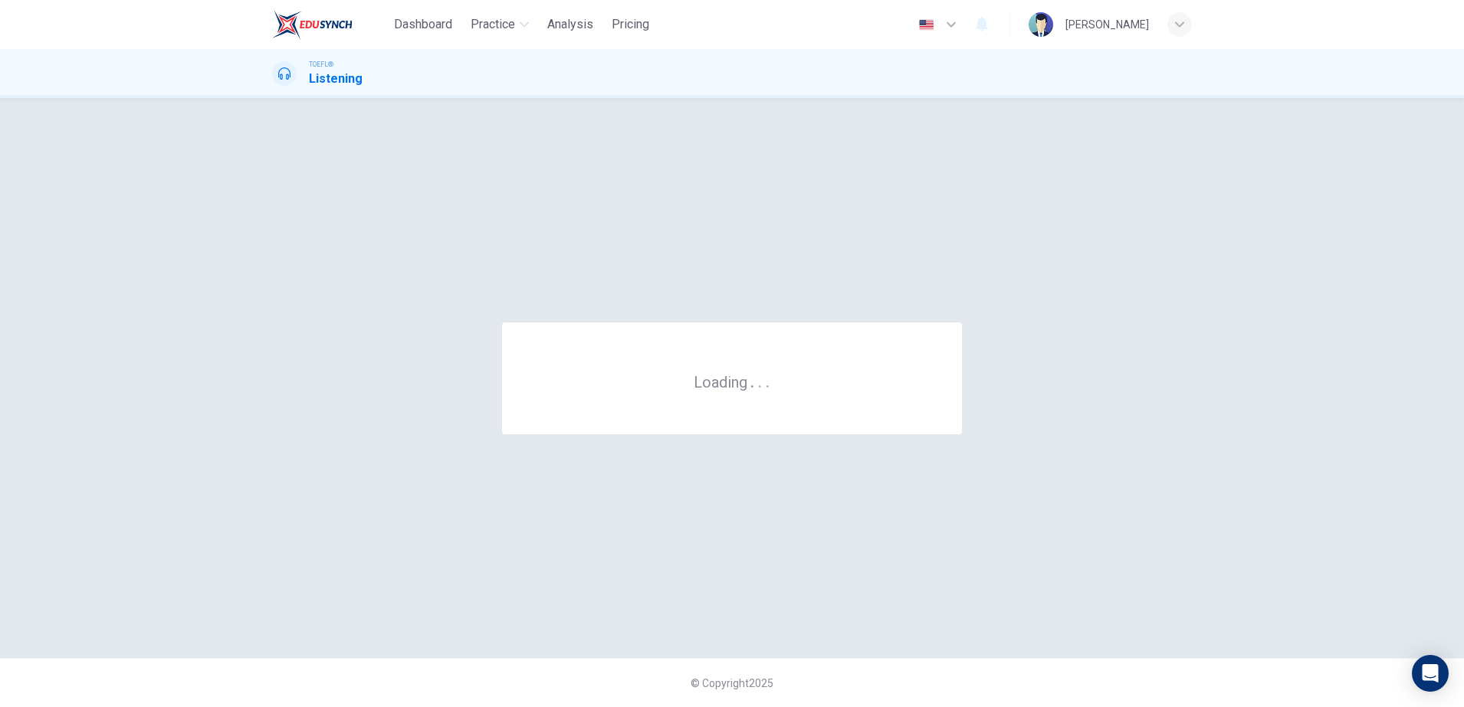
scroll to position [0, 0]
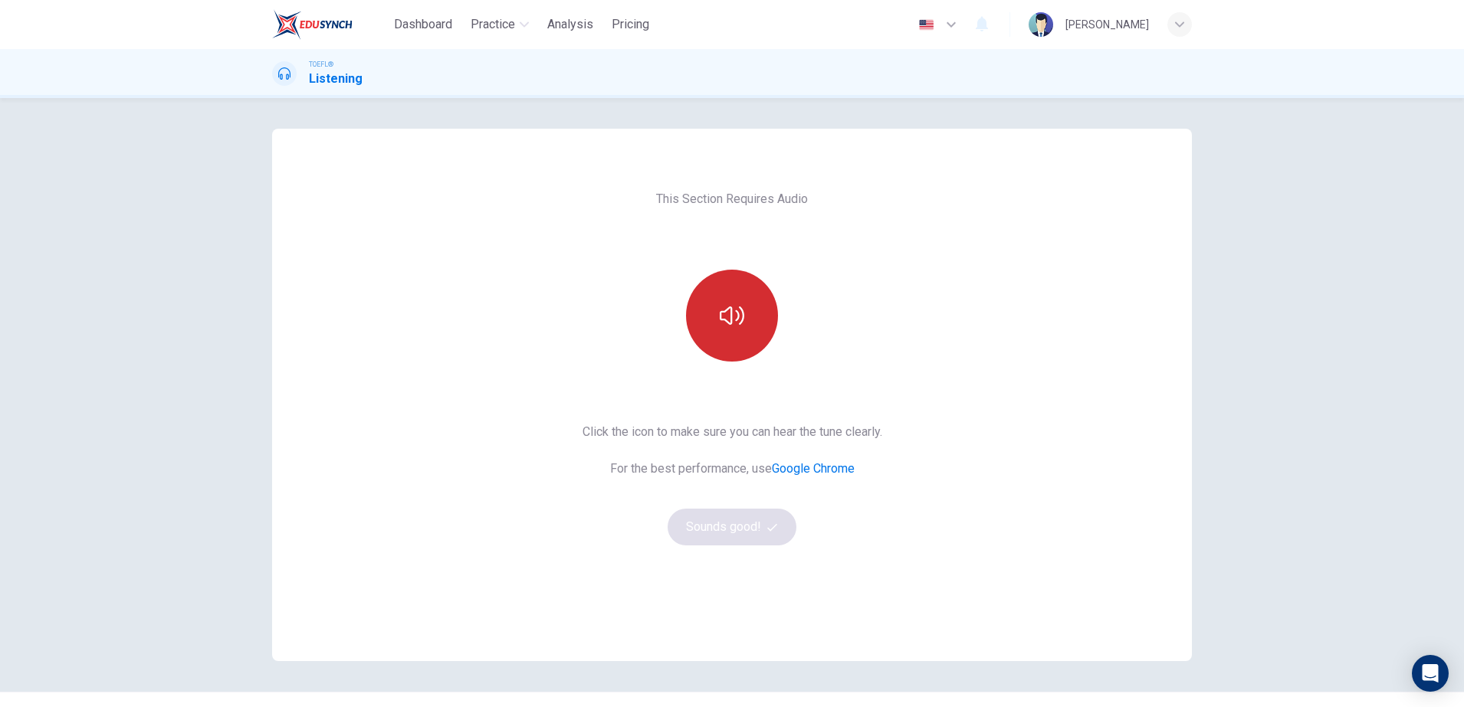
drag, startPoint x: 692, startPoint y: 300, endPoint x: 710, endPoint y: 294, distance: 18.4
click at [707, 296] on button "button" at bounding box center [732, 316] width 92 height 92
click at [733, 529] on button "Sounds good!" at bounding box center [732, 527] width 129 height 37
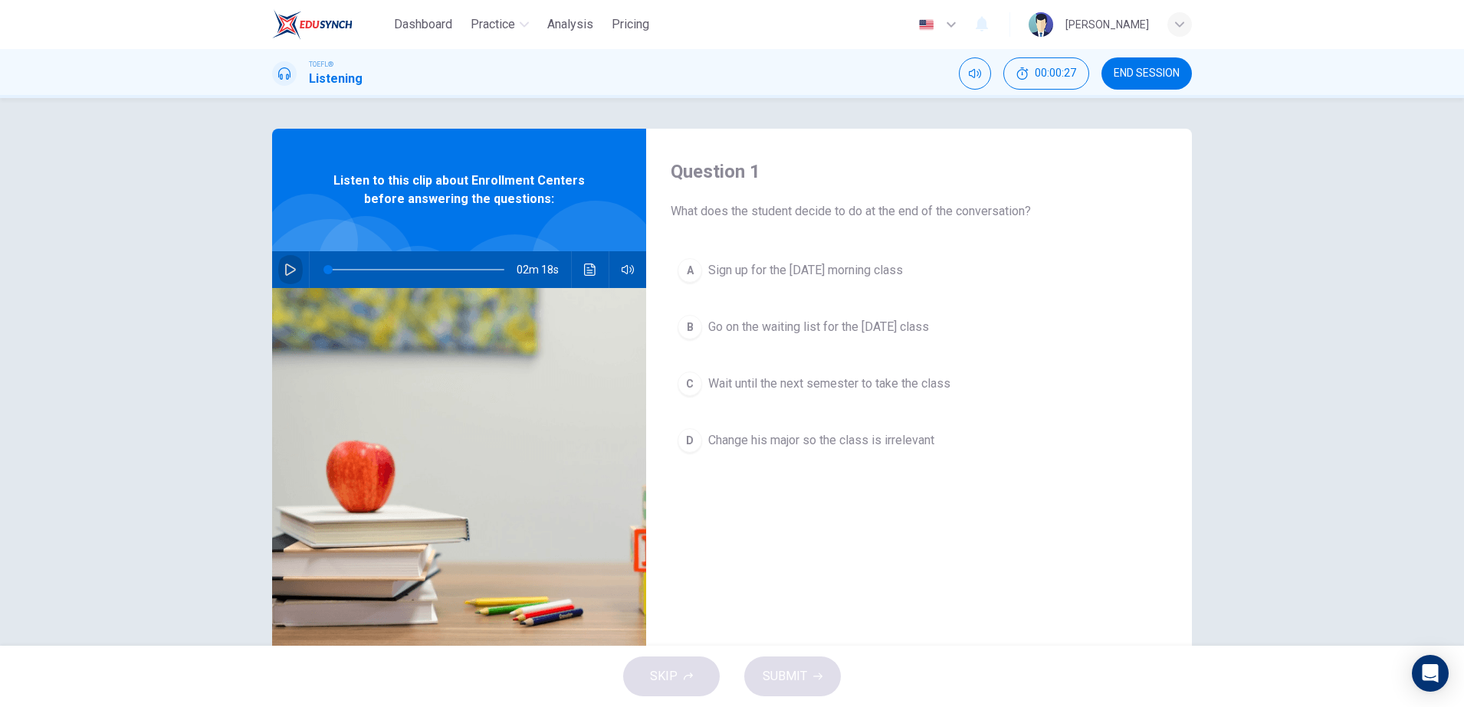
click at [284, 268] on icon "button" at bounding box center [290, 270] width 12 height 12
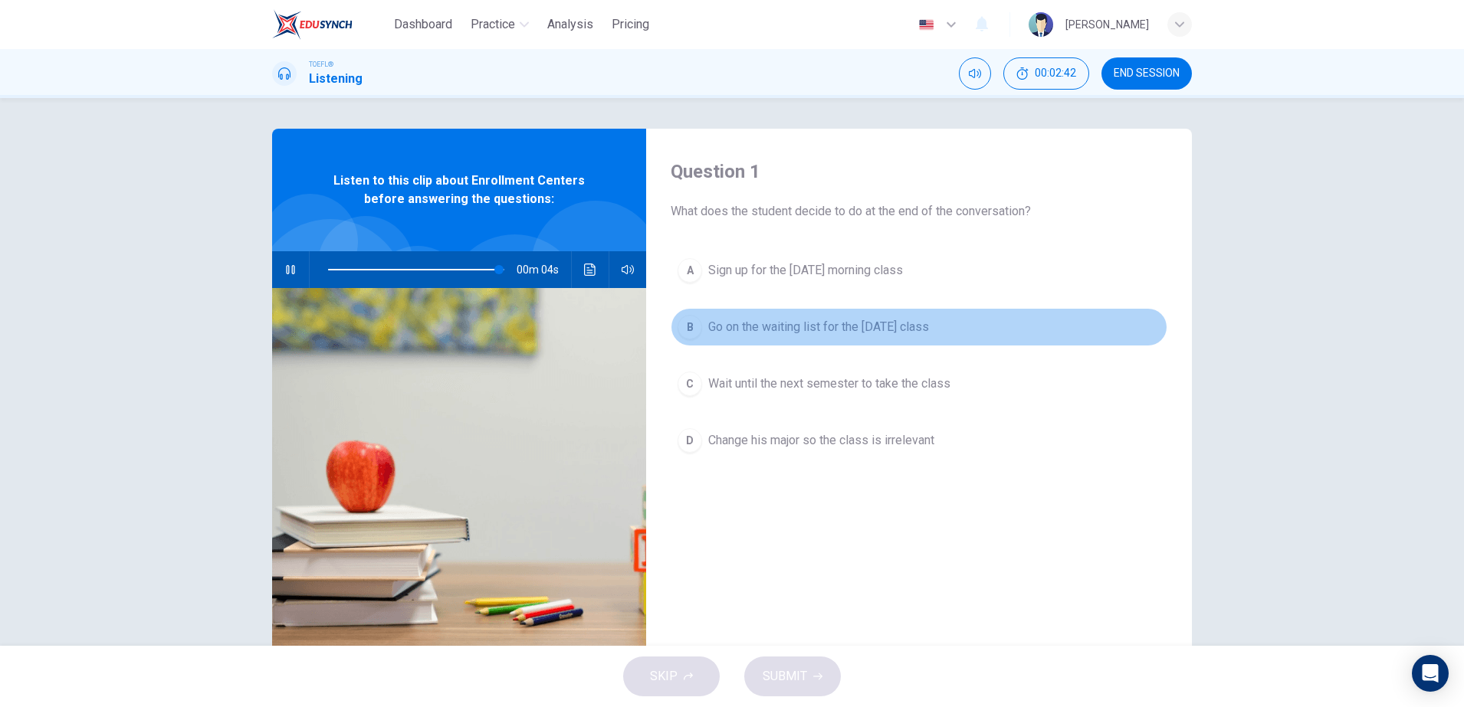
click at [779, 324] on span "Go on the waiting list for the Monday class" at bounding box center [818, 327] width 221 height 18
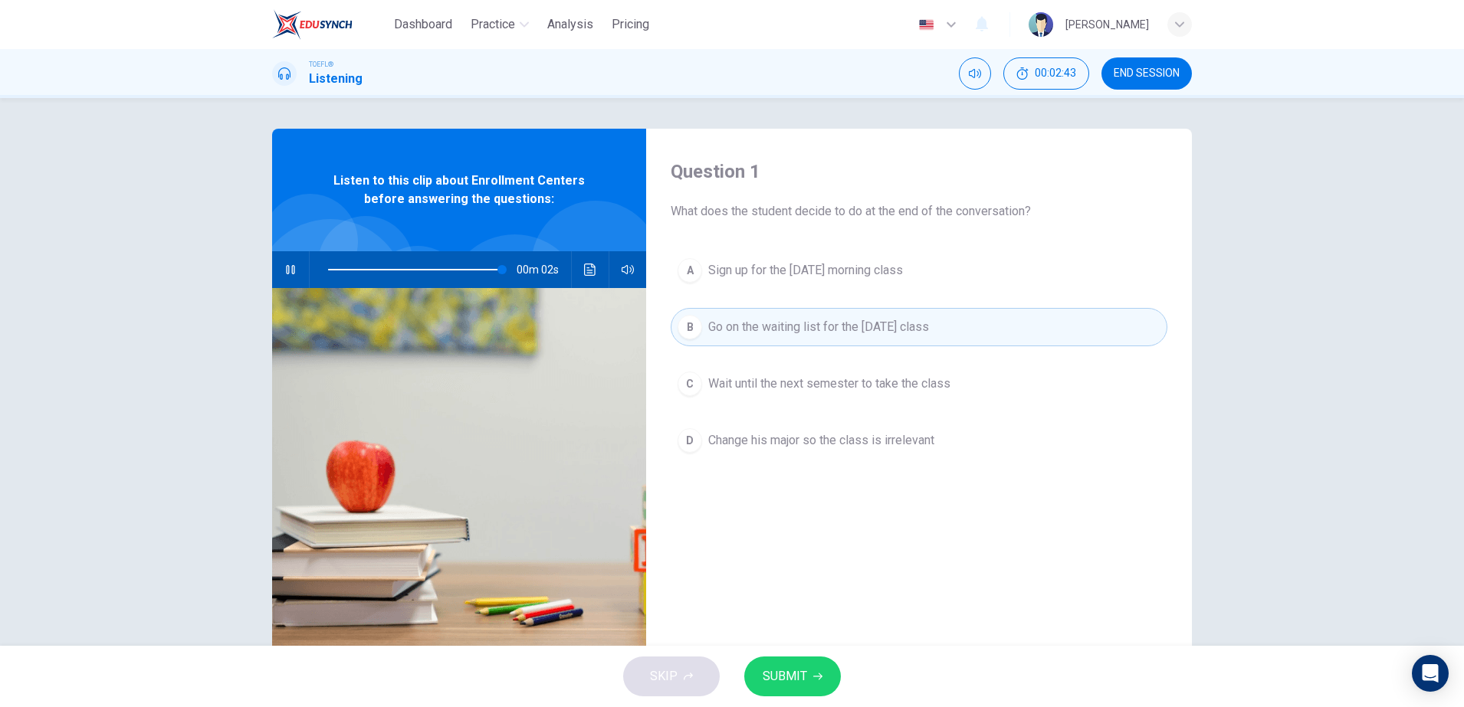
click at [779, 664] on button "SUBMIT" at bounding box center [792, 677] width 97 height 40
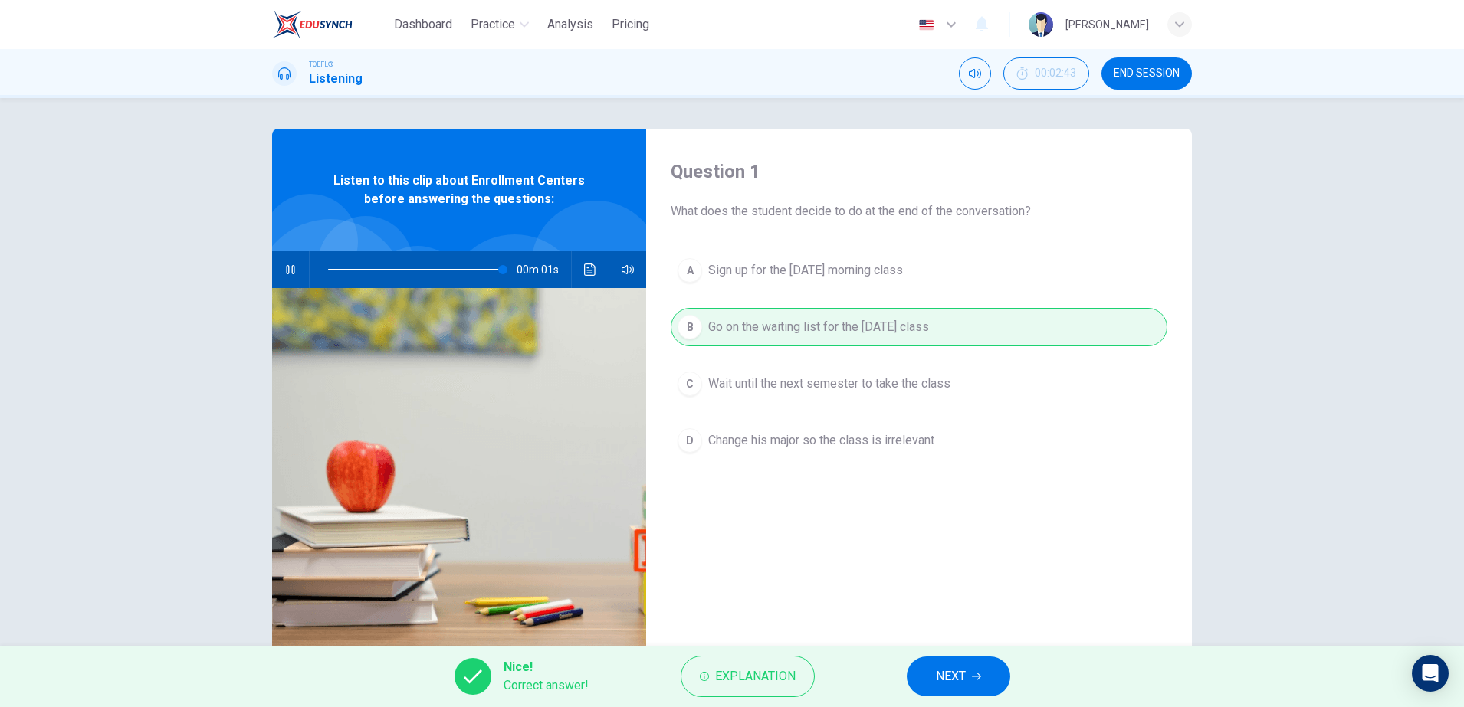
type input "0"
click at [951, 669] on span "NEXT" at bounding box center [951, 676] width 30 height 21
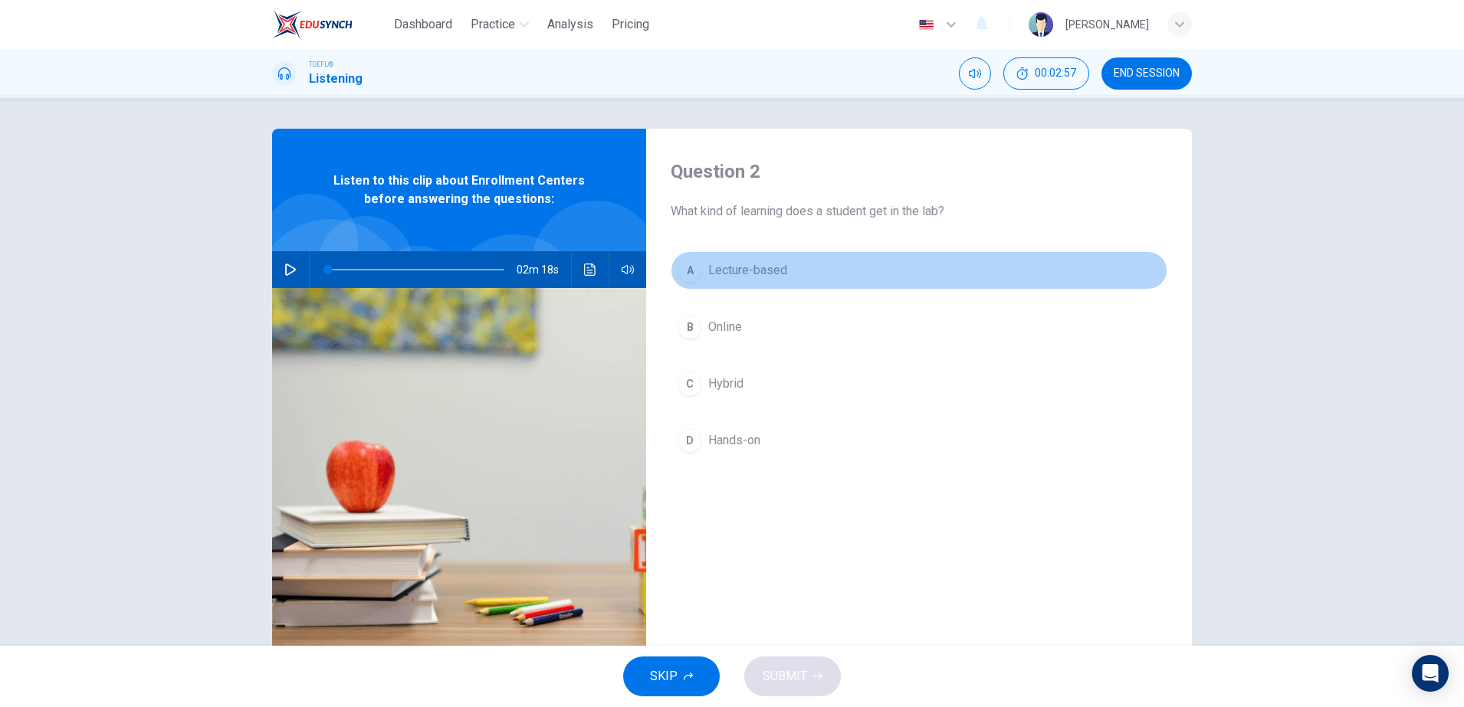
click at [723, 287] on button "A Lecture-based" at bounding box center [919, 270] width 497 height 38
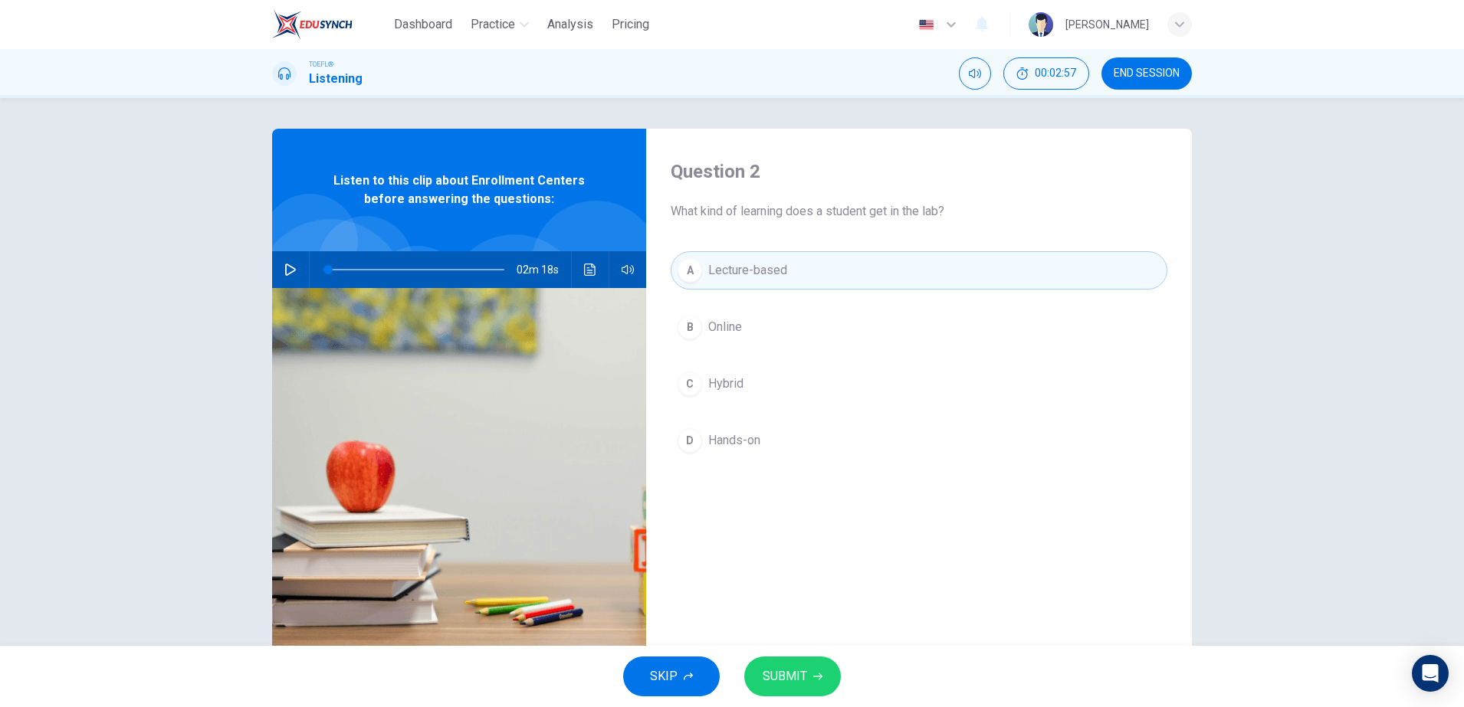
drag, startPoint x: 782, startPoint y: 457, endPoint x: 790, endPoint y: 484, distance: 28.6
click at [790, 483] on div "A Lecture-based B Online C Hybrid D Hands-on" at bounding box center [919, 370] width 497 height 239
click at [800, 676] on span "SUBMIT" at bounding box center [785, 676] width 44 height 21
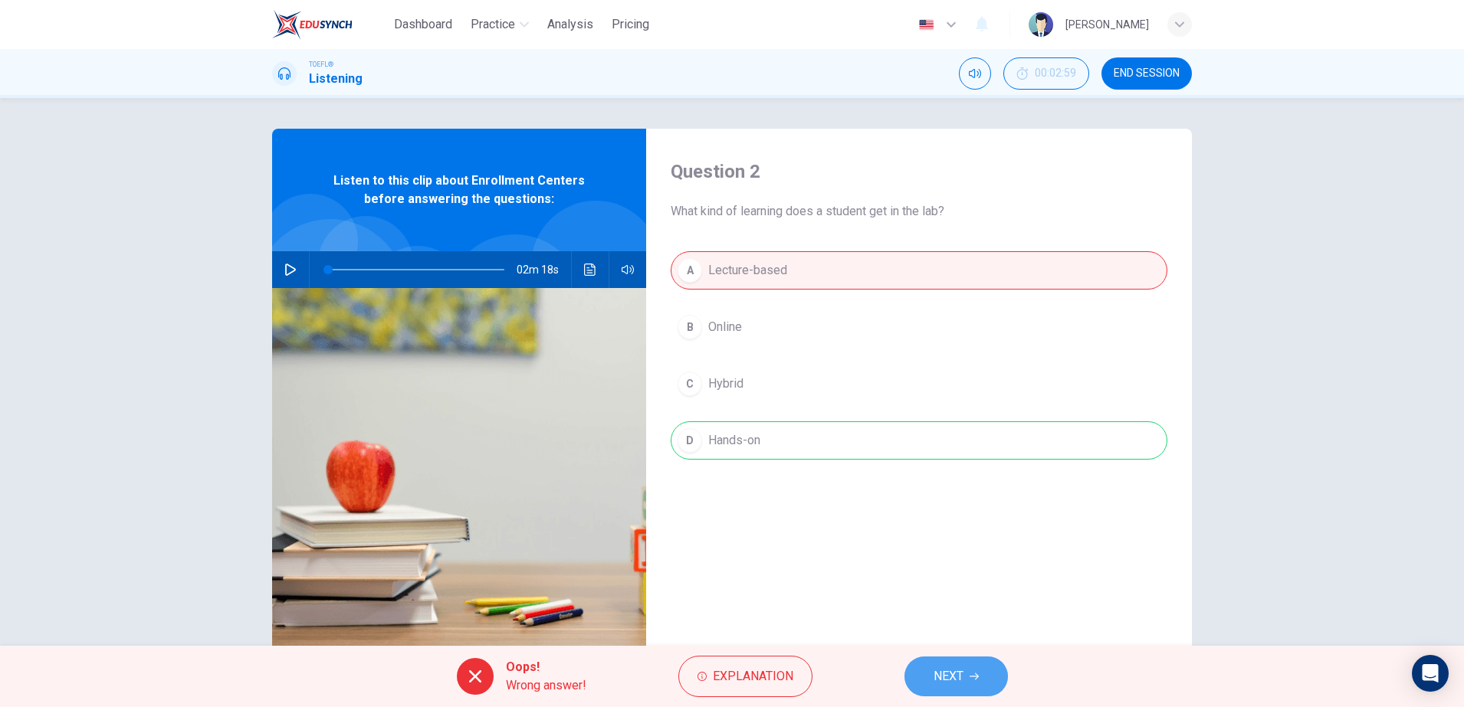
click at [986, 685] on button "NEXT" at bounding box center [955, 677] width 103 height 40
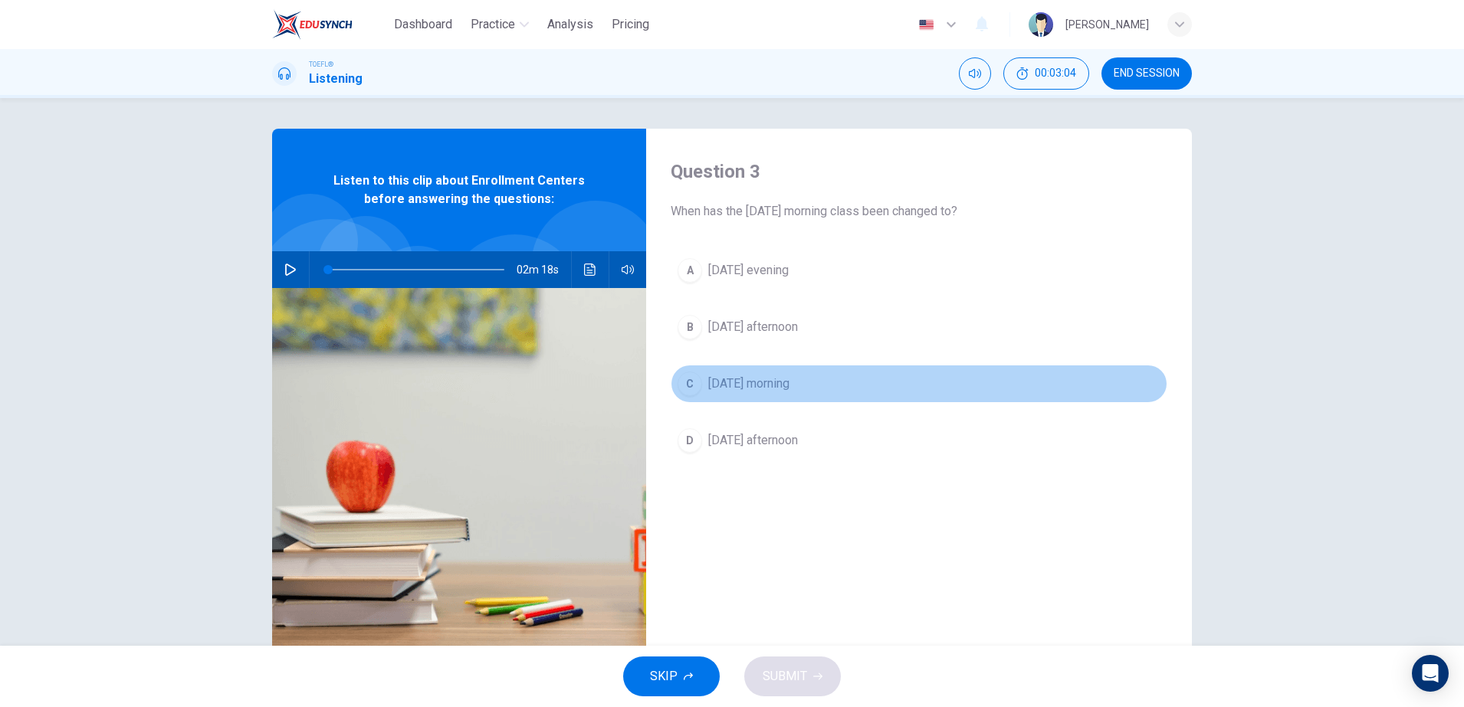
click at [760, 389] on span "Friday morning" at bounding box center [748, 384] width 81 height 18
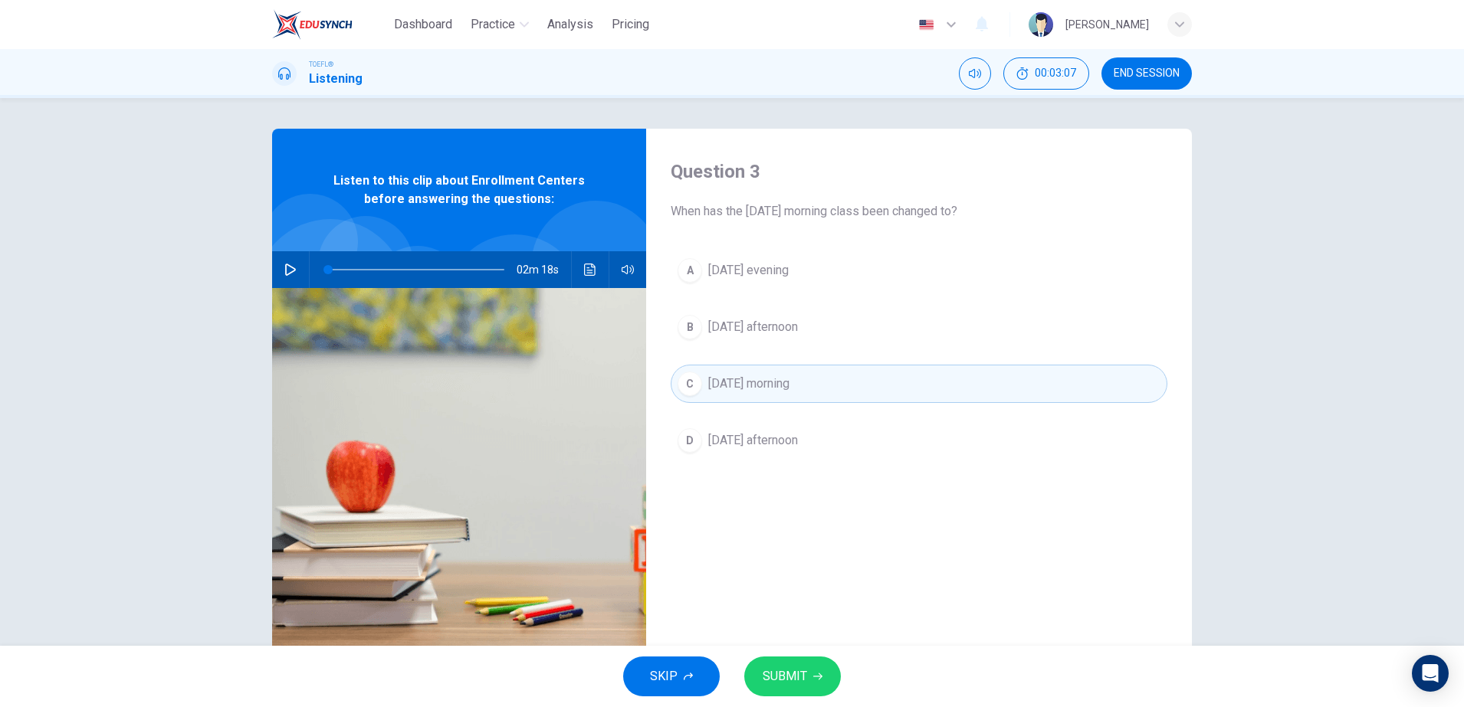
click at [815, 669] on button "SUBMIT" at bounding box center [792, 677] width 97 height 40
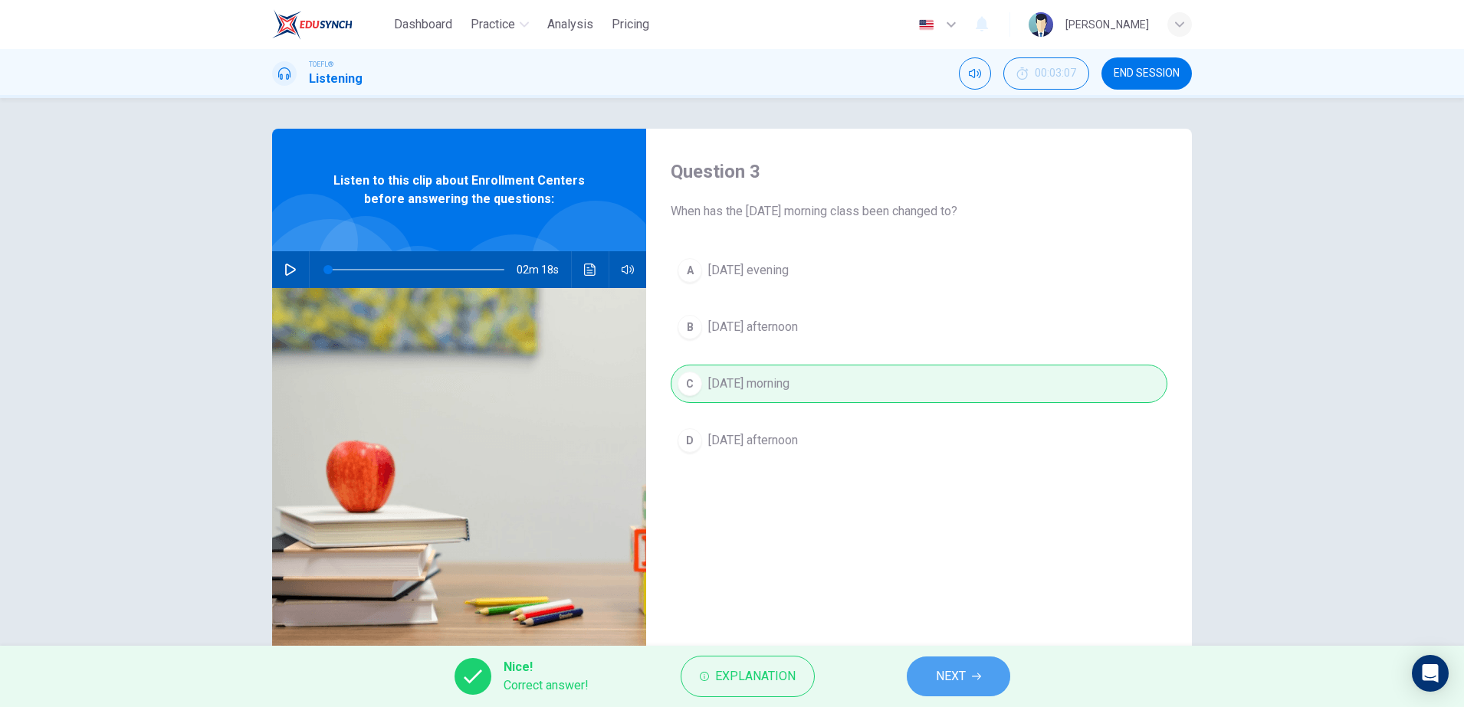
click at [1006, 681] on button "NEXT" at bounding box center [958, 677] width 103 height 40
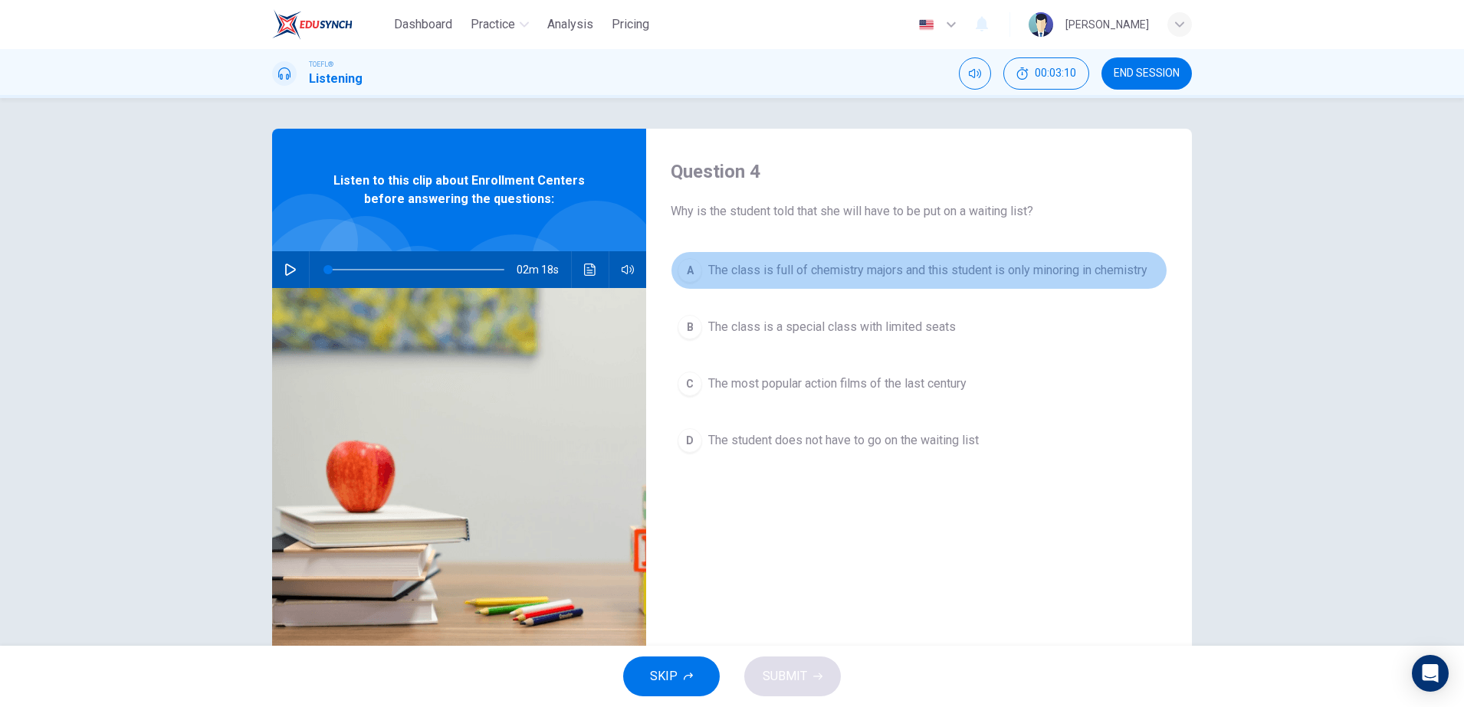
click at [766, 288] on button "A The class is full of chemistry majors and this student is only minoring in ch…" at bounding box center [919, 270] width 497 height 38
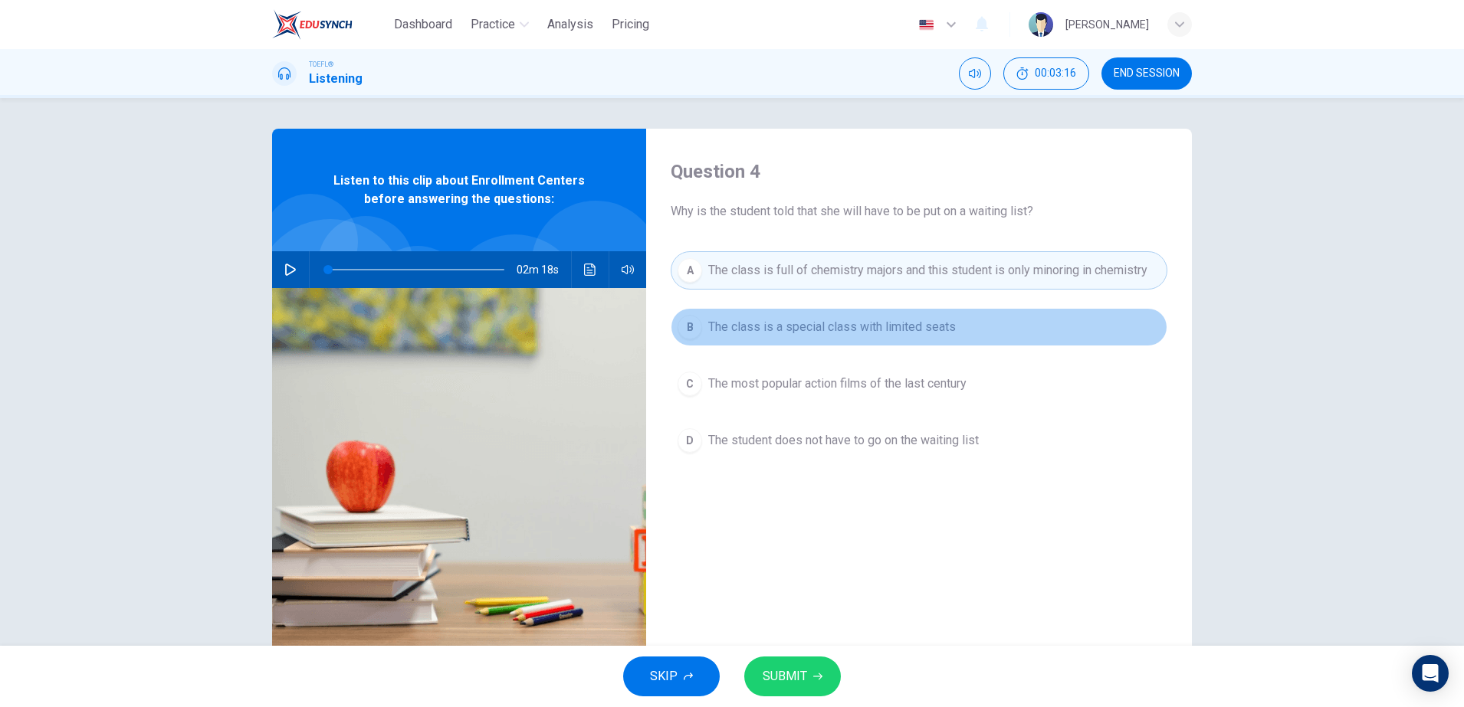
click at [855, 341] on button "B The class is a special class with limited seats" at bounding box center [919, 327] width 497 height 38
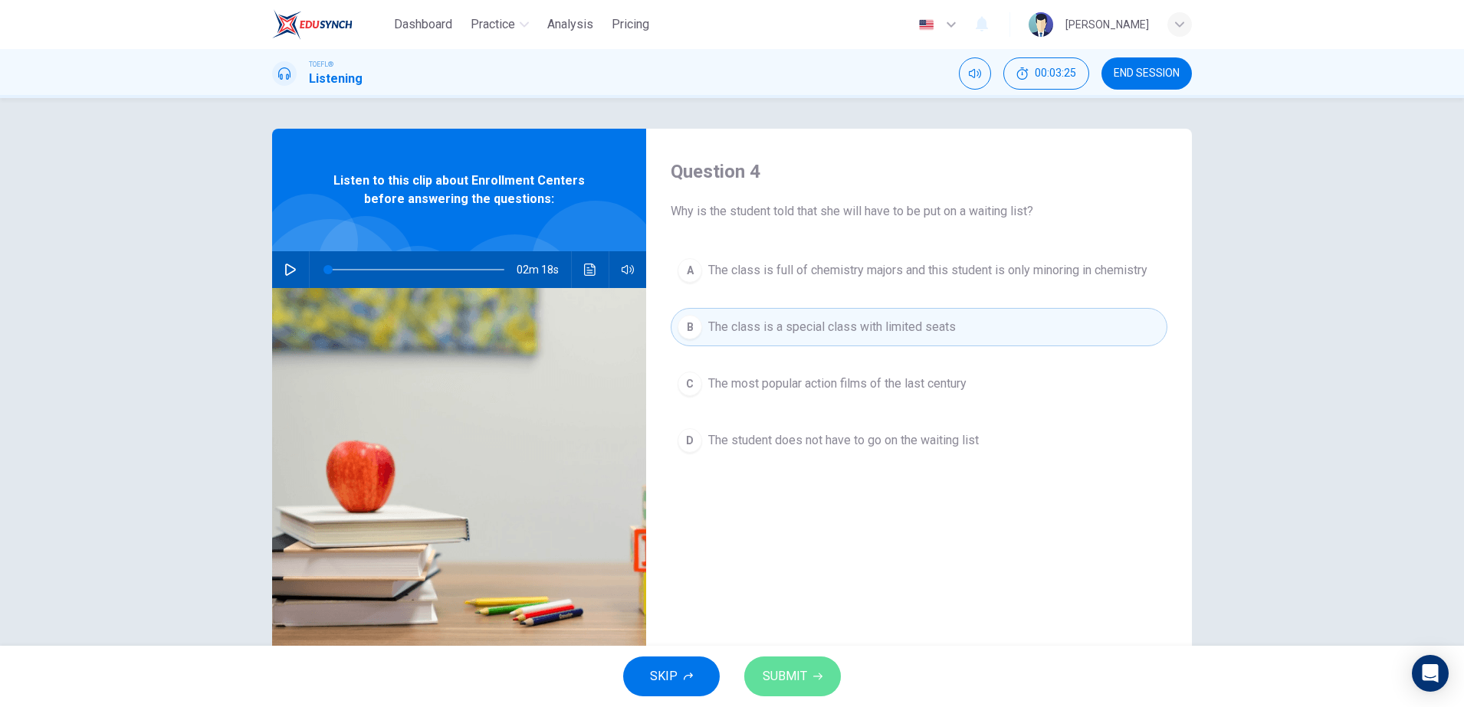
click at [802, 658] on button "SUBMIT" at bounding box center [792, 677] width 97 height 40
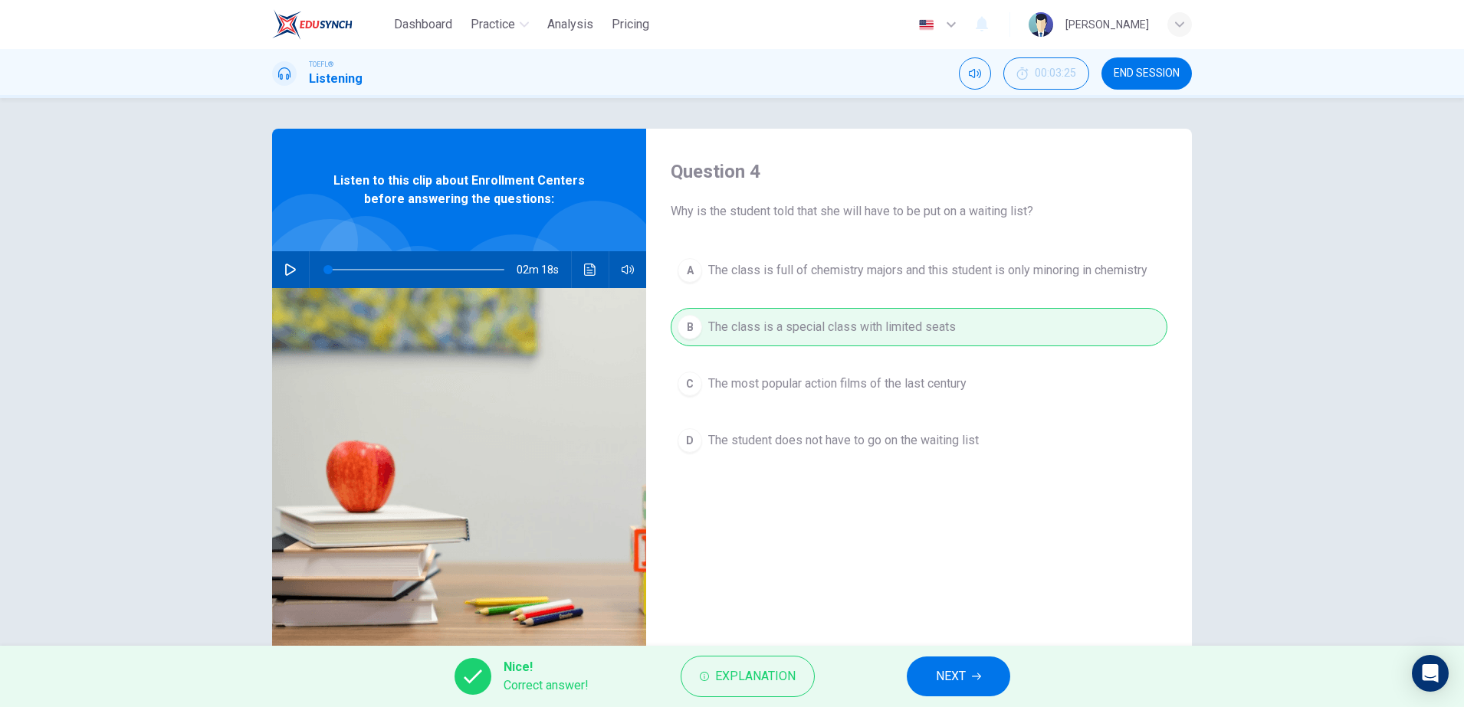
click at [979, 672] on icon "button" at bounding box center [976, 676] width 9 height 9
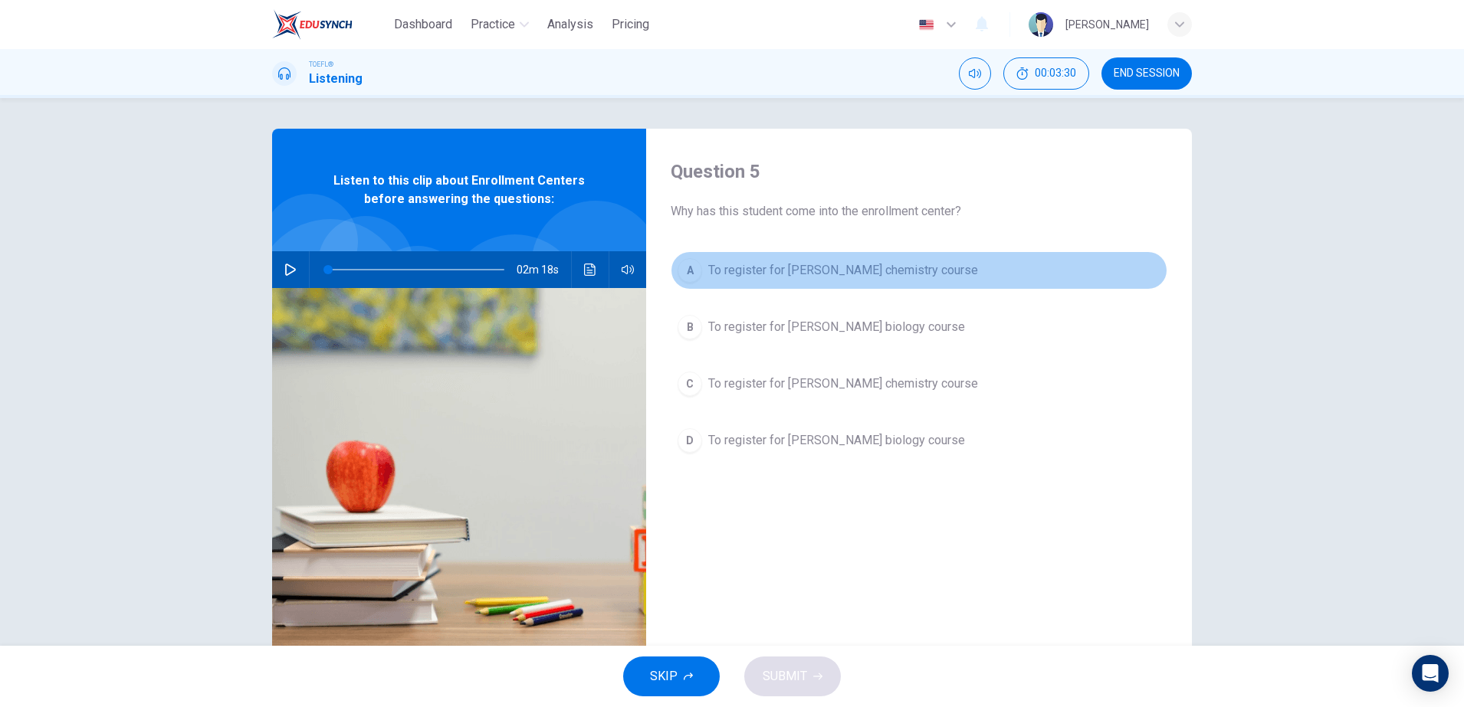
click at [808, 273] on span "To register for Professor Taylor's chemistry course" at bounding box center [843, 270] width 270 height 18
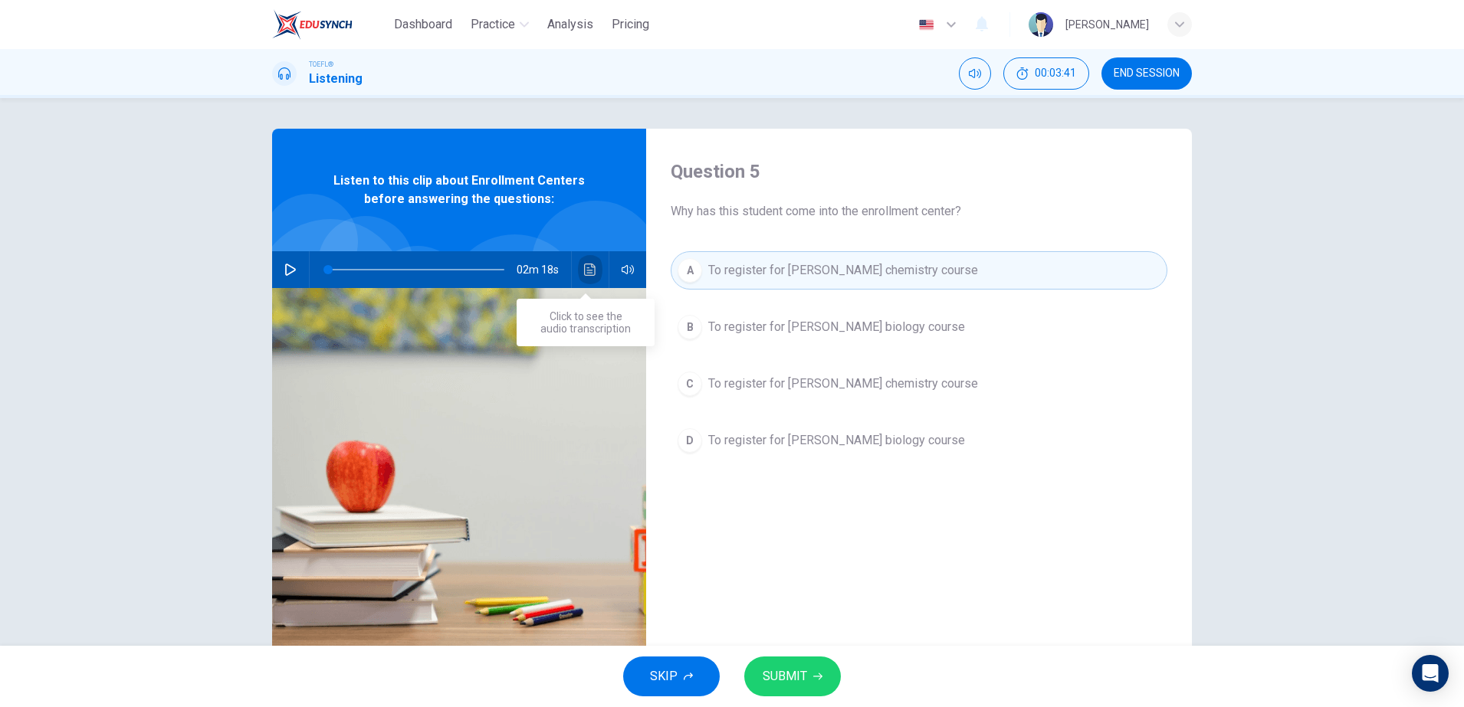
click at [584, 273] on icon "Click to see the audio transcription" at bounding box center [590, 270] width 12 height 12
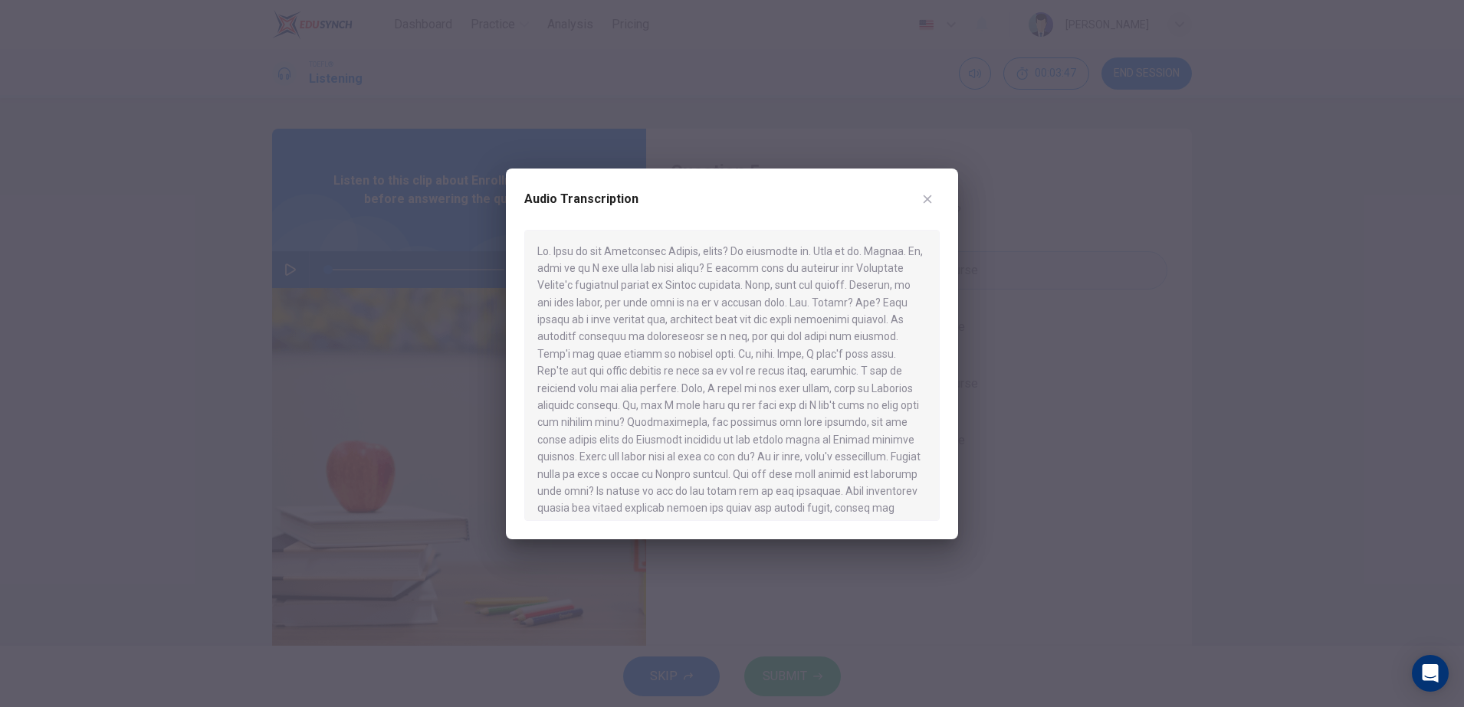
drag, startPoint x: 919, startPoint y: 211, endPoint x: 946, endPoint y: 200, distance: 29.6
click at [923, 209] on div "Audio Transcription" at bounding box center [731, 208] width 415 height 43
click at [946, 200] on div "Audio Transcription" at bounding box center [732, 354] width 452 height 371
click at [933, 196] on button "button" at bounding box center [927, 199] width 25 height 25
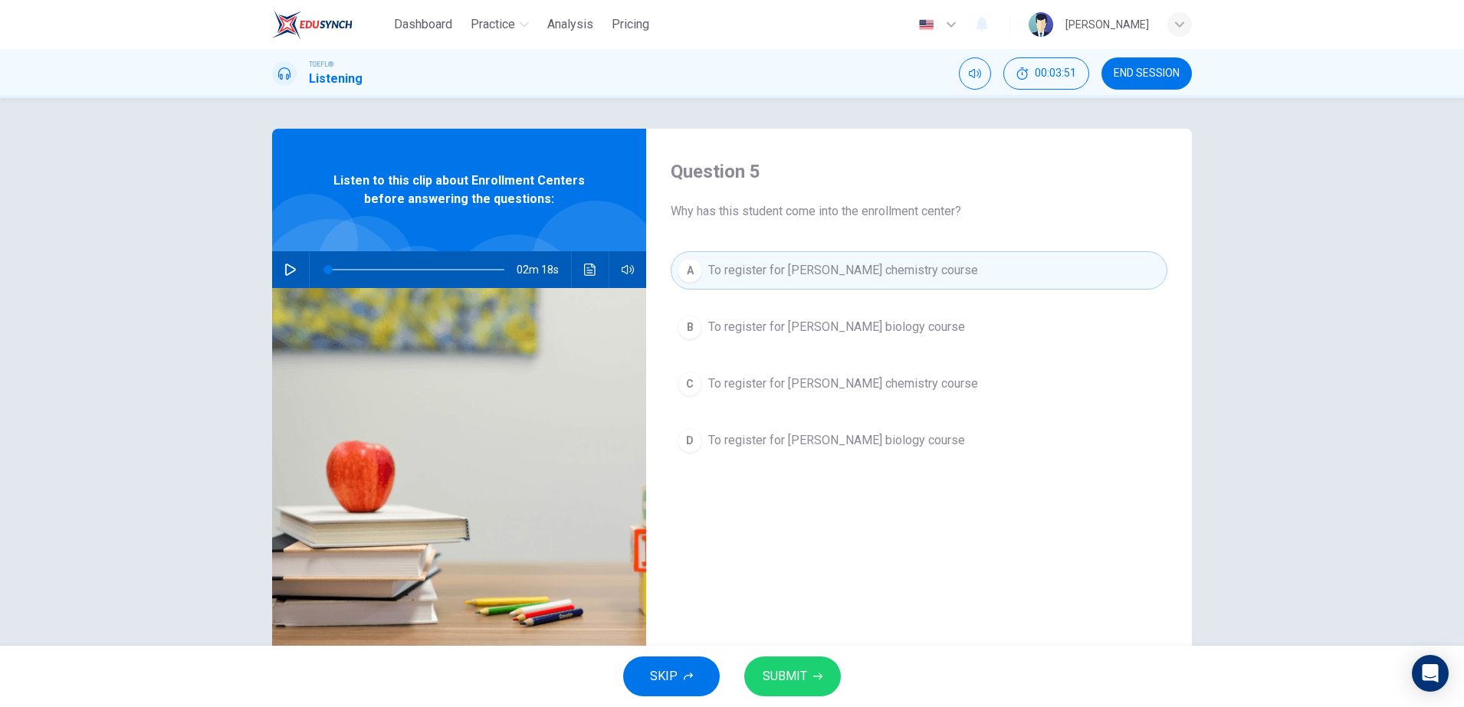
click at [792, 669] on span "SUBMIT" at bounding box center [785, 676] width 44 height 21
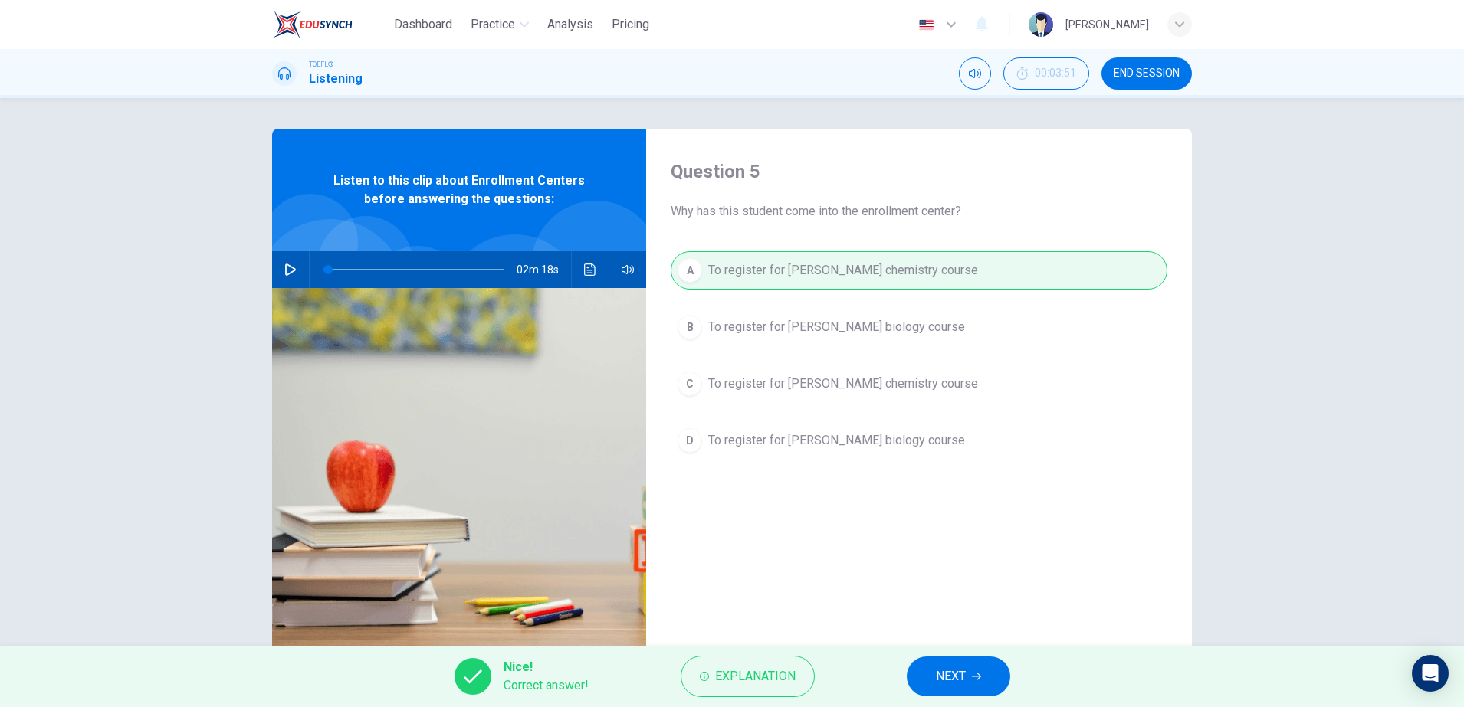
click at [943, 663] on button "NEXT" at bounding box center [958, 677] width 103 height 40
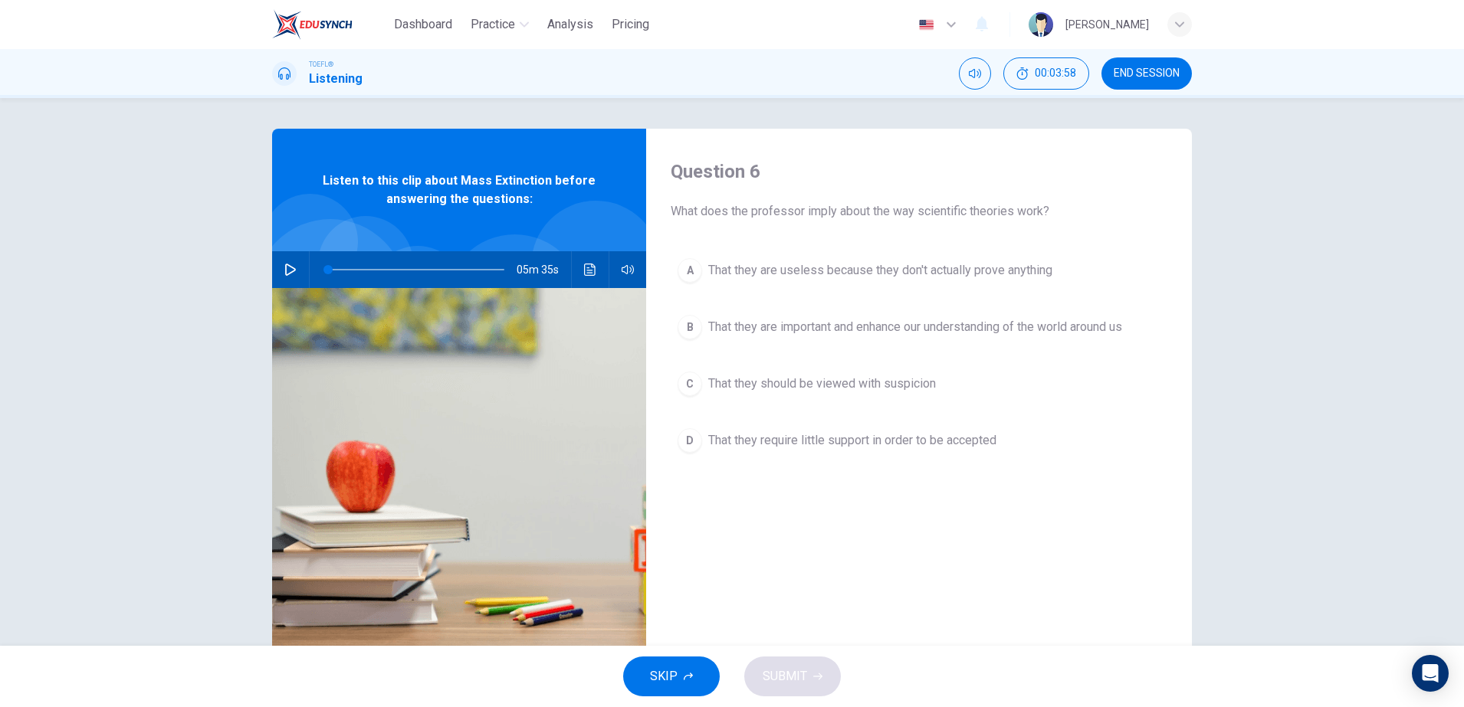
drag, startPoint x: 1133, startPoint y: 71, endPoint x: 790, endPoint y: 92, distance: 343.2
click at [1133, 70] on span "END SESSION" at bounding box center [1147, 73] width 66 height 12
